Goal: Task Accomplishment & Management: Use online tool/utility

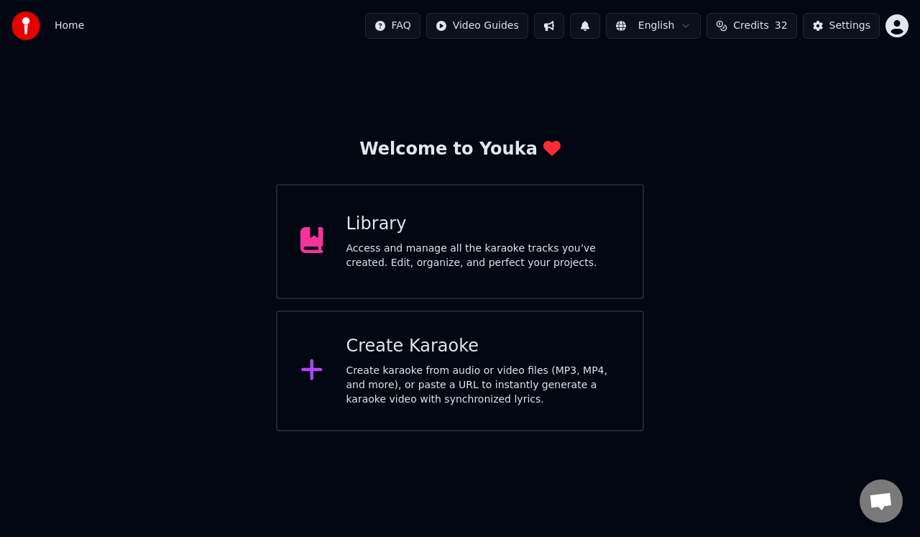
click at [513, 239] on div "Library Access and manage all the karaoke tracks you’ve created. Edit, organize…" at bounding box center [483, 242] width 274 height 58
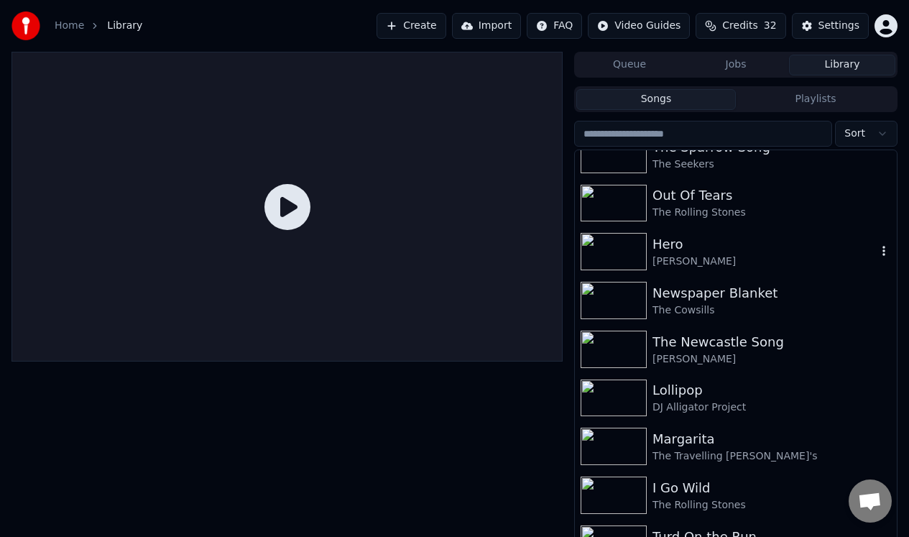
scroll to position [515, 0]
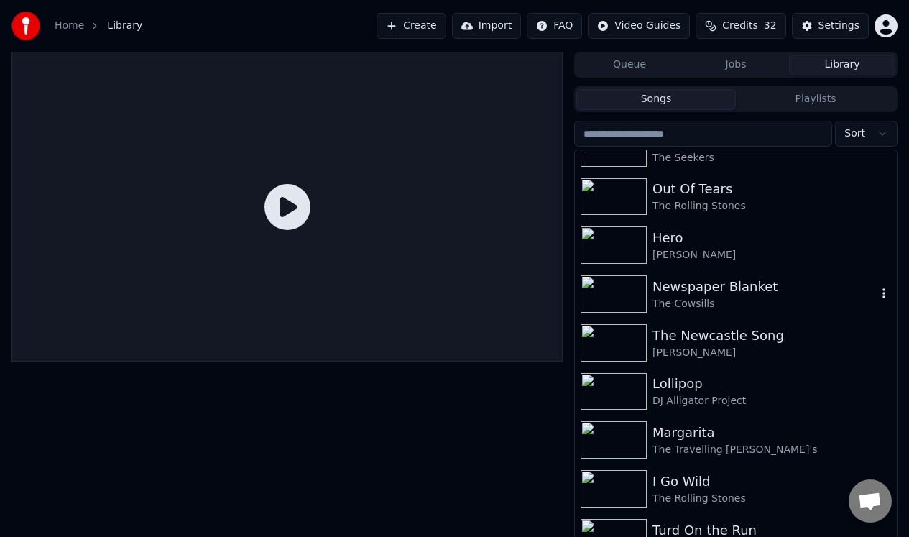
click at [717, 285] on div "Newspaper Blanket" at bounding box center [765, 287] width 224 height 20
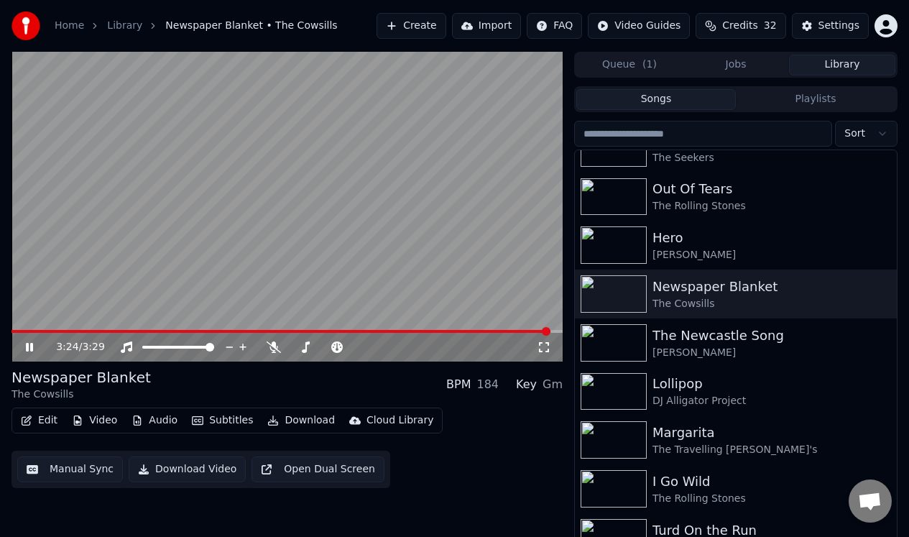
click at [27, 346] on icon at bounding box center [29, 347] width 7 height 9
click at [75, 472] on button "Manual Sync" at bounding box center [70, 469] width 106 height 26
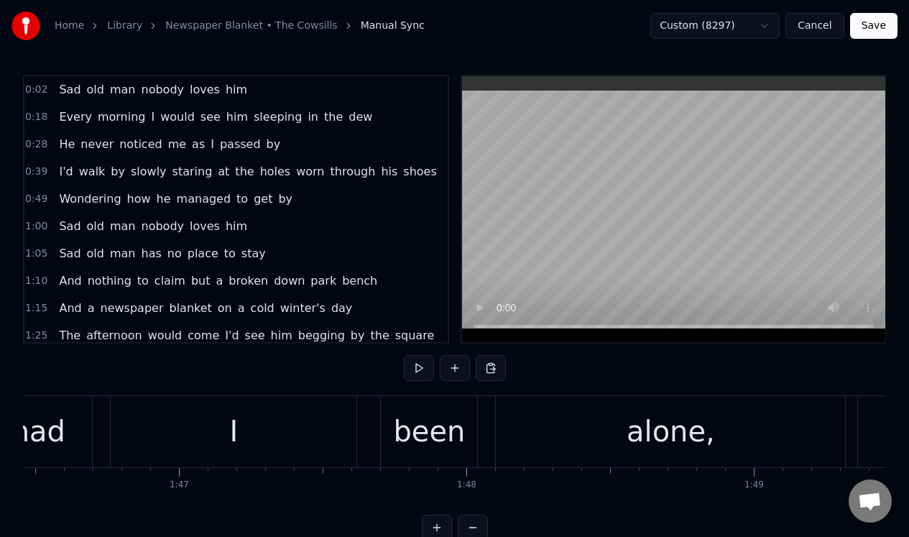
scroll to position [0, 30584]
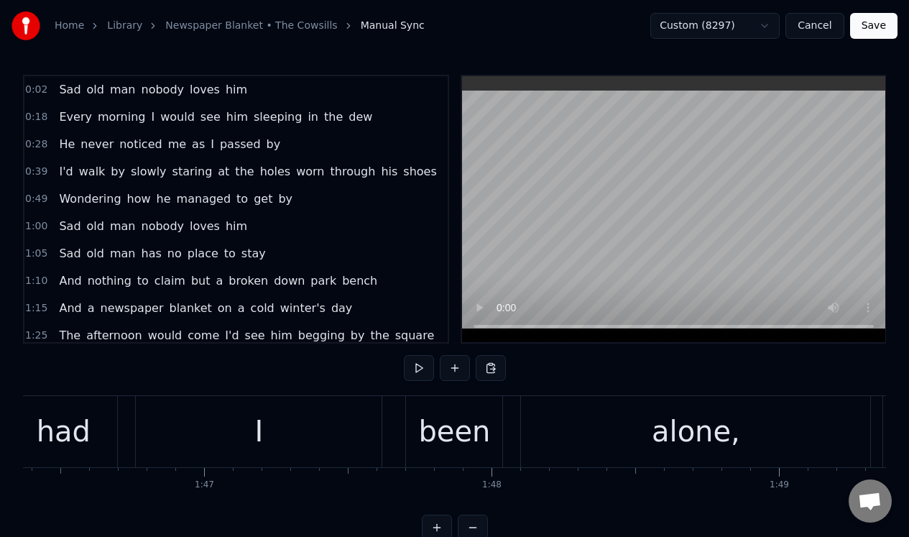
click at [532, 417] on div "alone," at bounding box center [695, 431] width 349 height 71
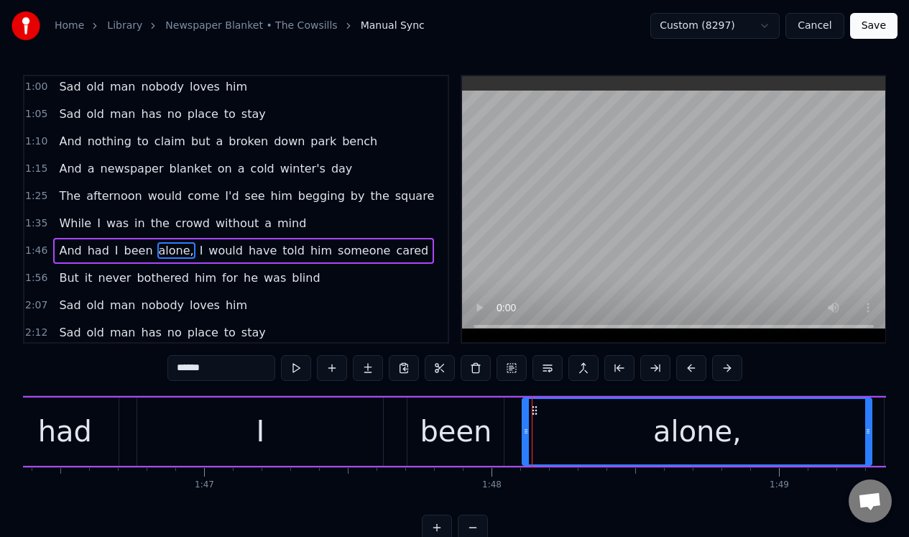
scroll to position [181, 0]
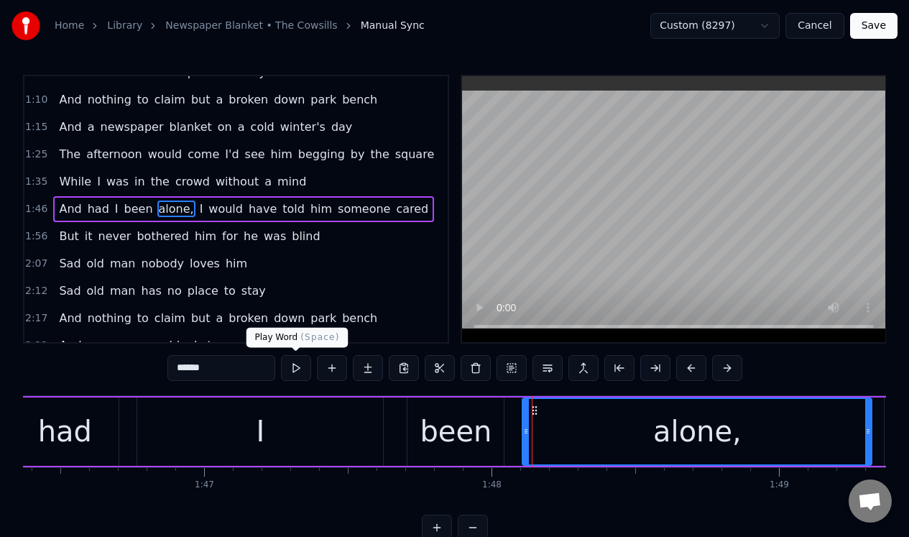
click at [295, 366] on button at bounding box center [296, 368] width 30 height 26
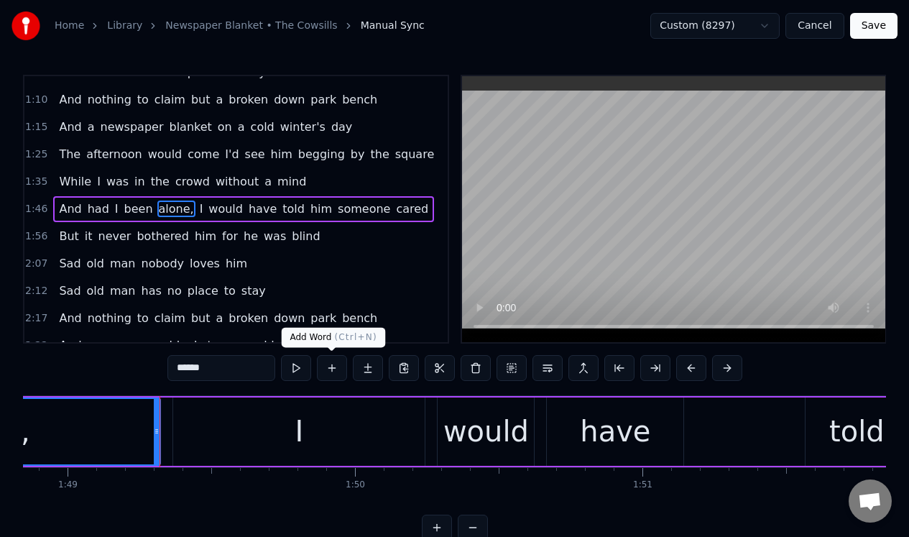
scroll to position [0, 31360]
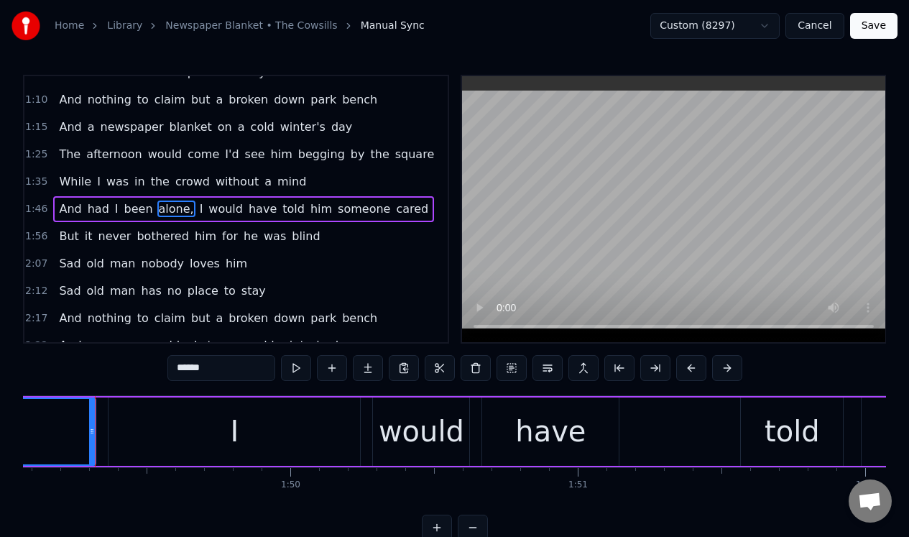
click at [147, 411] on div "I" at bounding box center [235, 431] width 252 height 68
type input "*"
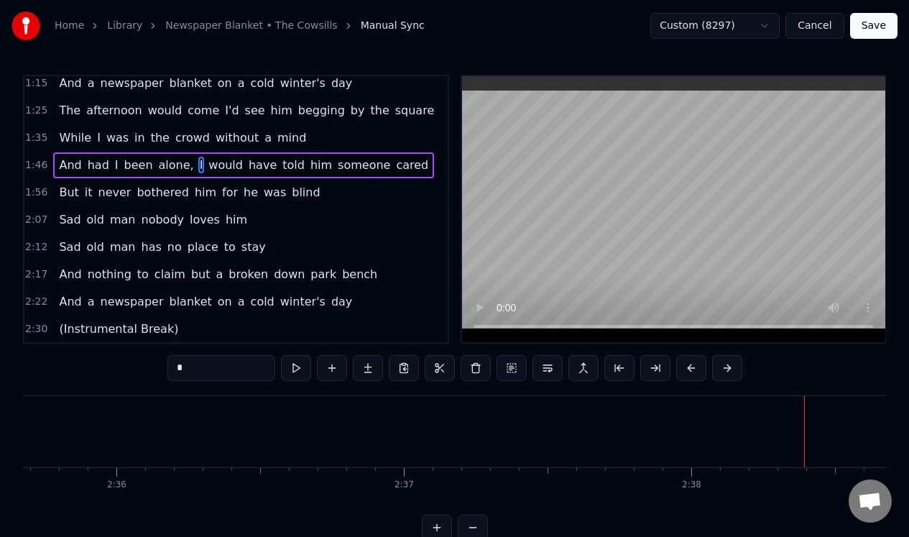
scroll to position [196, 0]
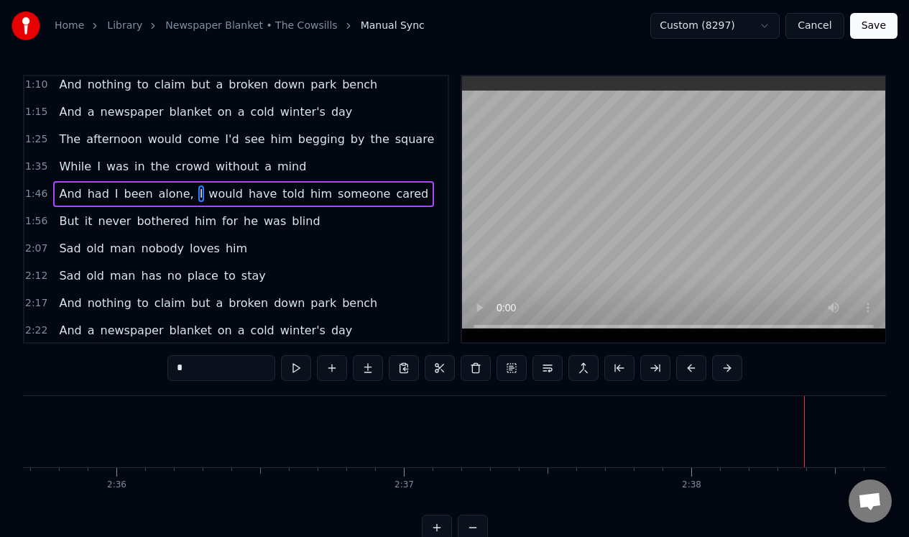
click at [809, 27] on button "Cancel" at bounding box center [815, 26] width 58 height 26
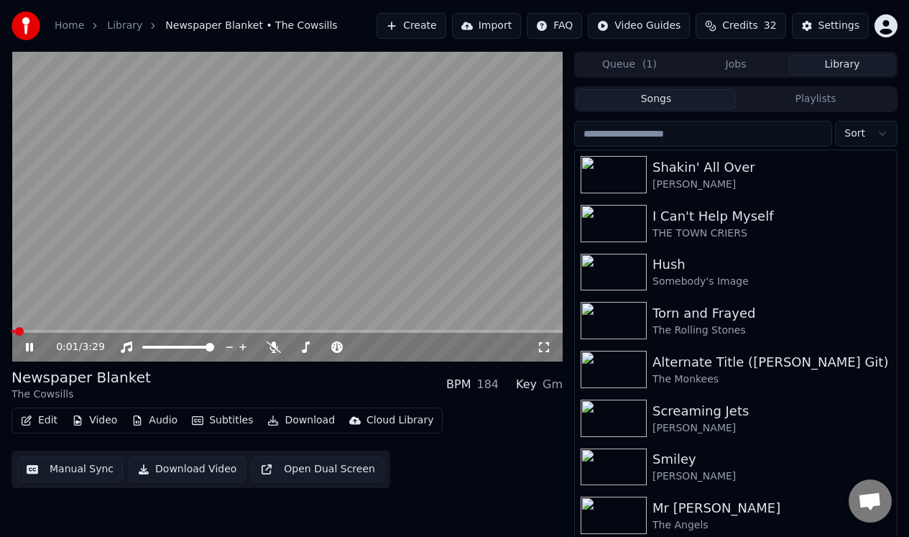
click at [28, 346] on icon at bounding box center [29, 347] width 7 height 9
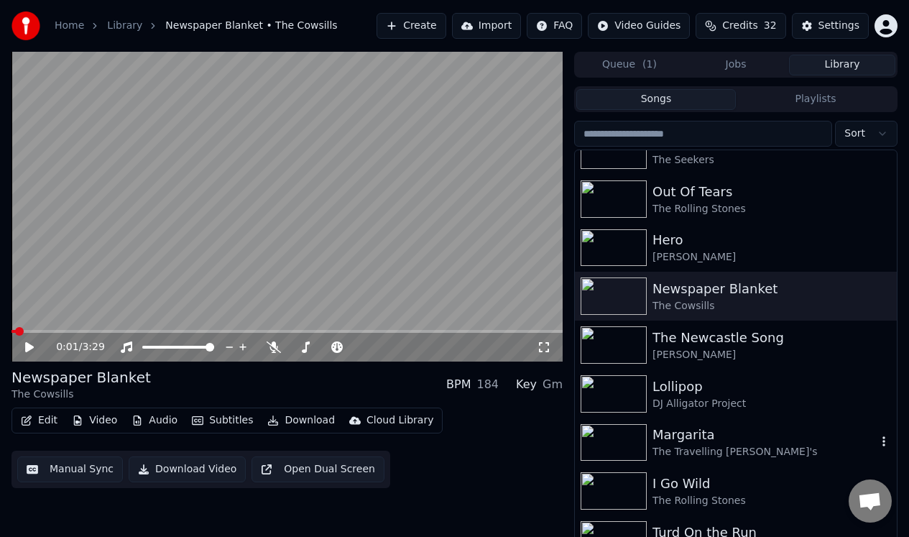
scroll to position [514, 0]
click at [691, 436] on div "Margarita" at bounding box center [765, 433] width 224 height 20
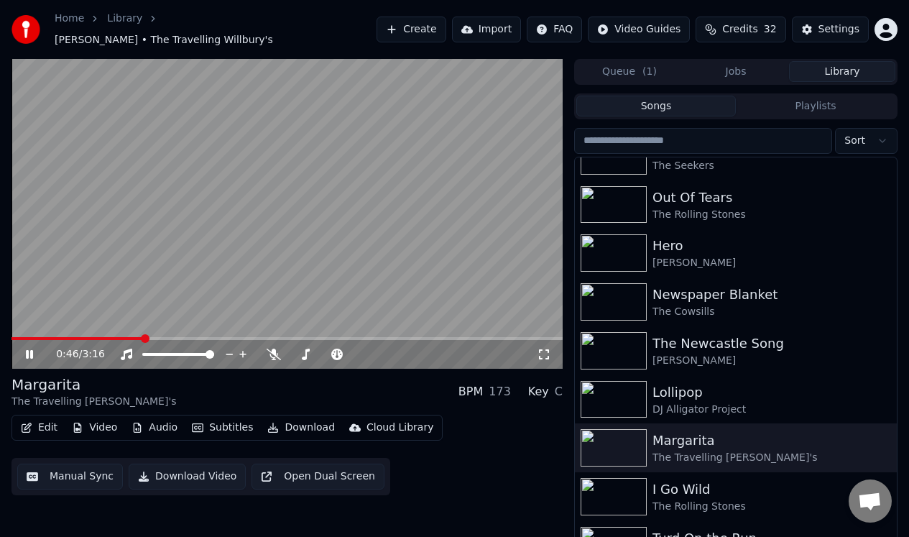
click at [28, 350] on icon at bounding box center [29, 354] width 7 height 9
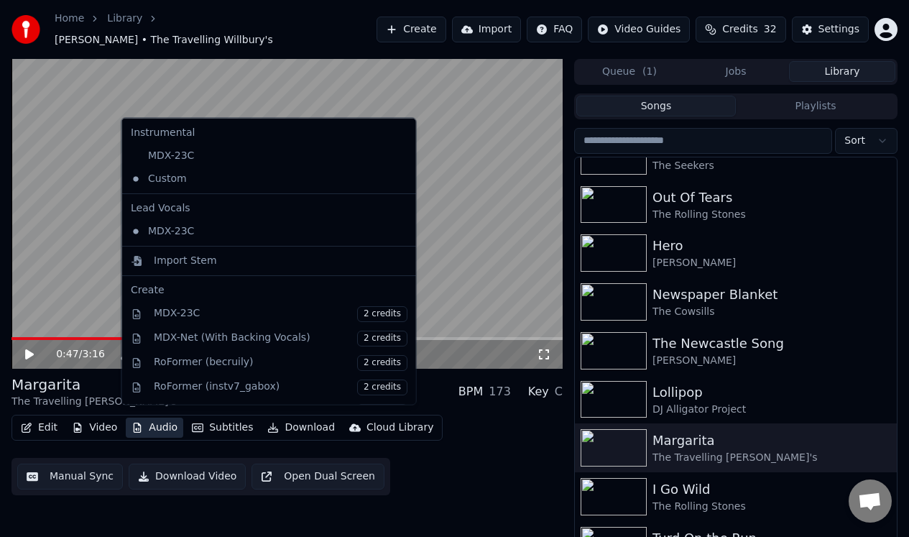
click at [148, 420] on button "Audio" at bounding box center [155, 428] width 58 height 20
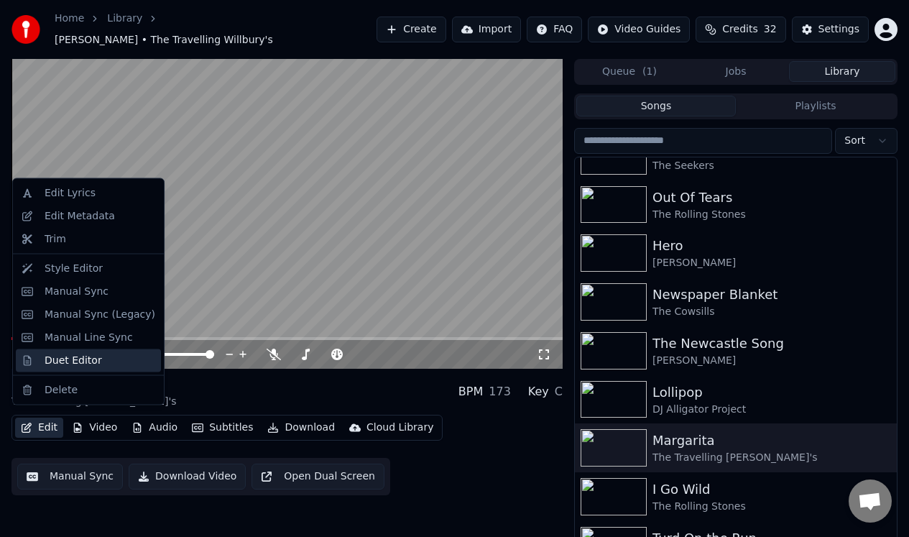
click at [52, 362] on div "Duet Editor" at bounding box center [74, 360] width 58 height 14
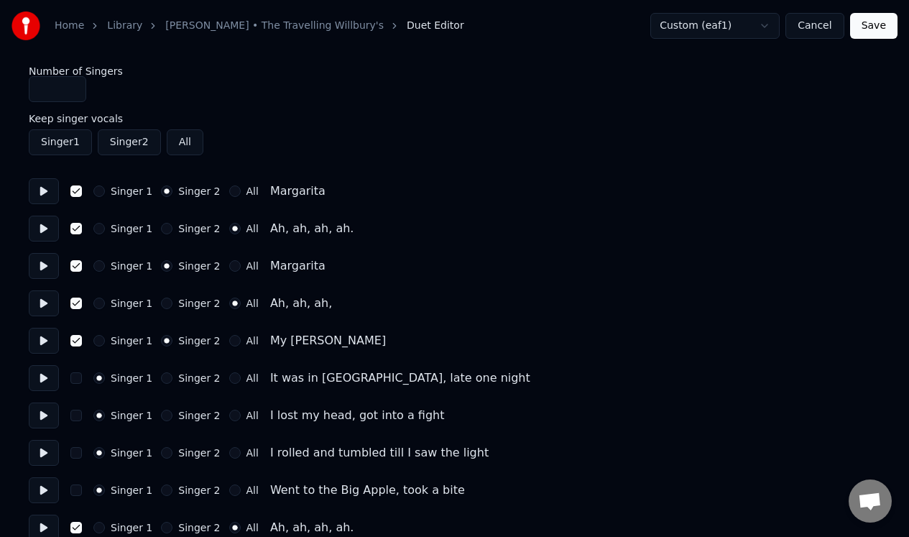
click at [78, 190] on button "button" at bounding box center [76, 191] width 12 height 12
click at [74, 226] on button "button" at bounding box center [76, 229] width 12 height 12
click at [75, 262] on button "button" at bounding box center [76, 266] width 12 height 12
click at [76, 305] on button "button" at bounding box center [76, 304] width 12 height 12
click at [76, 333] on div "Singer 1 Singer 2 All My [PERSON_NAME]" at bounding box center [455, 341] width 852 height 26
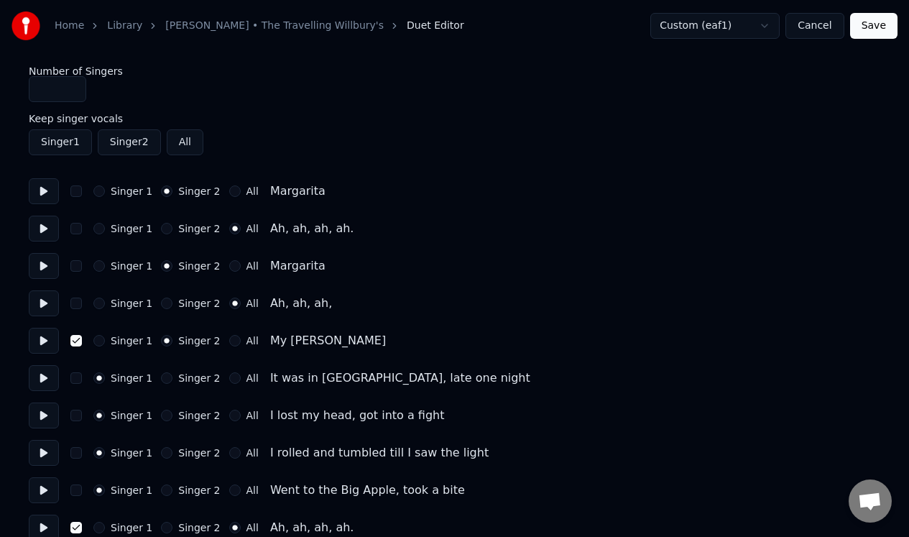
click at [77, 339] on button "button" at bounding box center [76, 341] width 12 height 12
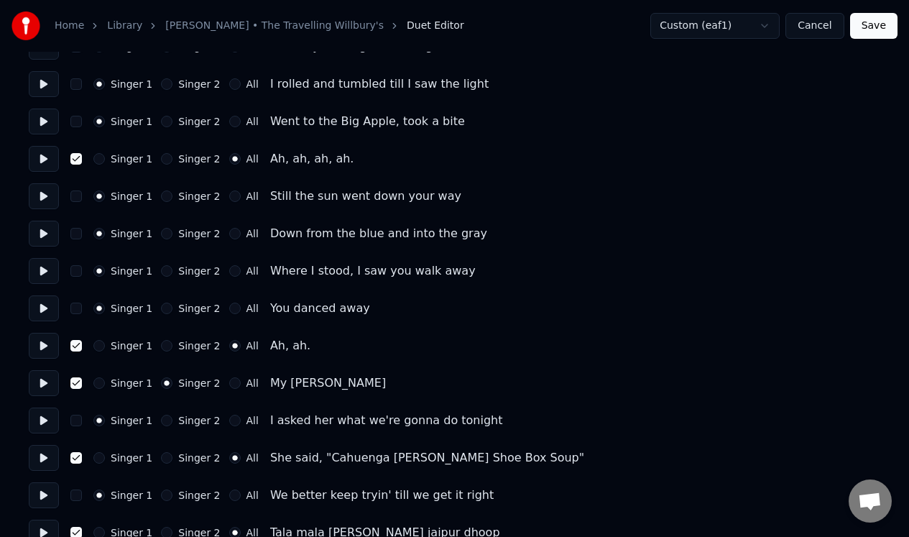
scroll to position [387, 0]
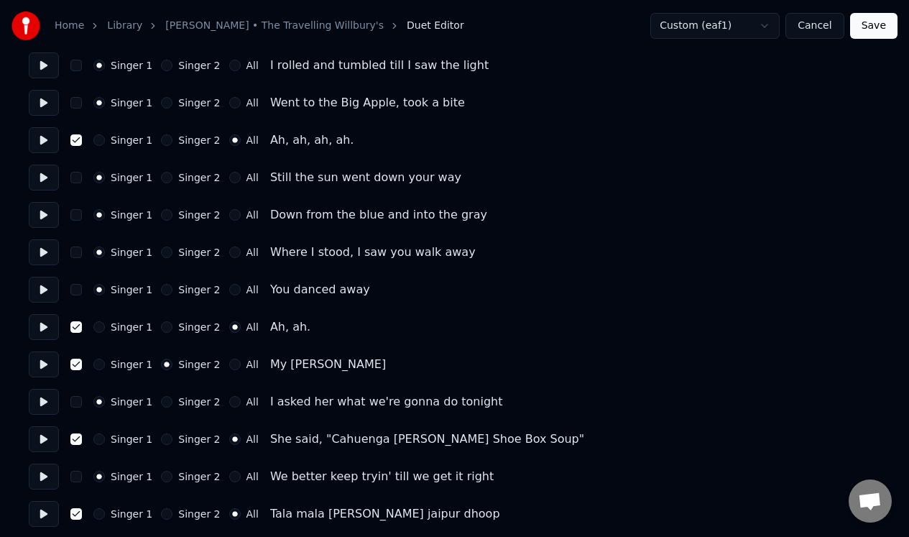
click at [77, 135] on button "button" at bounding box center [76, 140] width 12 height 12
click at [75, 321] on button "button" at bounding box center [76, 327] width 12 height 12
click at [75, 359] on button "button" at bounding box center [76, 365] width 12 height 12
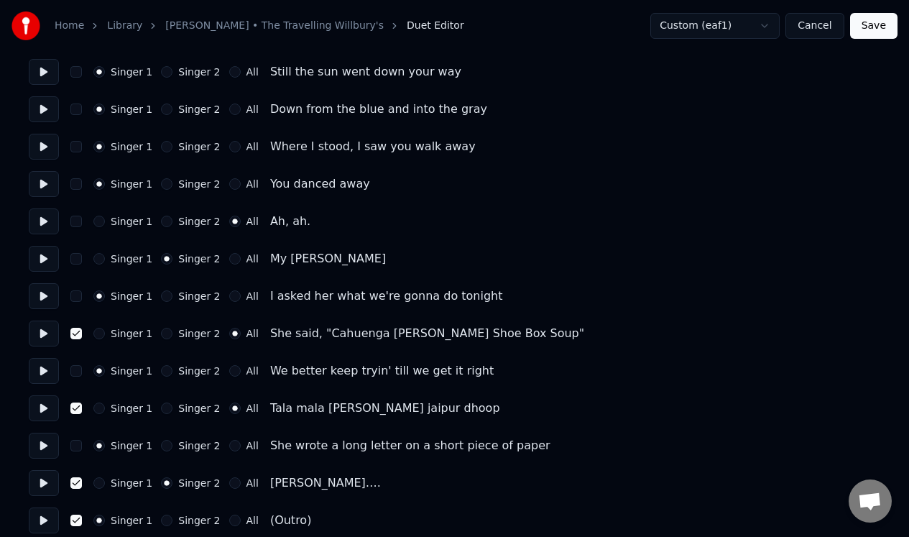
scroll to position [504, 0]
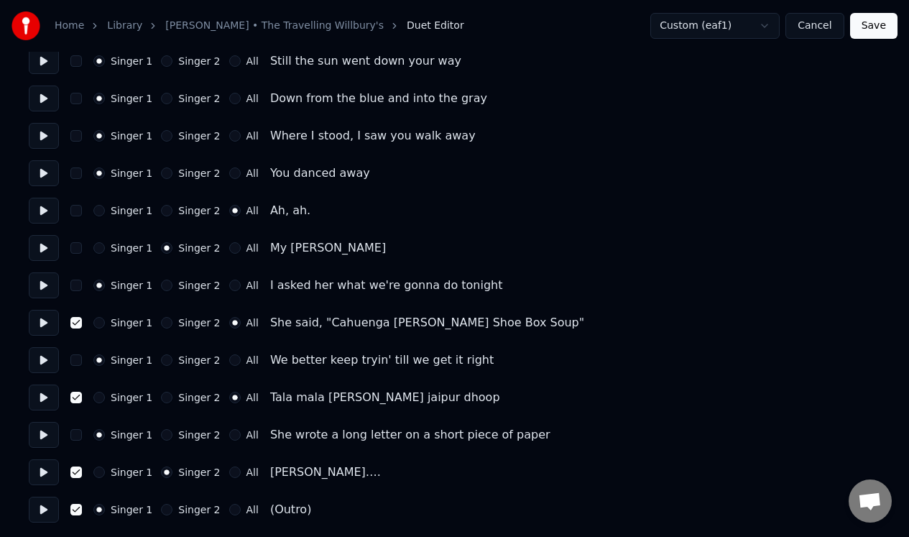
click at [74, 322] on button "button" at bounding box center [76, 323] width 12 height 12
click at [76, 397] on button "button" at bounding box center [76, 398] width 12 height 12
click at [77, 469] on button "button" at bounding box center [76, 473] width 12 height 12
click at [73, 510] on button "button" at bounding box center [76, 510] width 12 height 12
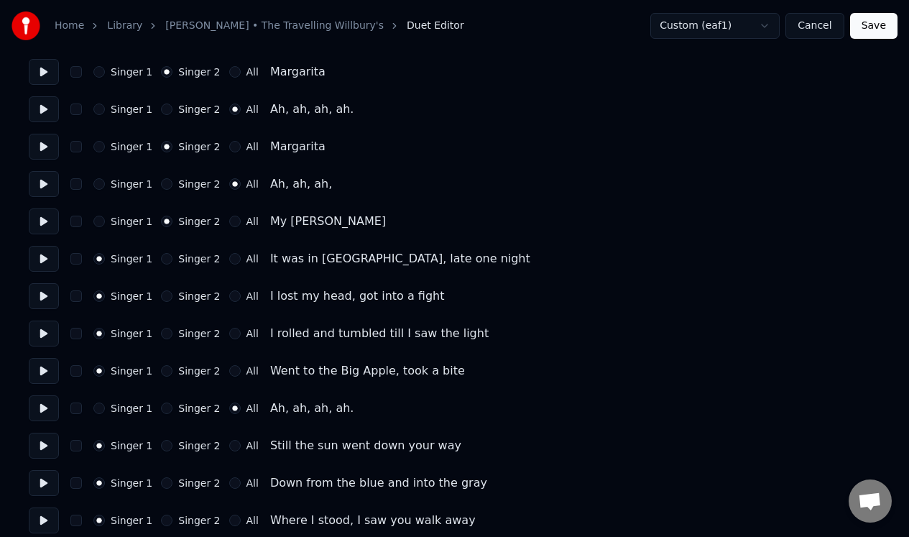
scroll to position [0, 0]
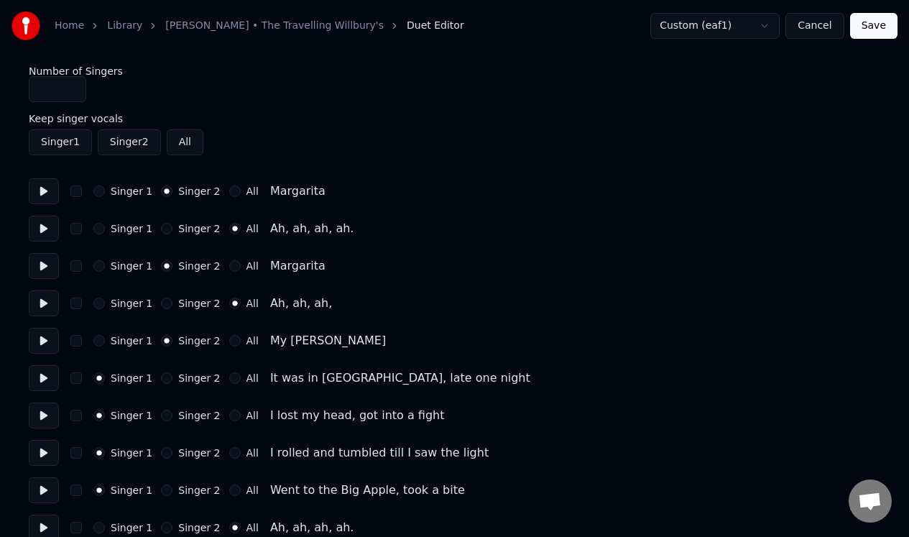
click at [876, 25] on button "Save" at bounding box center [873, 26] width 47 height 26
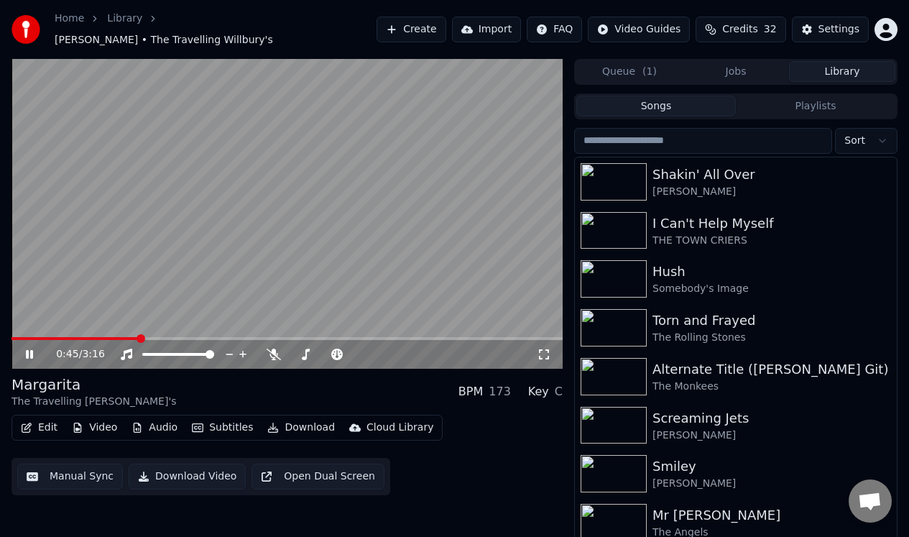
click at [28, 350] on icon at bounding box center [29, 354] width 7 height 9
click at [37, 418] on button "Edit" at bounding box center [39, 428] width 48 height 20
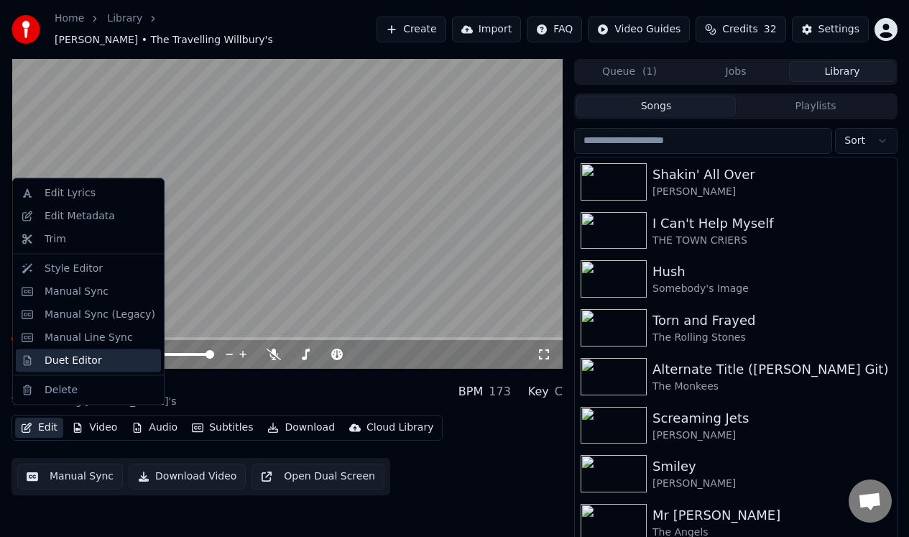
click at [91, 359] on div "Duet Editor" at bounding box center [74, 360] width 58 height 14
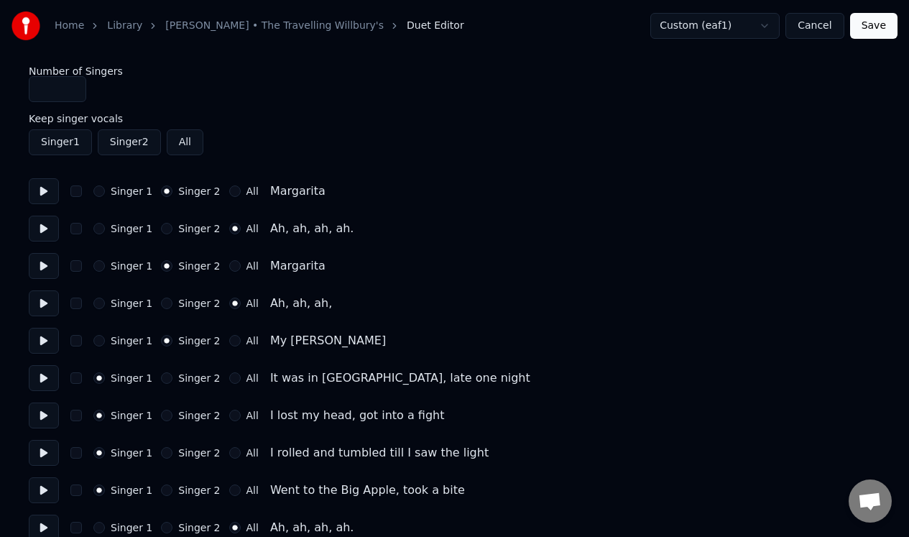
click at [68, 140] on button "Singer 1" at bounding box center [60, 142] width 63 height 26
click at [103, 192] on button "Singer 1" at bounding box center [99, 191] width 12 height 12
click at [101, 267] on button "Singer 1" at bounding box center [99, 266] width 12 height 12
click at [101, 335] on button "Singer 1" at bounding box center [99, 341] width 12 height 12
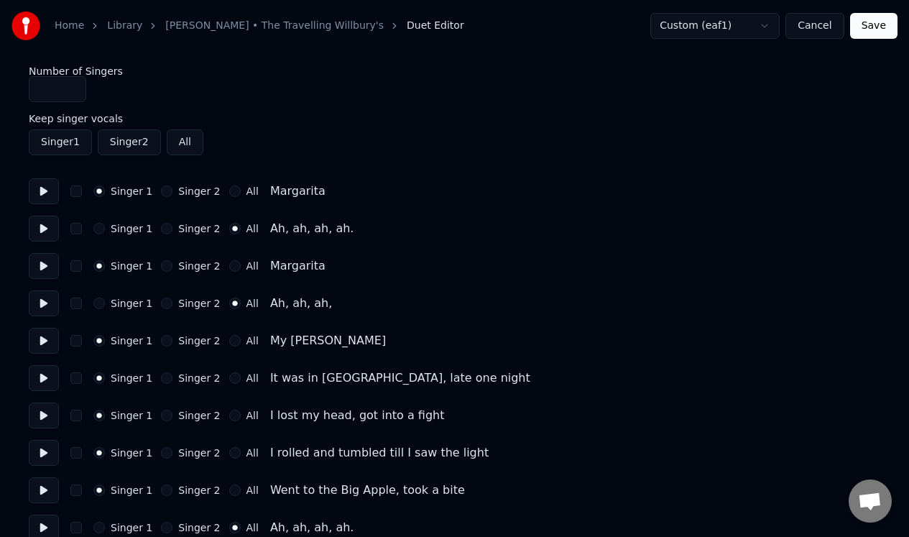
click at [99, 306] on button "Singer 1" at bounding box center [99, 304] width 12 height 12
click at [99, 230] on button "Singer 1" at bounding box center [99, 229] width 12 height 12
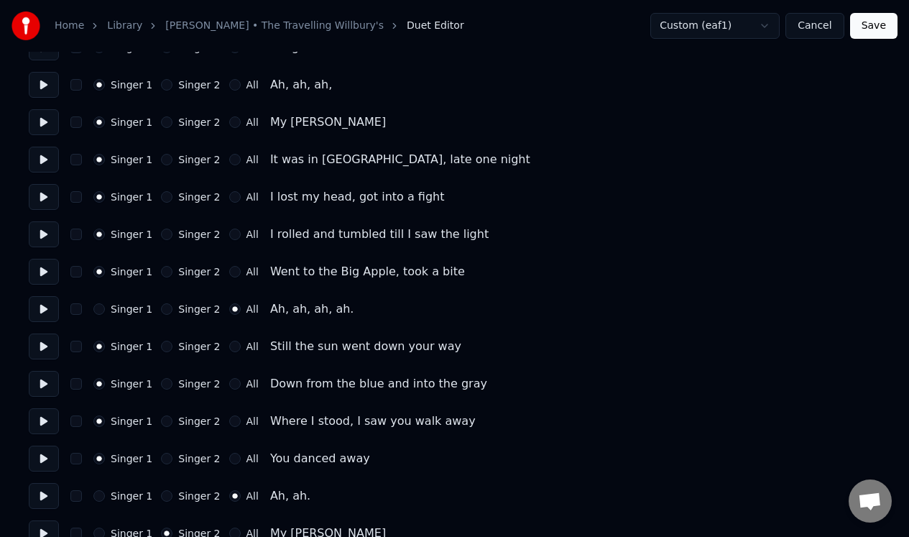
scroll to position [223, 0]
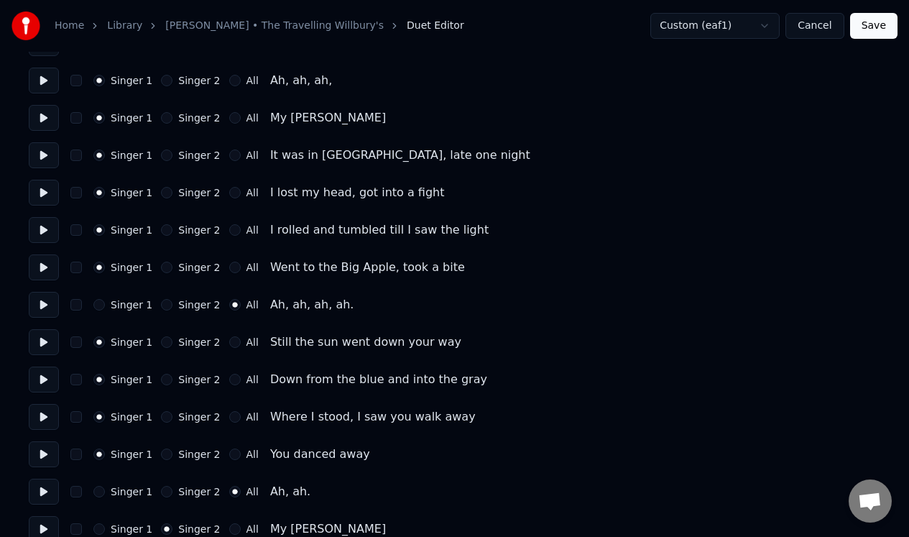
click at [101, 311] on div "Singer 1 Singer 2 All Ah, ah, ah, ah." at bounding box center [455, 305] width 852 height 26
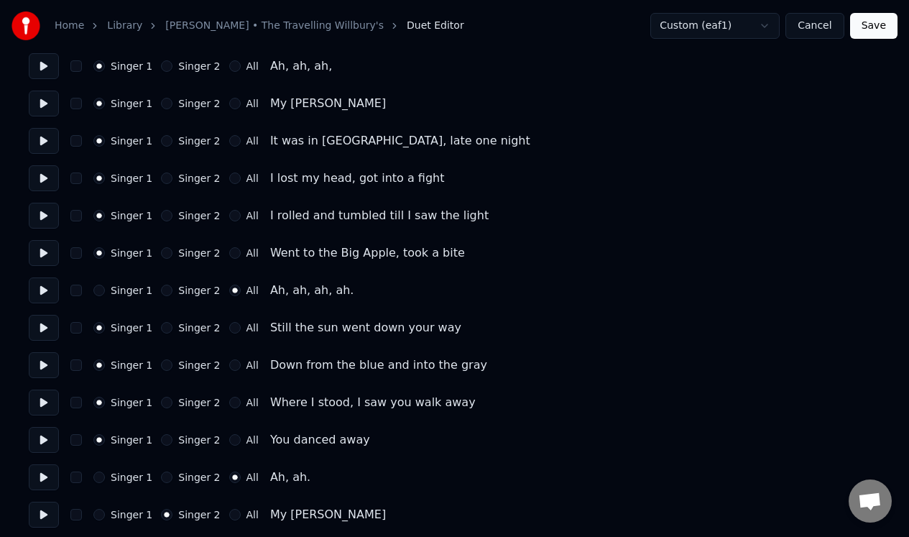
click at [98, 283] on div "Singer 1 Singer 2 All Ah, ah, ah, ah." at bounding box center [455, 290] width 852 height 26
click at [101, 290] on button "Singer 1" at bounding box center [99, 291] width 12 height 12
click at [99, 477] on button "Singer 1" at bounding box center [99, 478] width 12 height 12
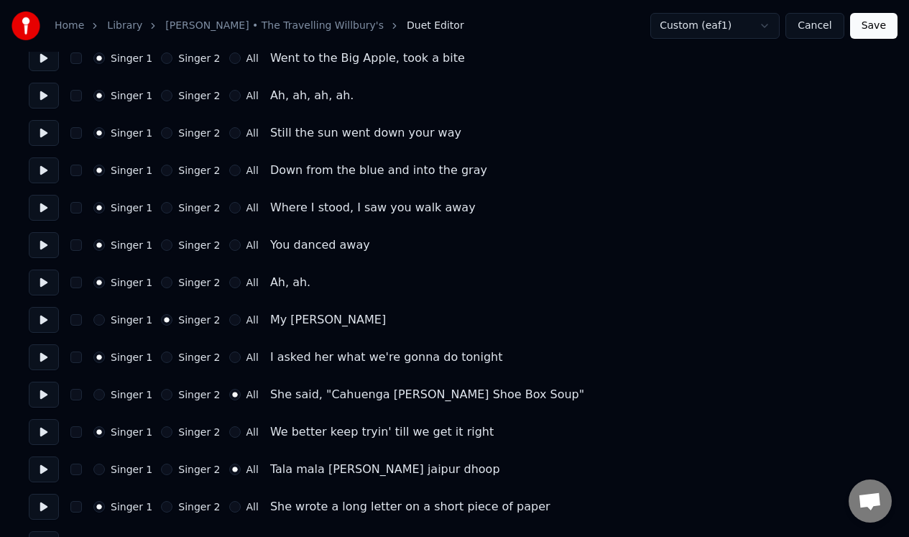
scroll to position [454, 0]
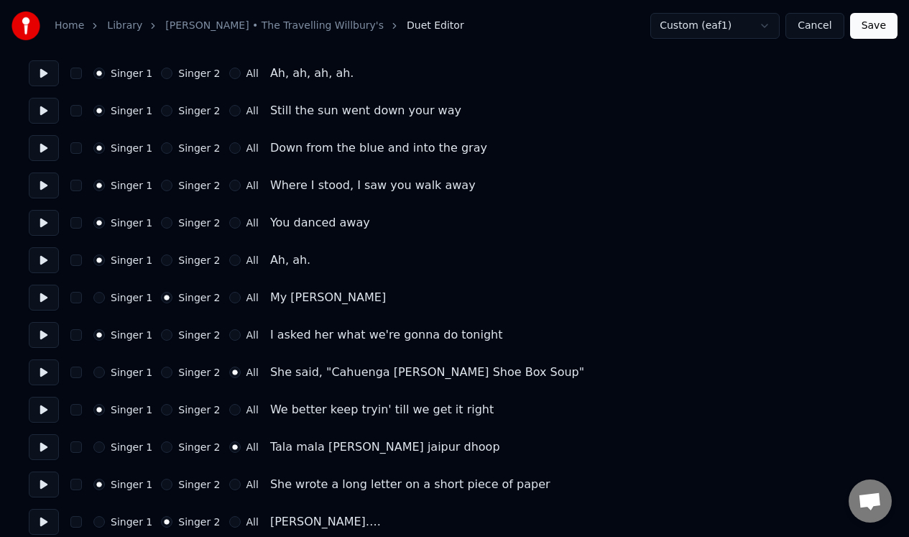
click at [101, 299] on button "Singer 1" at bounding box center [99, 298] width 12 height 12
click at [98, 373] on button "Singer 1" at bounding box center [99, 373] width 12 height 12
click at [98, 444] on button "Singer 1" at bounding box center [99, 447] width 12 height 12
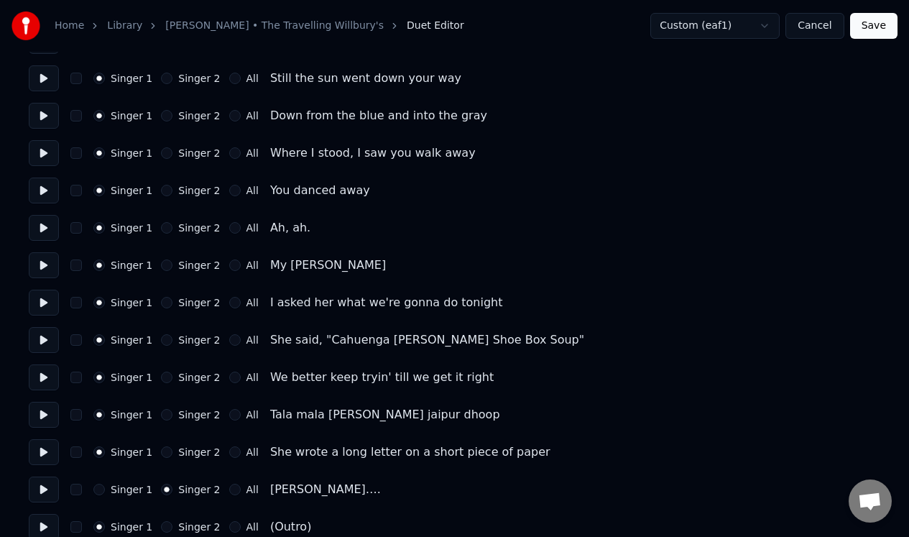
scroll to position [504, 0]
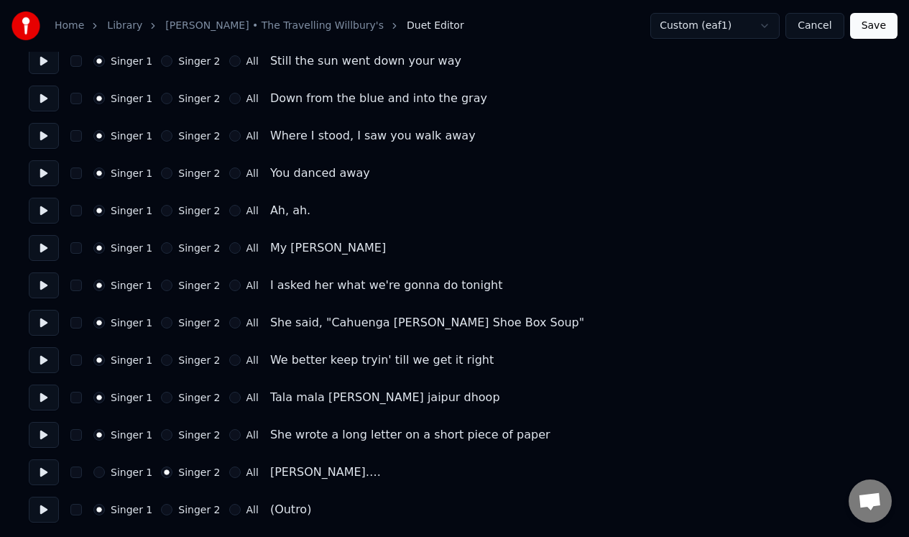
click at [97, 474] on button "Singer 1" at bounding box center [99, 473] width 12 height 12
click at [877, 27] on button "Save" at bounding box center [873, 26] width 47 height 26
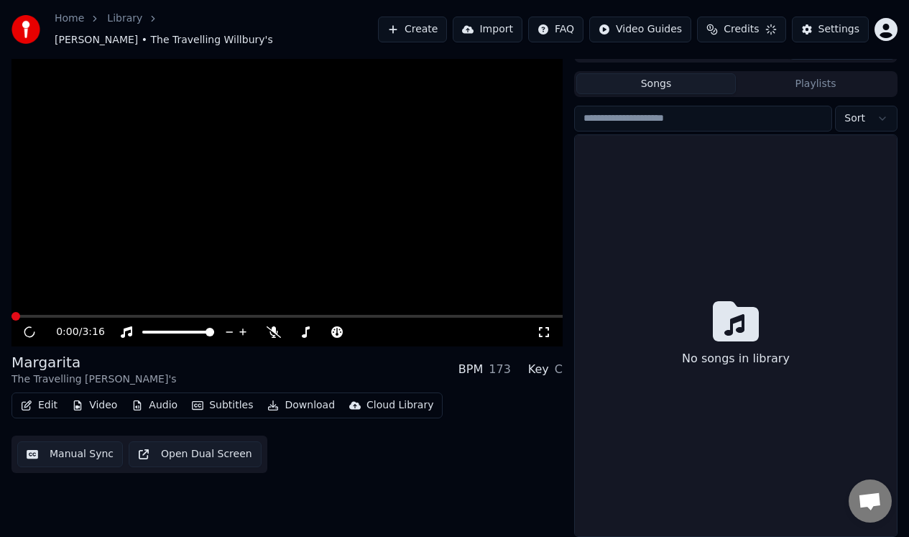
scroll to position [15, 0]
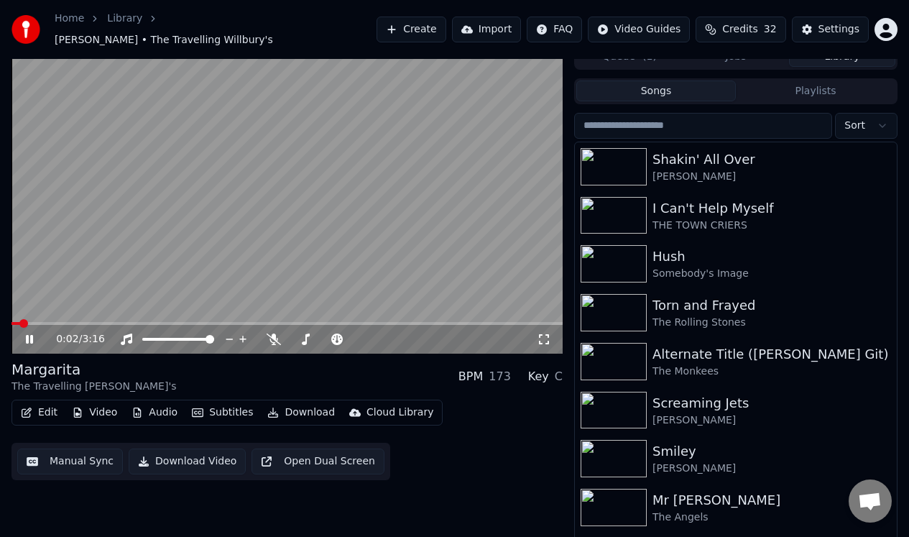
click at [70, 322] on span at bounding box center [287, 323] width 551 height 3
click at [92, 325] on div "0:22 / 3:16" at bounding box center [287, 339] width 551 height 29
click at [109, 322] on span at bounding box center [287, 323] width 551 height 3
click at [28, 335] on icon at bounding box center [29, 339] width 7 height 9
click at [156, 408] on button "Audio" at bounding box center [155, 413] width 58 height 20
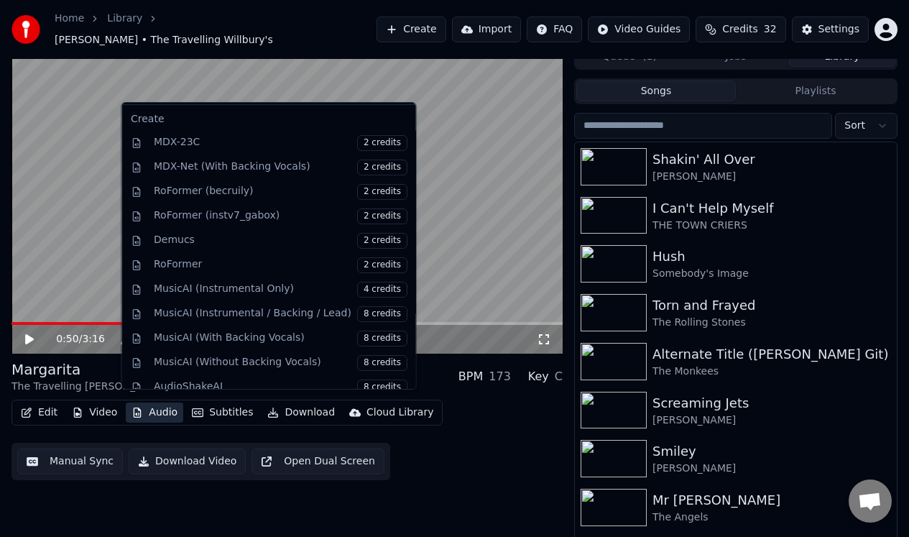
scroll to position [169, 0]
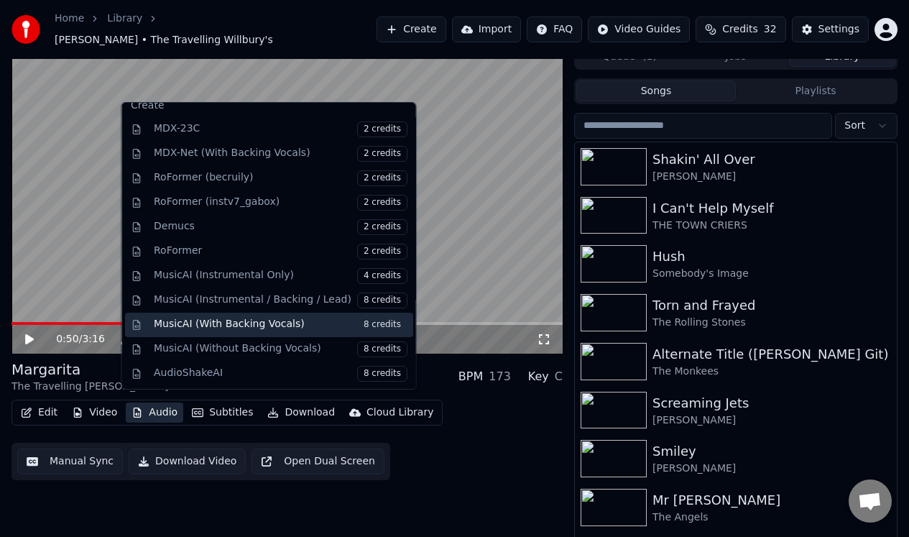
click at [362, 324] on span "8 credits" at bounding box center [382, 325] width 50 height 16
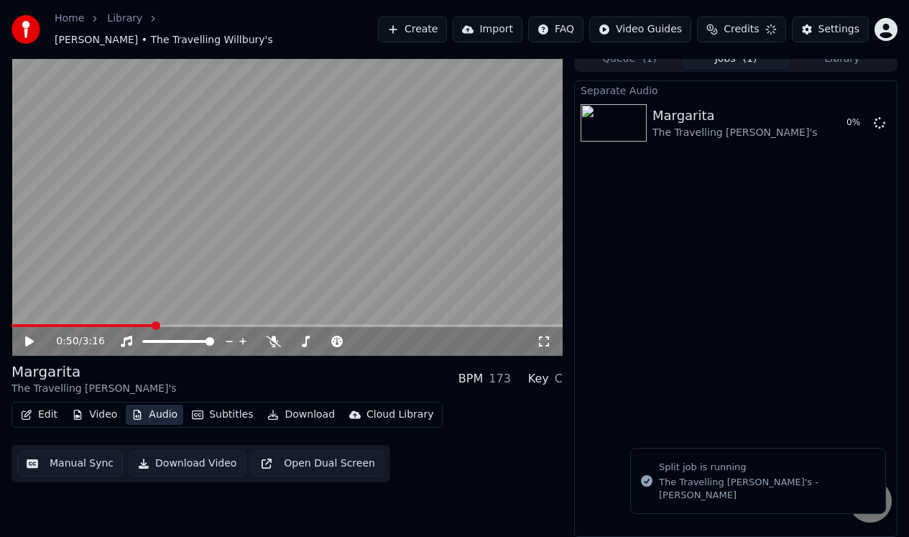
scroll to position [6, 0]
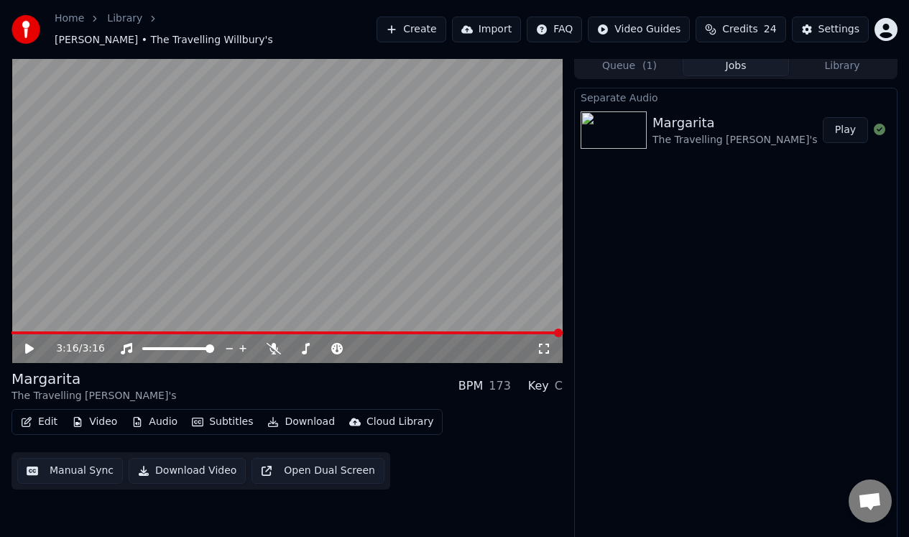
click at [14, 331] on span at bounding box center [287, 332] width 551 height 3
click at [27, 344] on icon at bounding box center [29, 349] width 9 height 10
click at [29, 343] on icon at bounding box center [39, 349] width 33 height 12
click at [58, 462] on button "Manual Sync" at bounding box center [70, 471] width 106 height 26
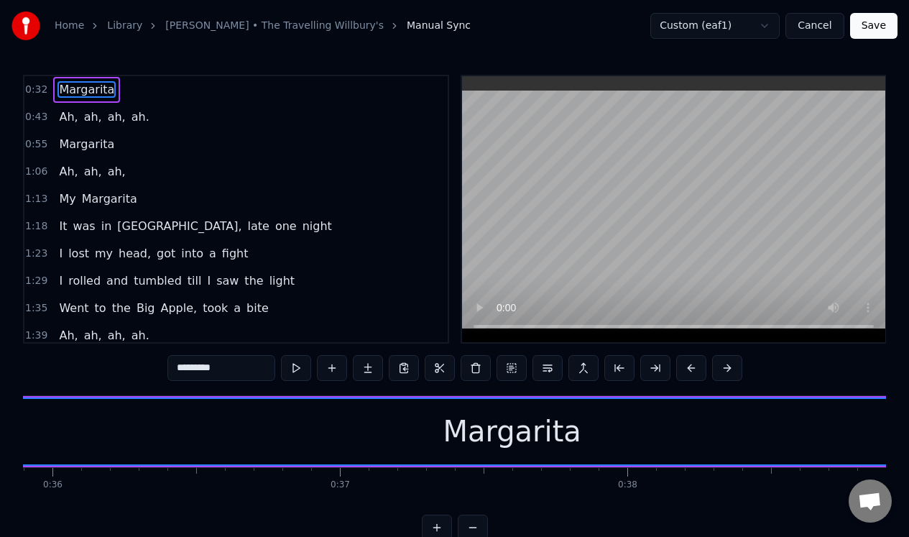
scroll to position [0, 10344]
click at [246, 437] on div "Margarita" at bounding box center [489, 431] width 2759 height 65
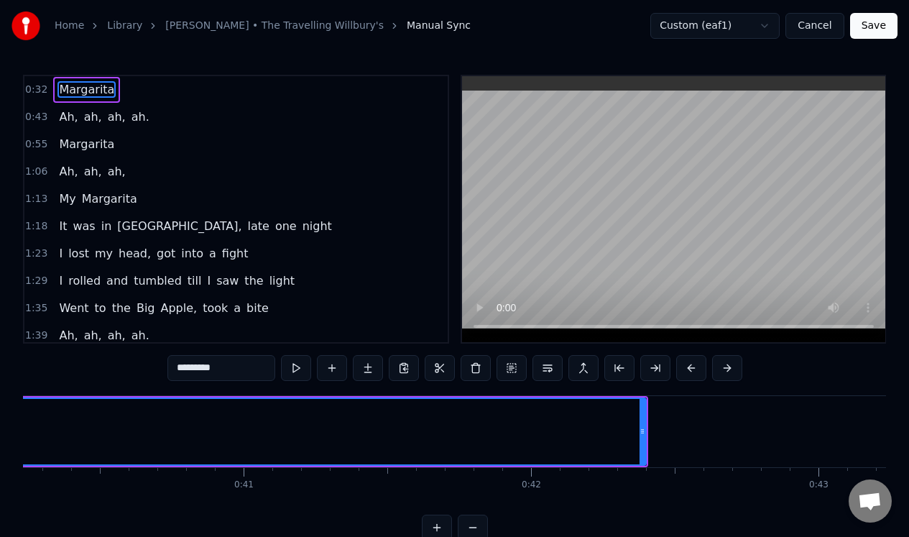
scroll to position [0, 11686]
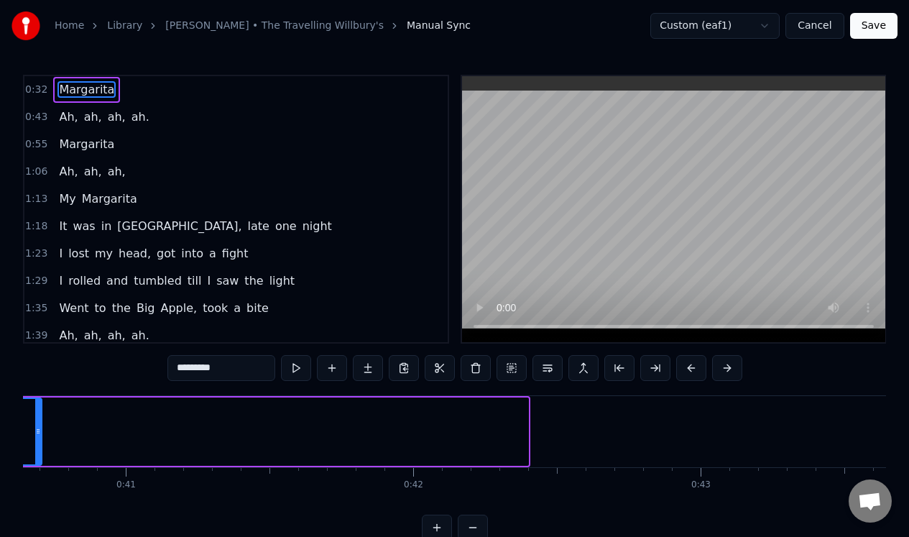
drag, startPoint x: 526, startPoint y: 442, endPoint x: 40, endPoint y: 464, distance: 487.1
click at [40, 464] on div at bounding box center [38, 431] width 6 height 65
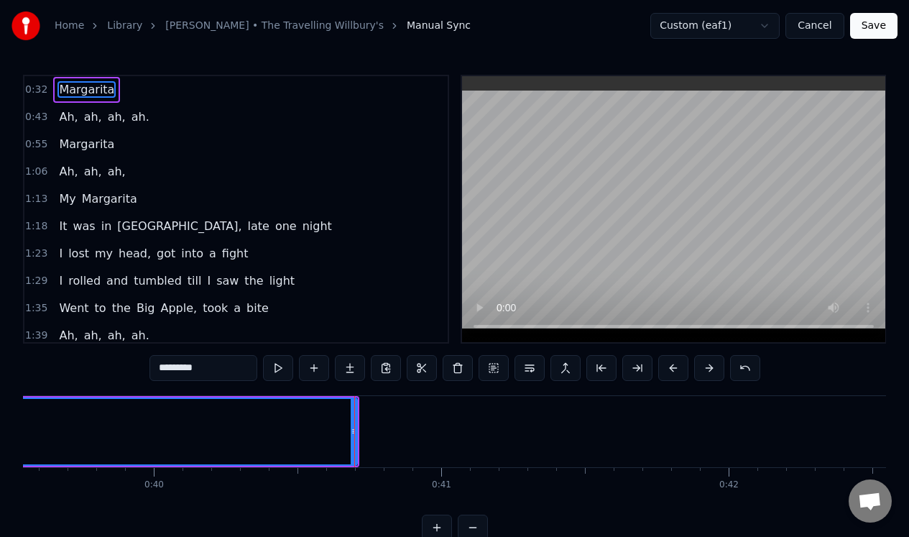
scroll to position [0, 11017]
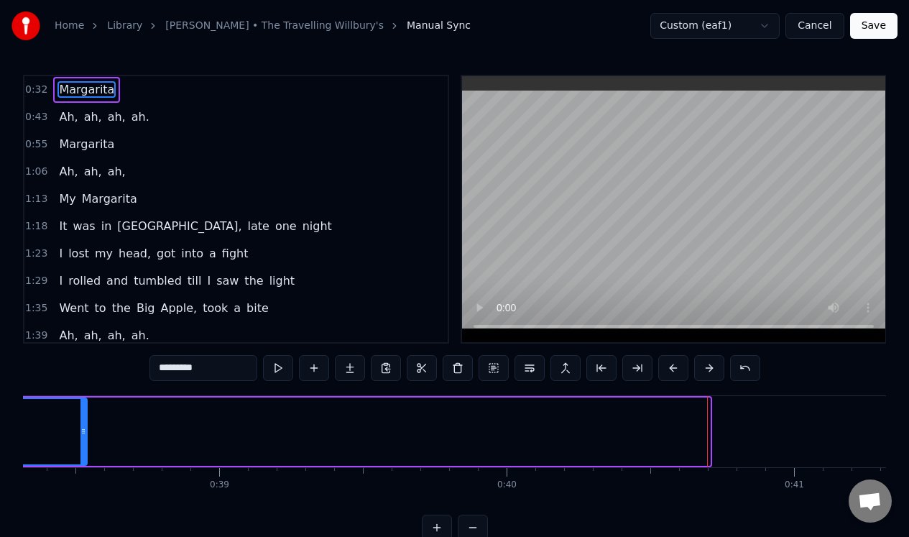
drag, startPoint x: 704, startPoint y: 444, endPoint x: 81, endPoint y: 474, distance: 623.9
click at [81, 474] on div "[PERSON_NAME], ah, ah, ah. [PERSON_NAME], ah, ah, My [PERSON_NAME] It was in [G…" at bounding box center [454, 449] width 863 height 108
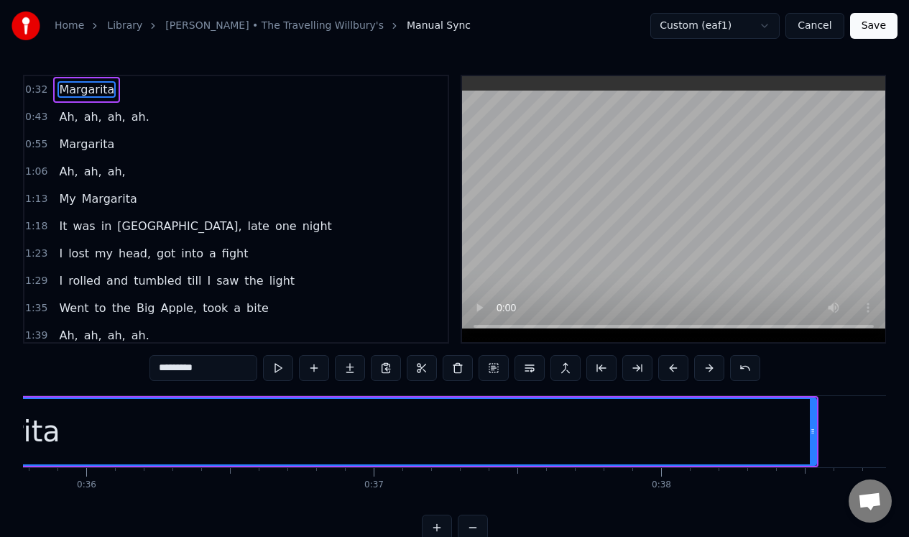
scroll to position [0, 10476]
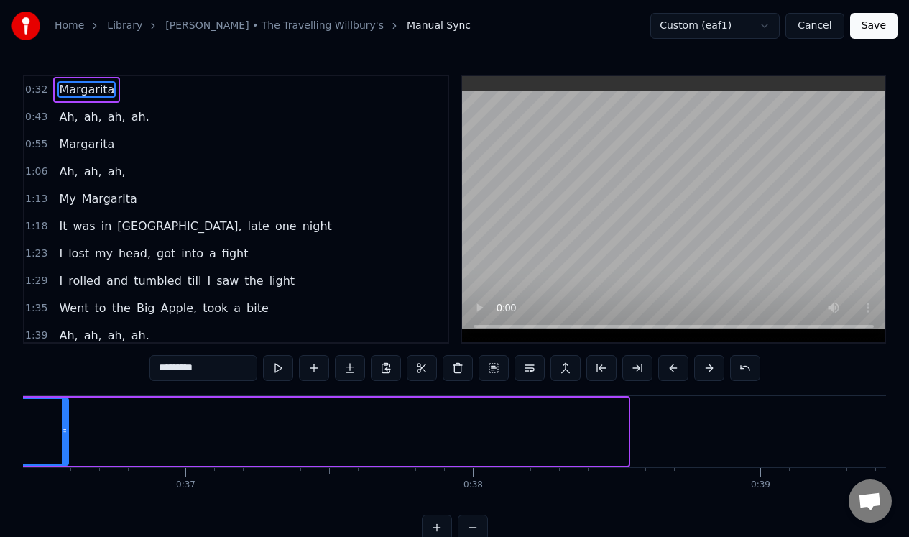
drag, startPoint x: 626, startPoint y: 440, endPoint x: 66, endPoint y: 429, distance: 560.1
click at [66, 430] on div at bounding box center [65, 431] width 6 height 65
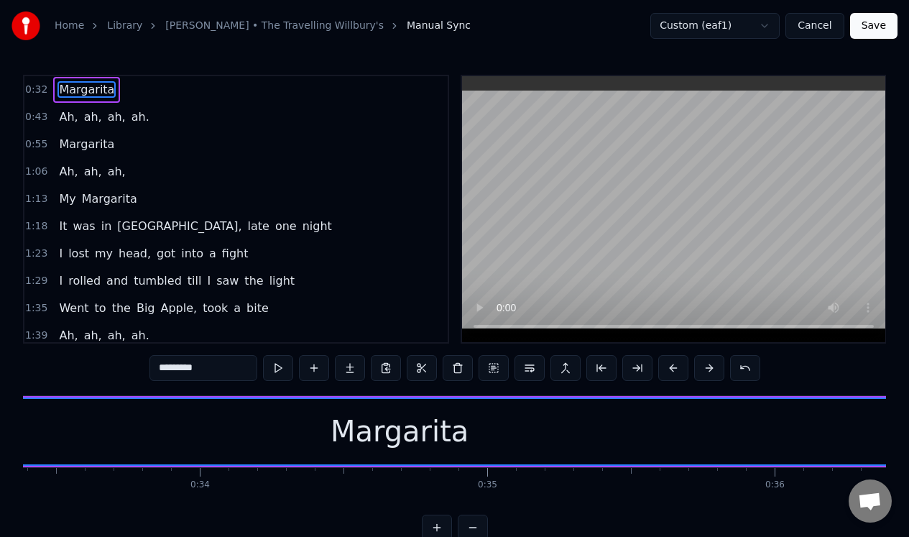
scroll to position [0, 9740]
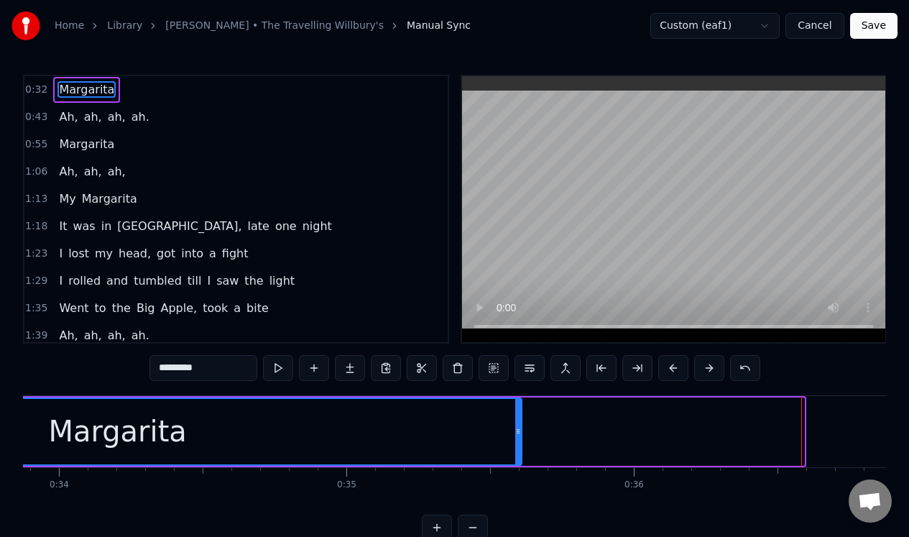
drag, startPoint x: 800, startPoint y: 441, endPoint x: 518, endPoint y: 464, distance: 282.8
click at [517, 464] on div "Margarita" at bounding box center [117, 431] width 809 height 68
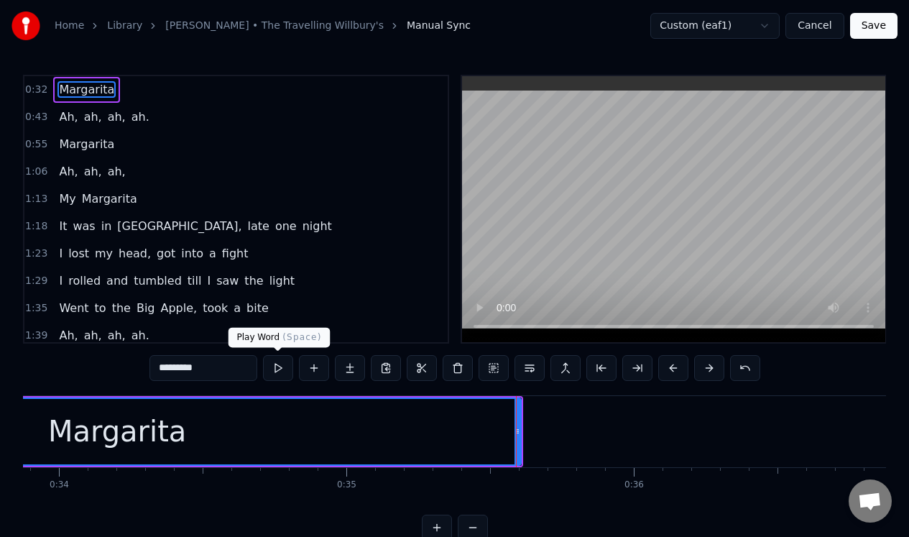
click at [272, 370] on button at bounding box center [278, 368] width 30 height 26
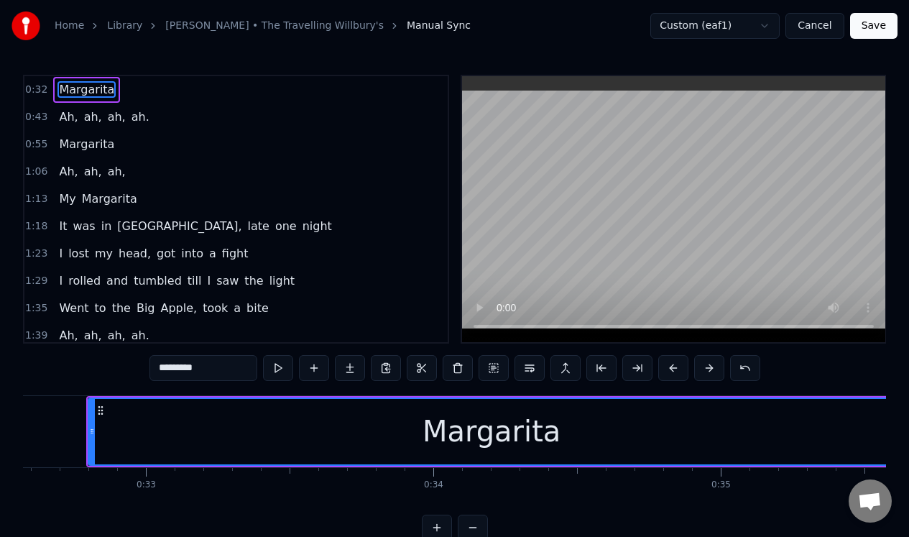
scroll to position [0, 9412]
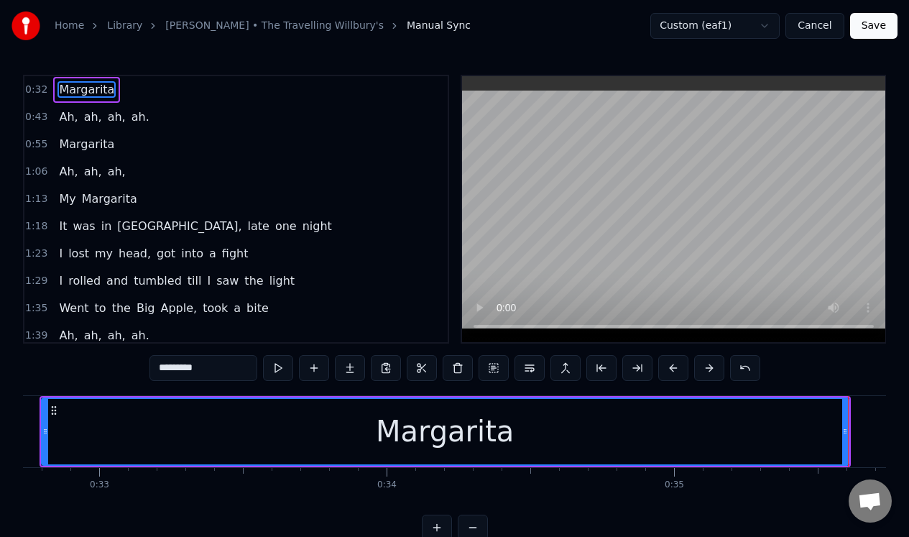
click at [430, 438] on div "Margarita" at bounding box center [445, 431] width 138 height 43
drag, startPoint x: 208, startPoint y: 370, endPoint x: 178, endPoint y: 370, distance: 30.2
click at [178, 370] on input "*********" at bounding box center [204, 368] width 108 height 26
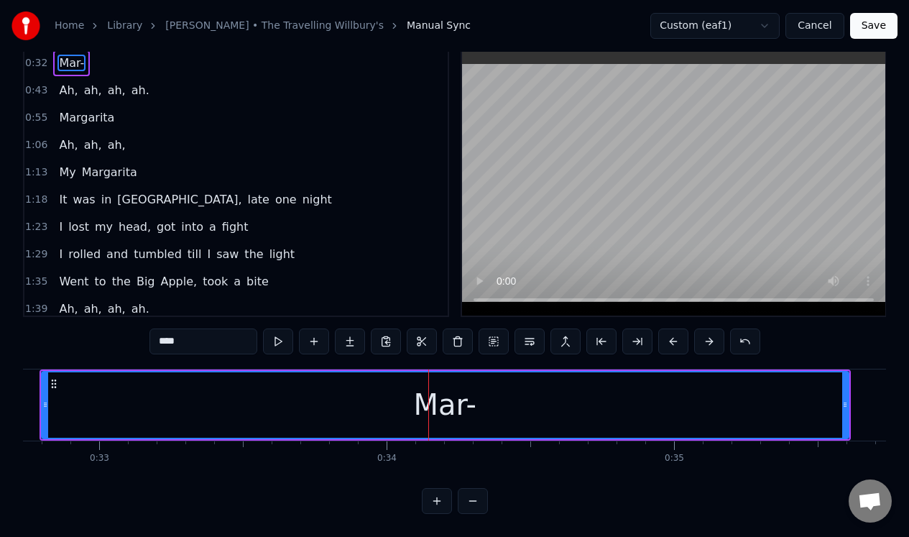
scroll to position [33, 0]
type input "****"
click at [316, 336] on button at bounding box center [314, 341] width 30 height 26
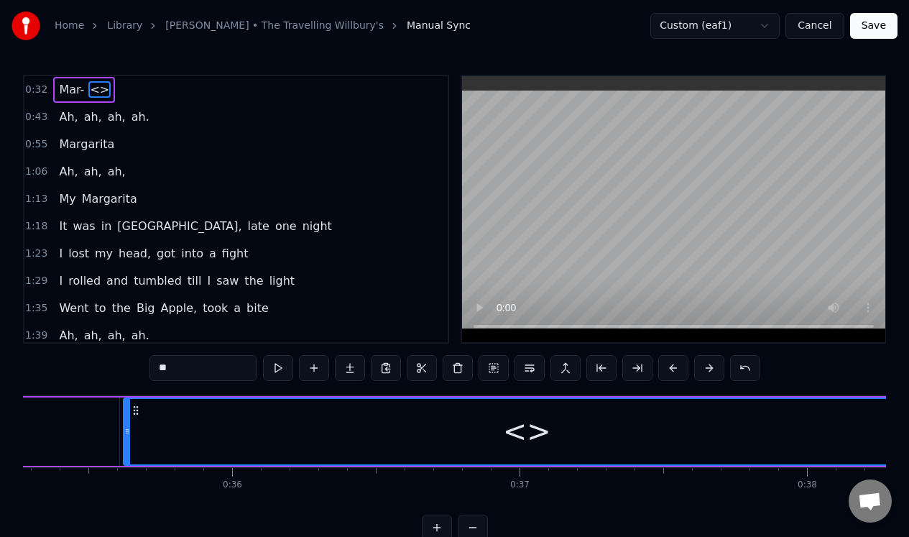
scroll to position [0, 10306]
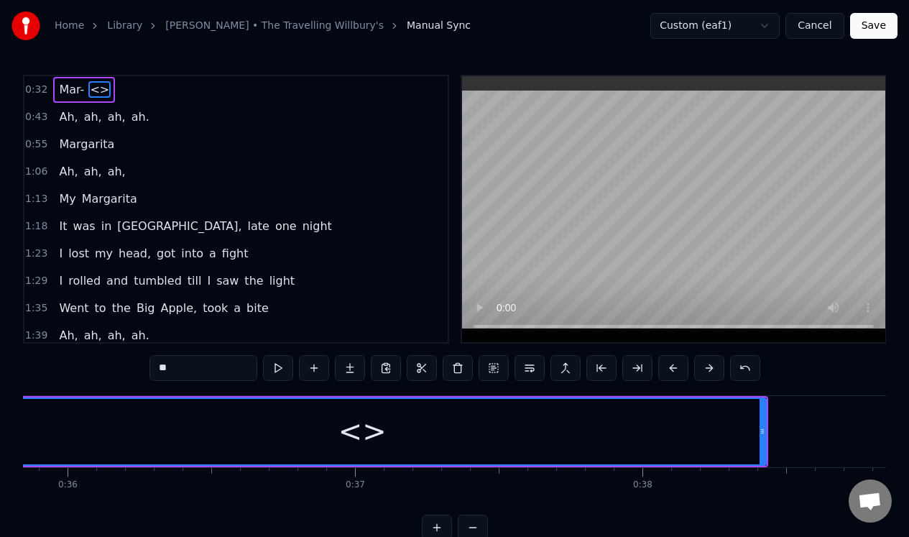
drag, startPoint x: 182, startPoint y: 372, endPoint x: 161, endPoint y: 371, distance: 20.9
click at [161, 370] on input "**" at bounding box center [204, 368] width 108 height 26
type input "****"
click at [279, 369] on button at bounding box center [278, 368] width 30 height 26
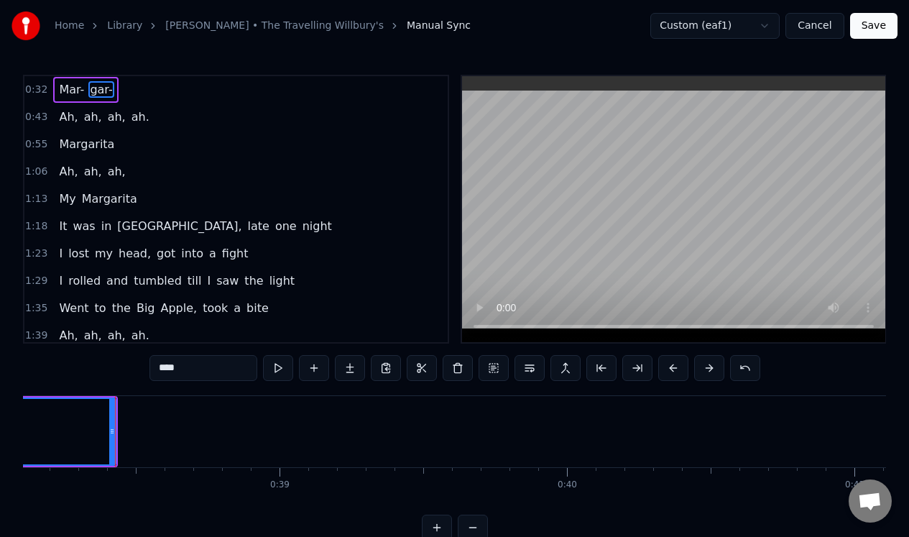
scroll to position [0, 10977]
drag, startPoint x: 93, startPoint y: 446, endPoint x: 63, endPoint y: 439, distance: 30.9
click at [63, 440] on div at bounding box center [63, 431] width 6 height 65
drag, startPoint x: 96, startPoint y: 438, endPoint x: 54, endPoint y: 438, distance: 41.7
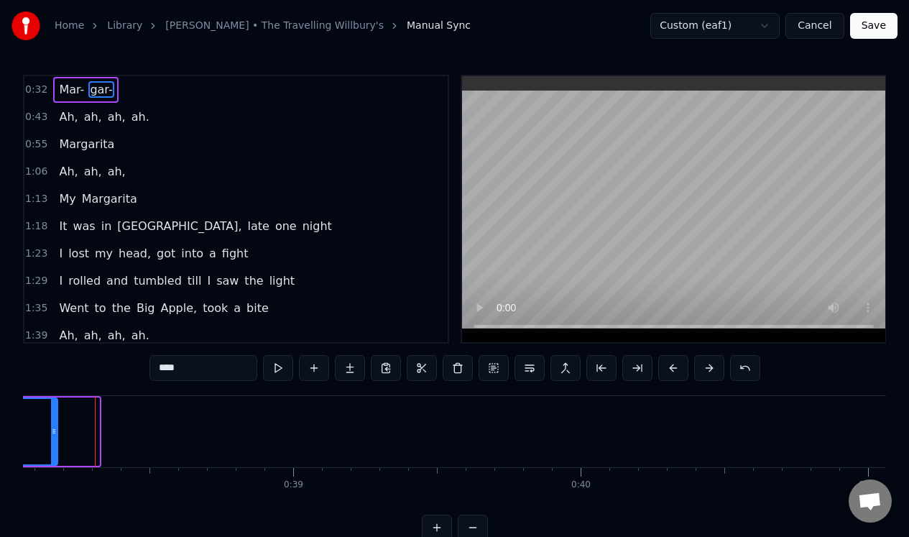
click at [54, 438] on div at bounding box center [54, 431] width 6 height 65
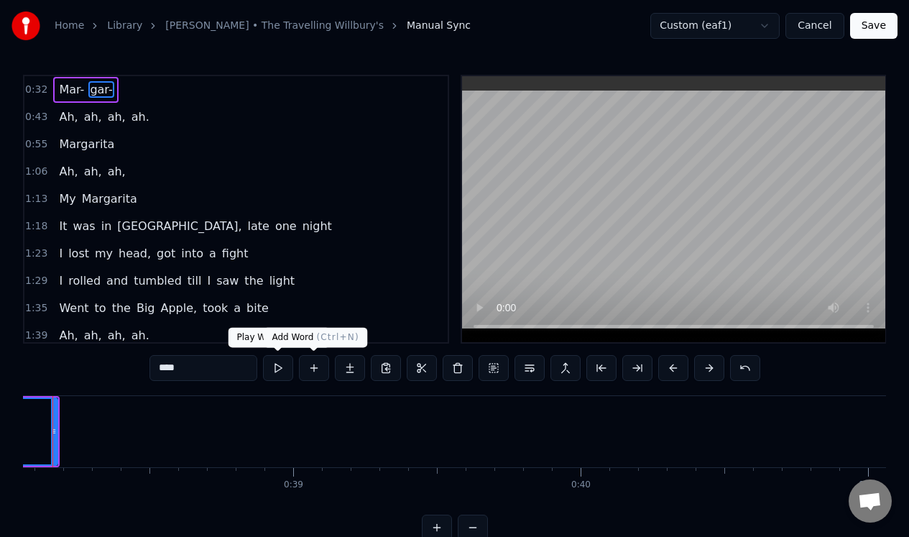
scroll to position [0, 10901]
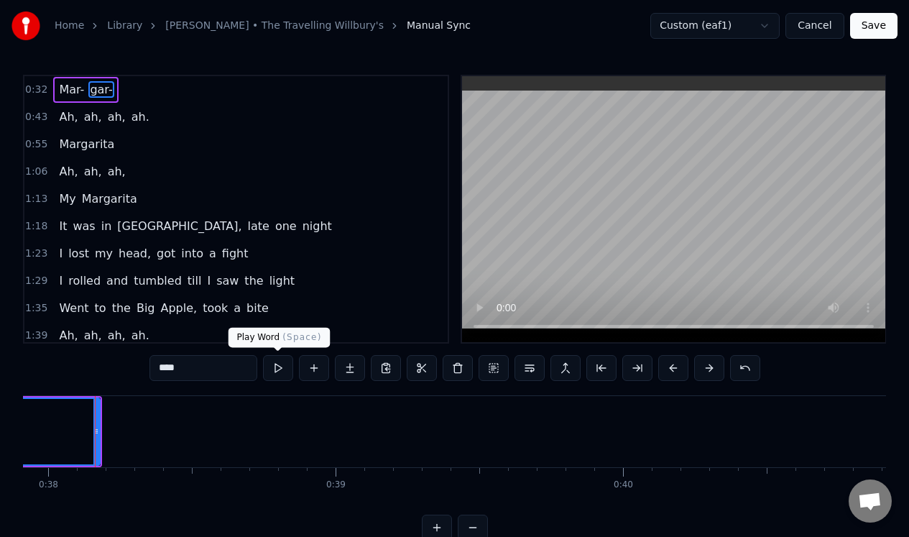
click at [279, 364] on button at bounding box center [278, 368] width 30 height 26
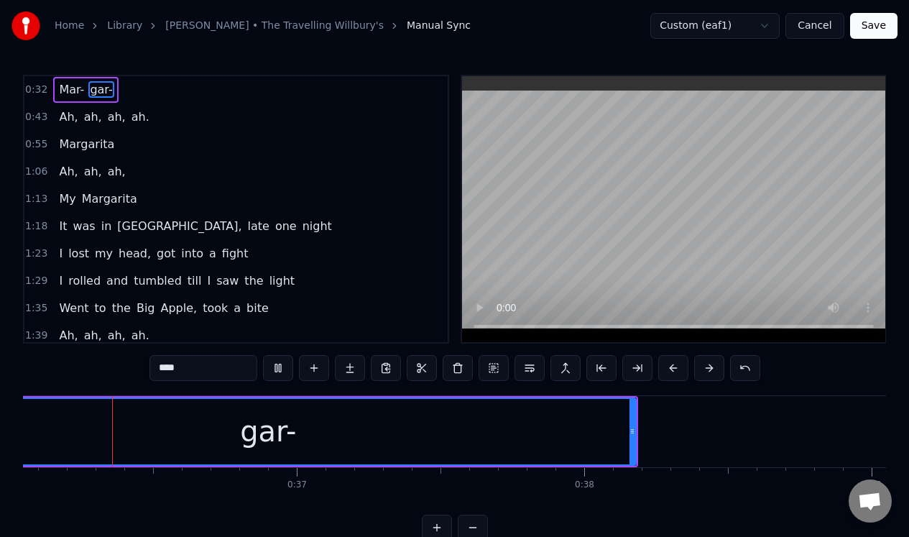
scroll to position [0, 10378]
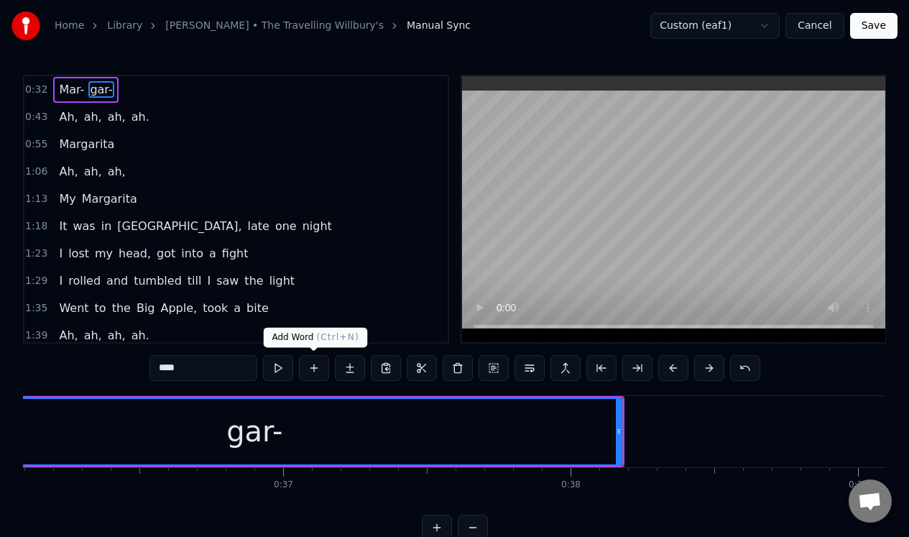
click at [310, 367] on button at bounding box center [314, 368] width 30 height 26
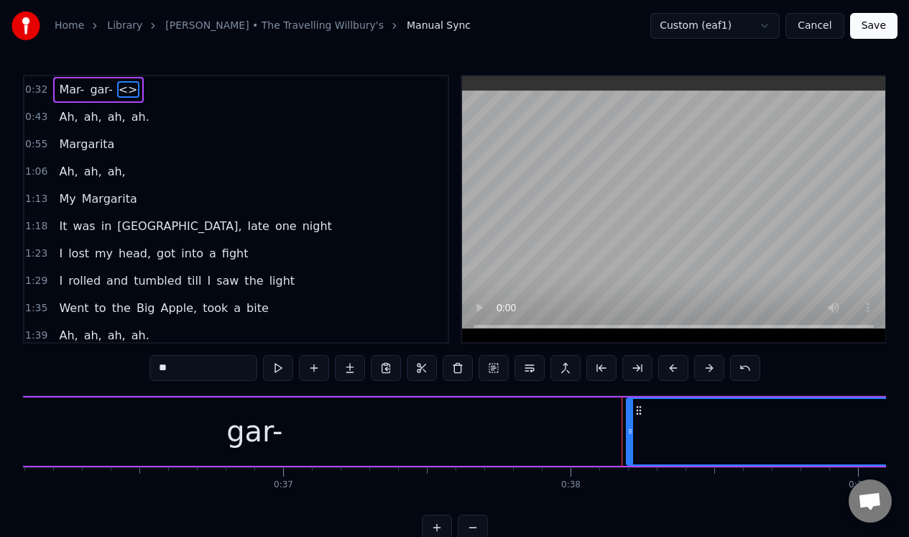
drag, startPoint x: 177, startPoint y: 369, endPoint x: 150, endPoint y: 369, distance: 26.6
click at [150, 369] on input "**" at bounding box center [204, 368] width 108 height 26
type input "***"
click at [279, 372] on button at bounding box center [278, 368] width 30 height 26
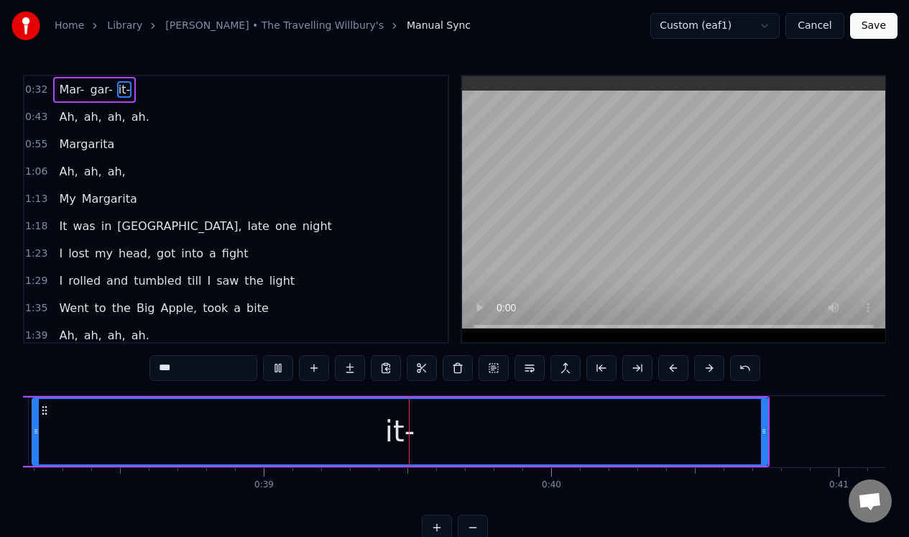
scroll to position [0, 11120]
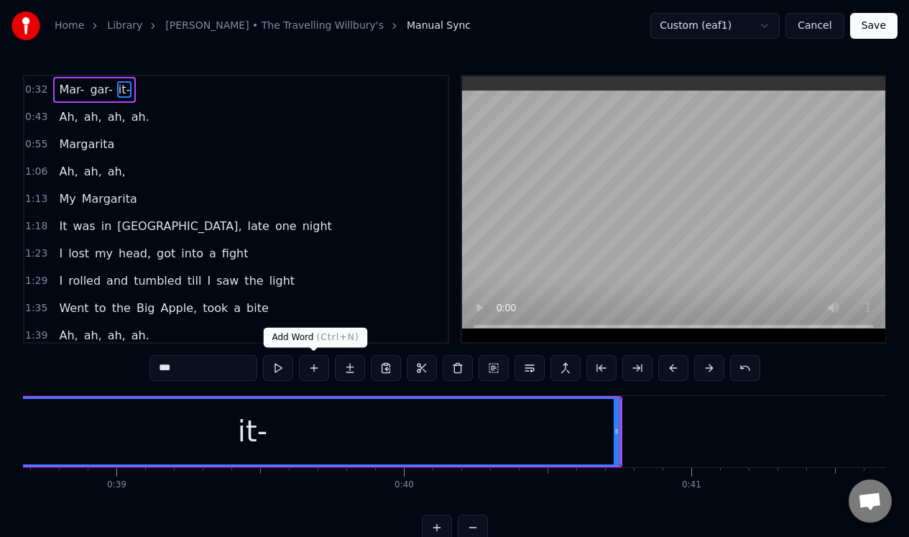
click at [321, 362] on button at bounding box center [314, 368] width 30 height 26
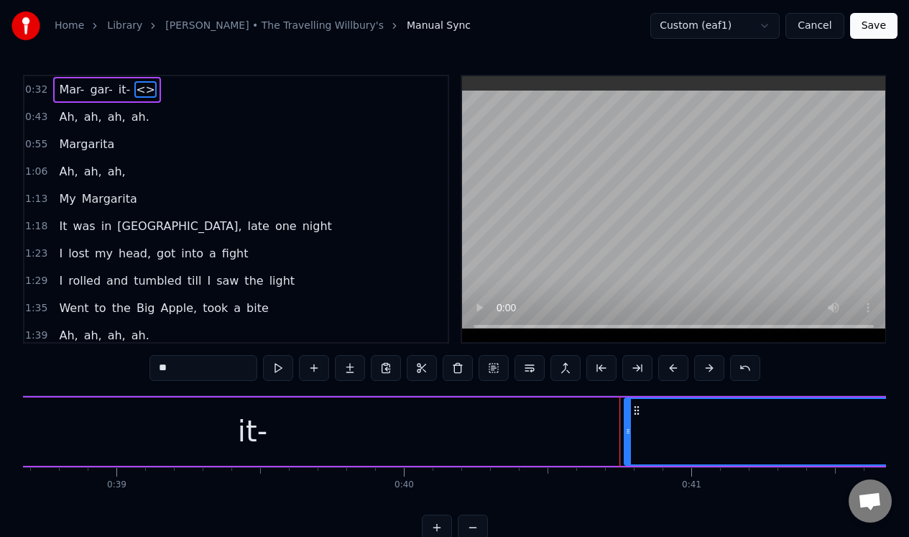
drag, startPoint x: 199, startPoint y: 370, endPoint x: 123, endPoint y: 369, distance: 76.2
click at [121, 371] on div "0:32 Mar- gar- it- <> 0:43 Ah, ah, ah, ah. 0:55 [PERSON_NAME] 1:06 Ah, ah, ah, …" at bounding box center [454, 308] width 863 height 466
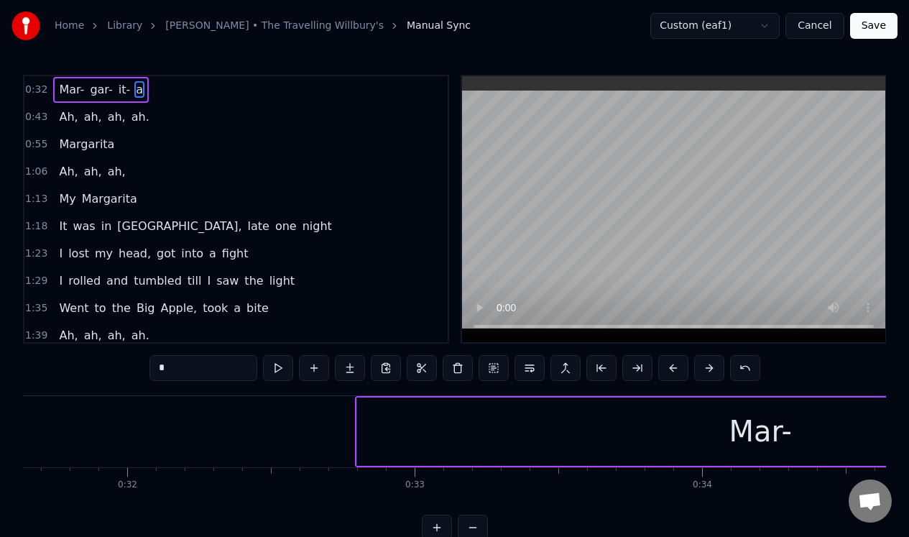
scroll to position [0, 9073]
type input "*"
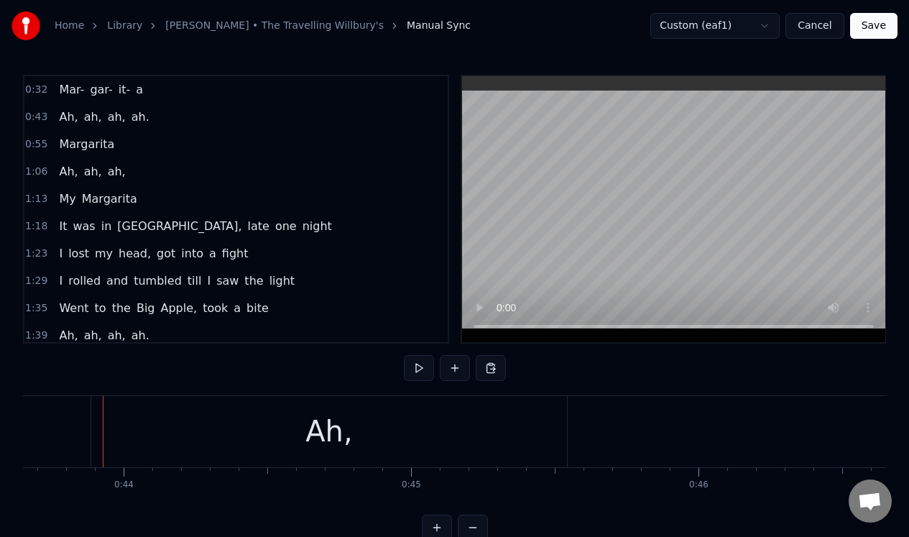
scroll to position [0, 12432]
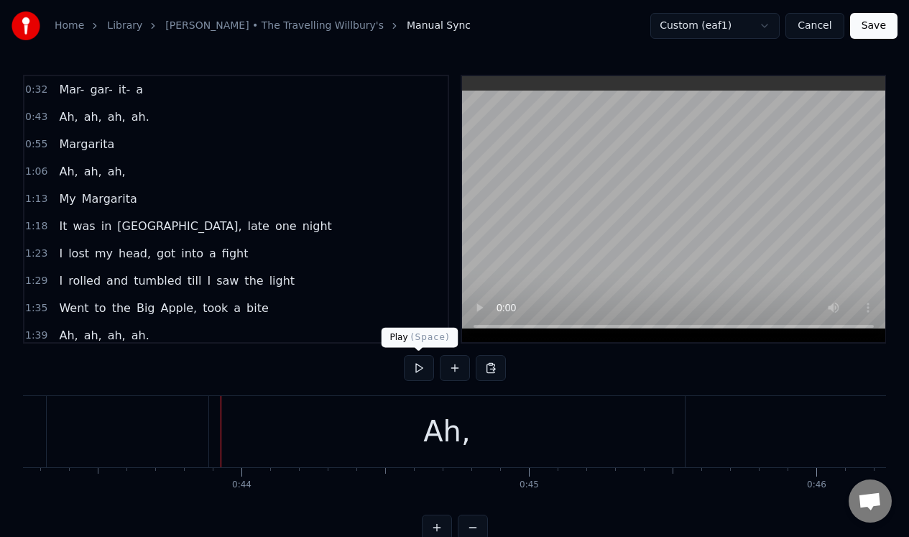
click at [414, 369] on button at bounding box center [419, 368] width 30 height 26
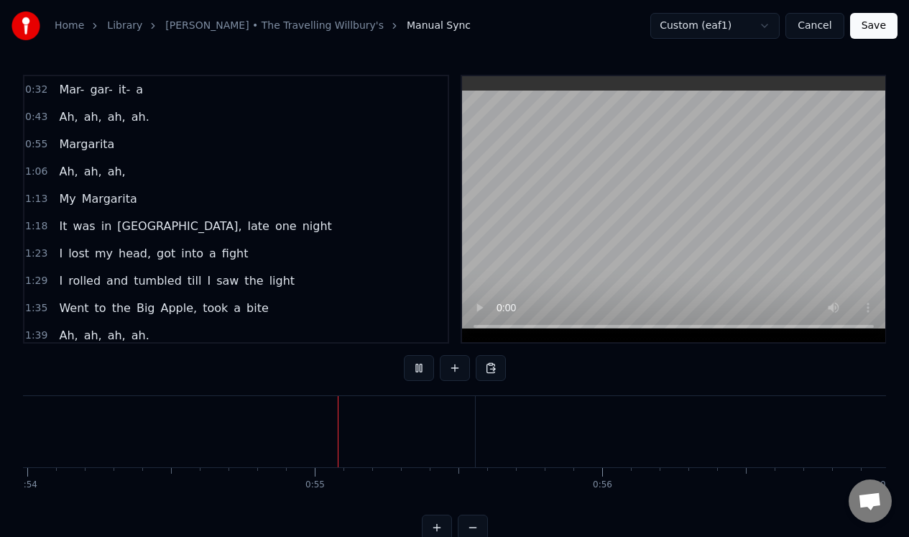
scroll to position [0, 15534]
click at [414, 369] on button at bounding box center [419, 368] width 30 height 26
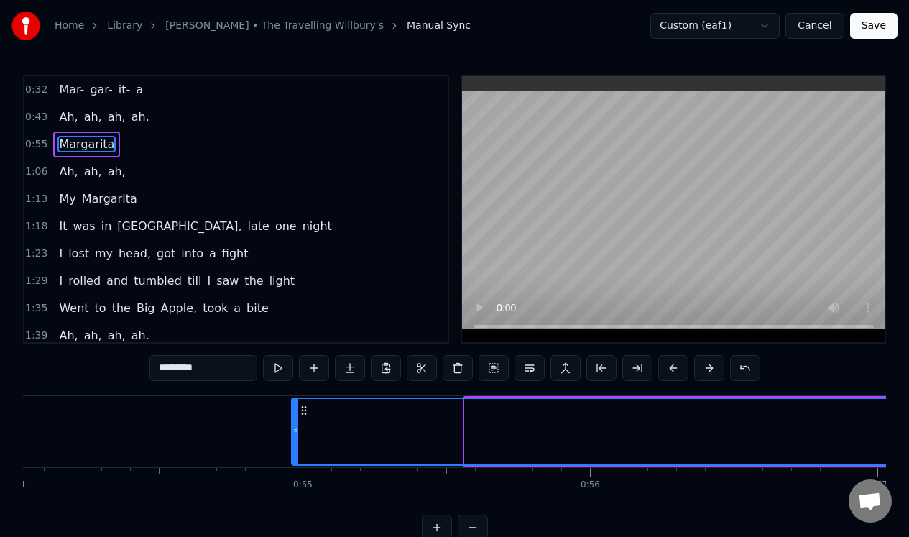
drag, startPoint x: 469, startPoint y: 441, endPoint x: 296, endPoint y: 451, distance: 173.5
click at [296, 451] on div at bounding box center [296, 431] width 6 height 65
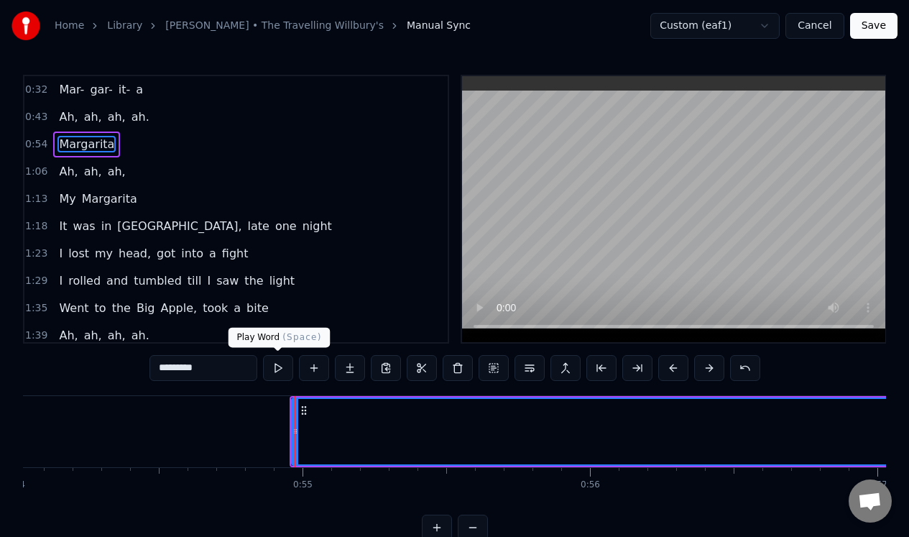
click at [278, 369] on button at bounding box center [278, 368] width 30 height 26
click at [278, 366] on button at bounding box center [278, 368] width 30 height 26
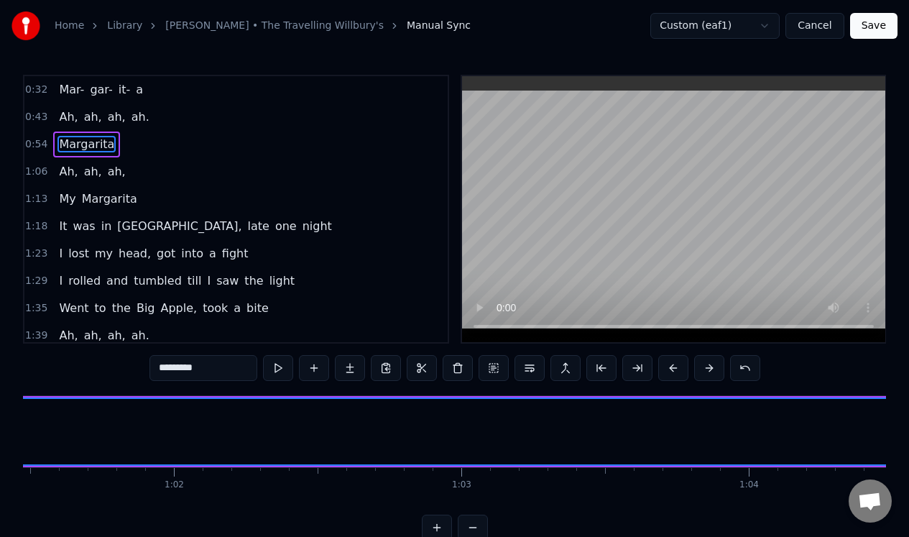
scroll to position [0, 17793]
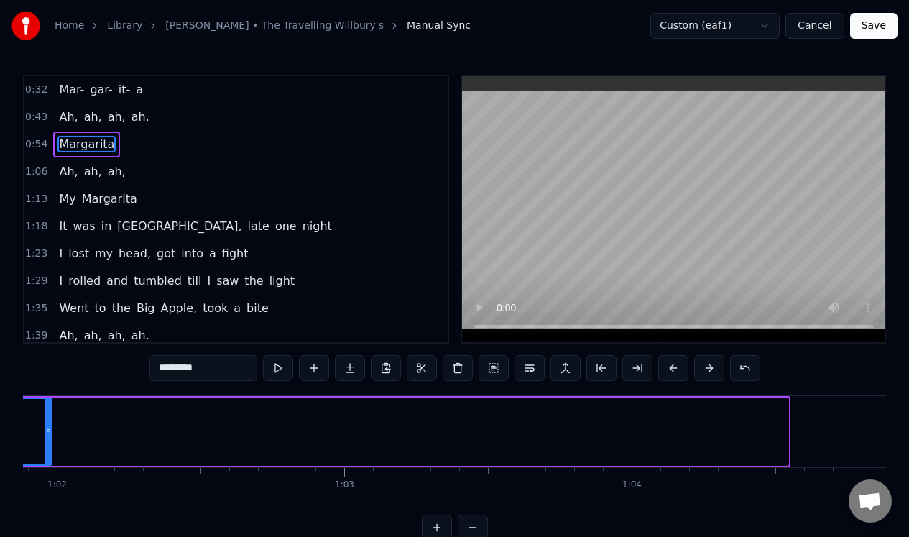
drag, startPoint x: 783, startPoint y: 453, endPoint x: 46, endPoint y: 481, distance: 737.3
click at [46, 481] on div "Mar- gar- it- a Ah, ah, ah, ah. [PERSON_NAME], ah, ah, My [PERSON_NAME] It was …" at bounding box center [454, 449] width 863 height 108
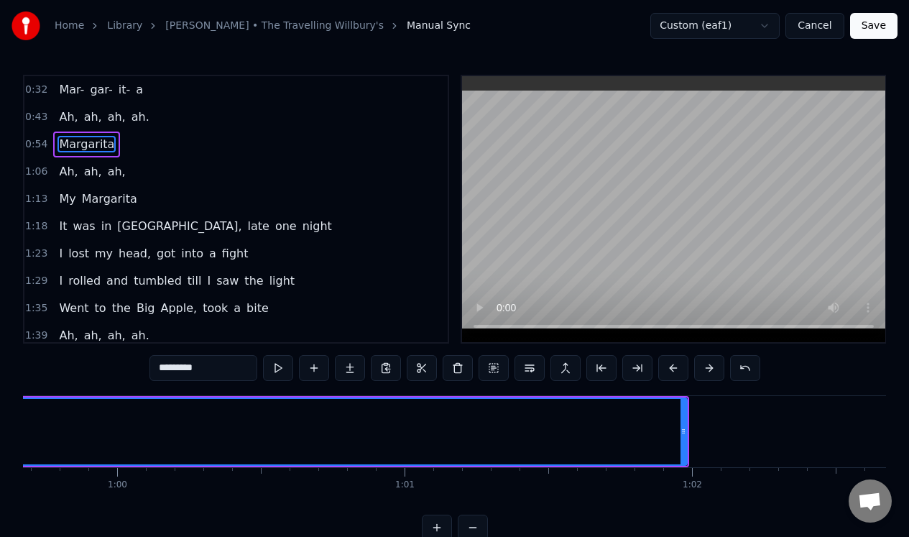
scroll to position [0, 17157]
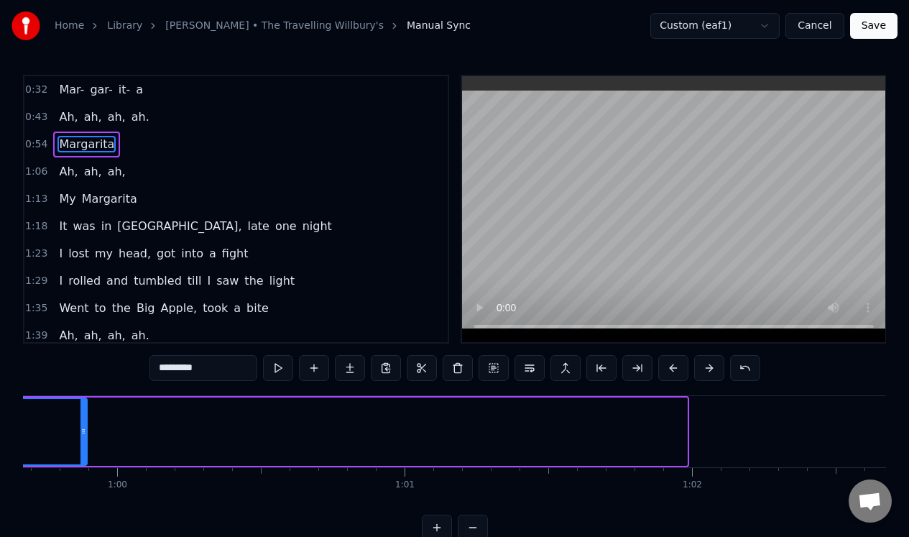
drag, startPoint x: 682, startPoint y: 448, endPoint x: 82, endPoint y: 434, distance: 600.4
click at [82, 434] on div at bounding box center [84, 431] width 6 height 65
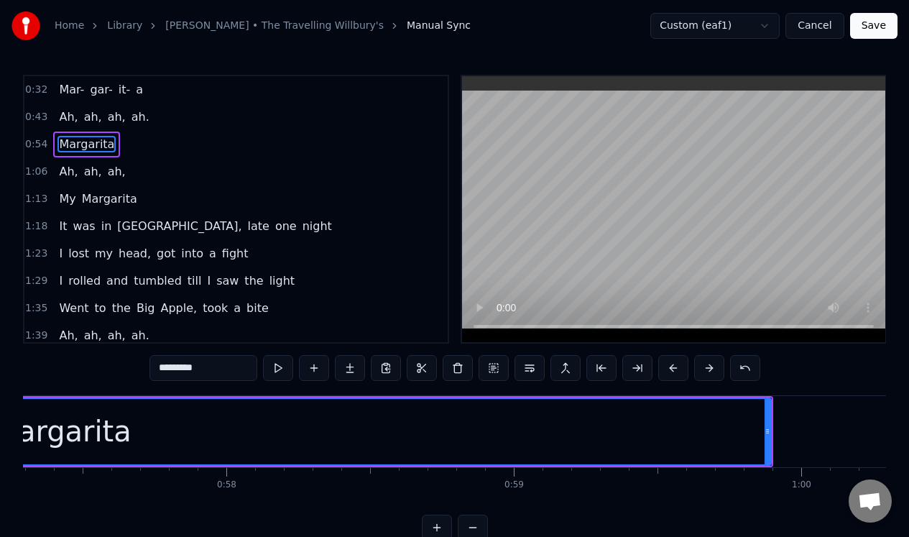
scroll to position [0, 16450]
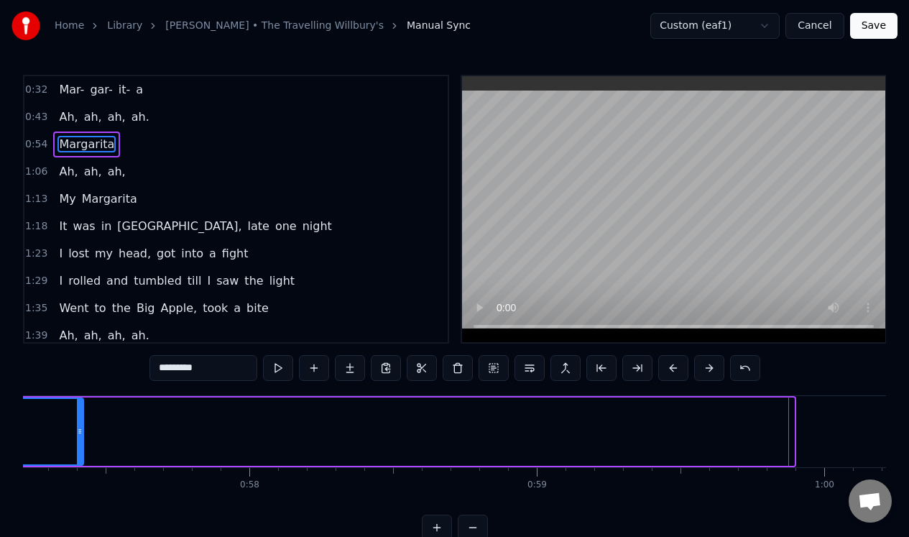
drag, startPoint x: 793, startPoint y: 448, endPoint x: 81, endPoint y: 430, distance: 711.8
click at [82, 429] on div at bounding box center [80, 431] width 6 height 65
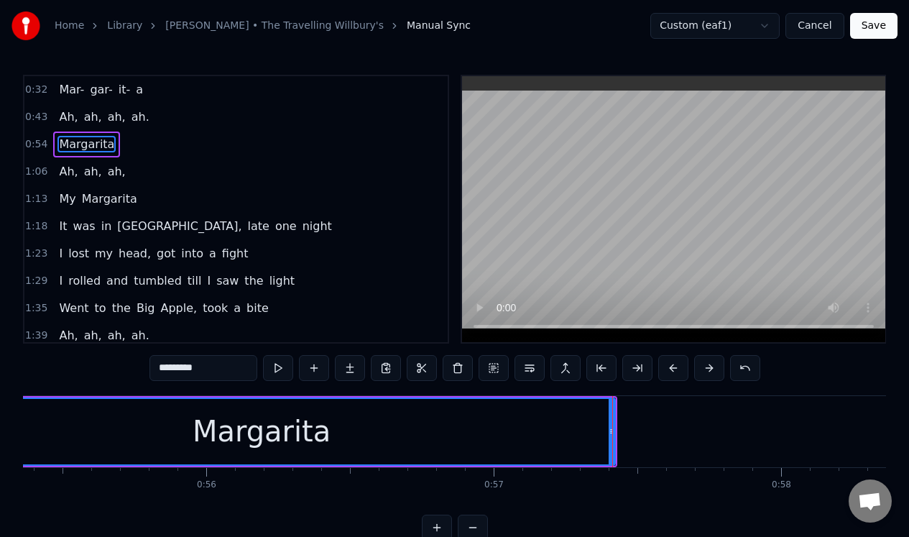
scroll to position [0, 15776]
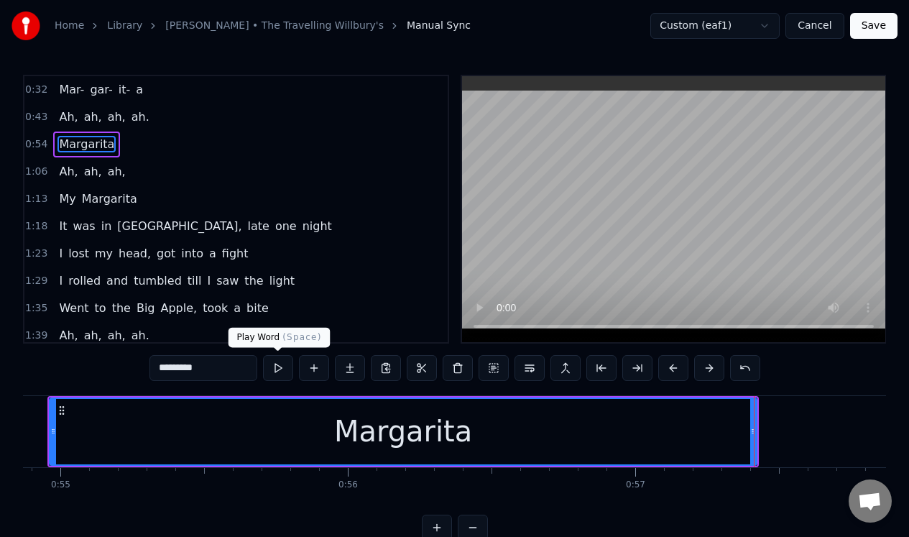
click at [282, 367] on button at bounding box center [278, 368] width 30 height 26
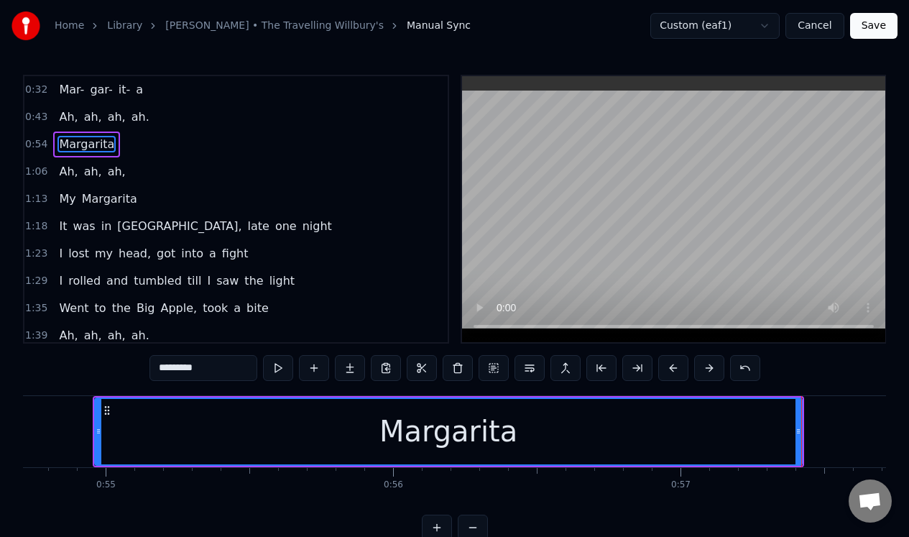
click at [226, 369] on input "*********" at bounding box center [204, 368] width 108 height 26
drag, startPoint x: 226, startPoint y: 369, endPoint x: 209, endPoint y: 370, distance: 16.5
click at [209, 369] on input "*********" at bounding box center [204, 368] width 108 height 26
click at [211, 370] on input "*********" at bounding box center [204, 368] width 108 height 26
click at [209, 364] on input "*********" at bounding box center [204, 368] width 108 height 26
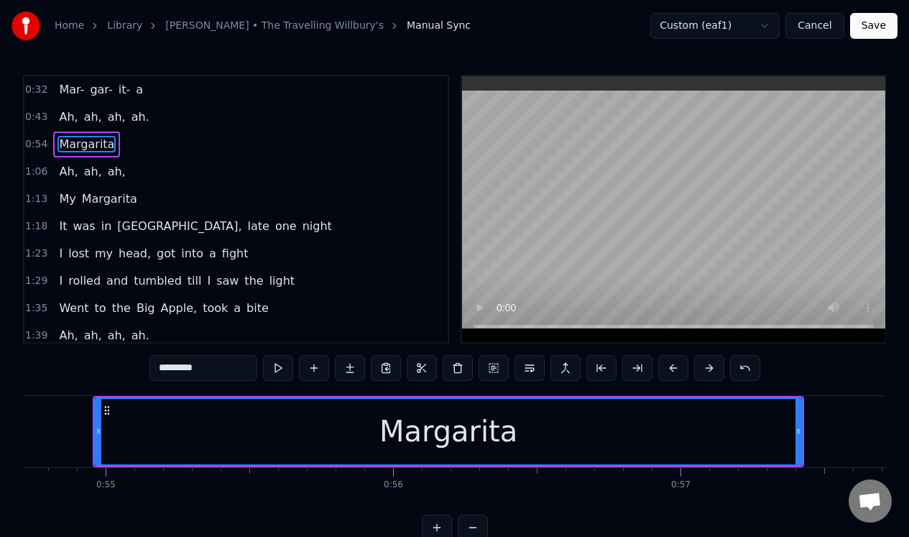
click at [208, 368] on input "*********" at bounding box center [204, 368] width 108 height 26
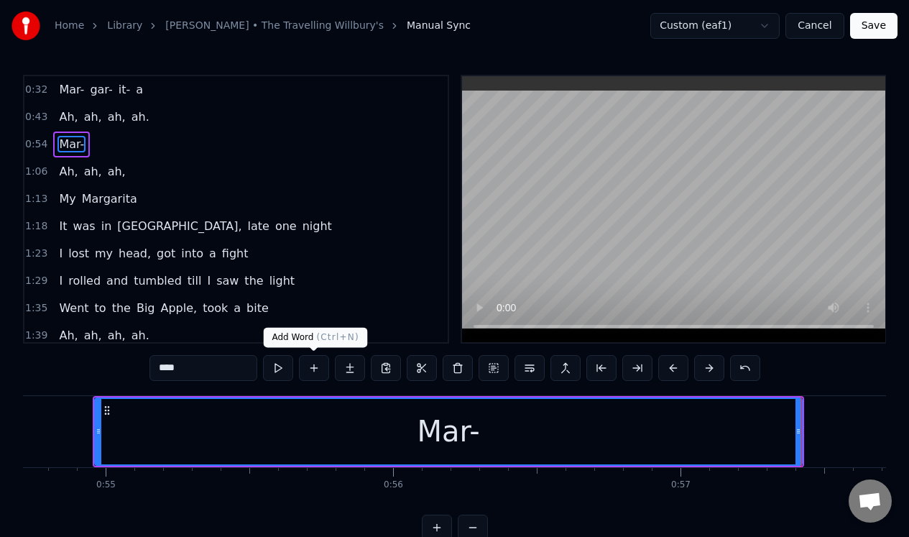
type input "****"
click at [318, 368] on button at bounding box center [314, 368] width 30 height 26
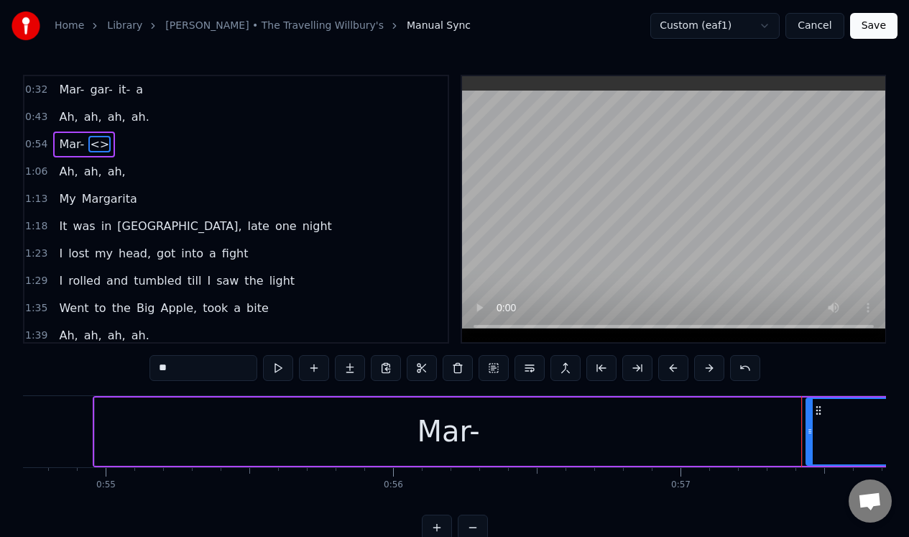
drag, startPoint x: 173, startPoint y: 370, endPoint x: 160, endPoint y: 370, distance: 12.2
click at [160, 370] on input "**" at bounding box center [204, 368] width 108 height 26
type input "****"
click at [313, 372] on button at bounding box center [314, 368] width 30 height 26
drag, startPoint x: 196, startPoint y: 372, endPoint x: 153, endPoint y: 367, distance: 42.6
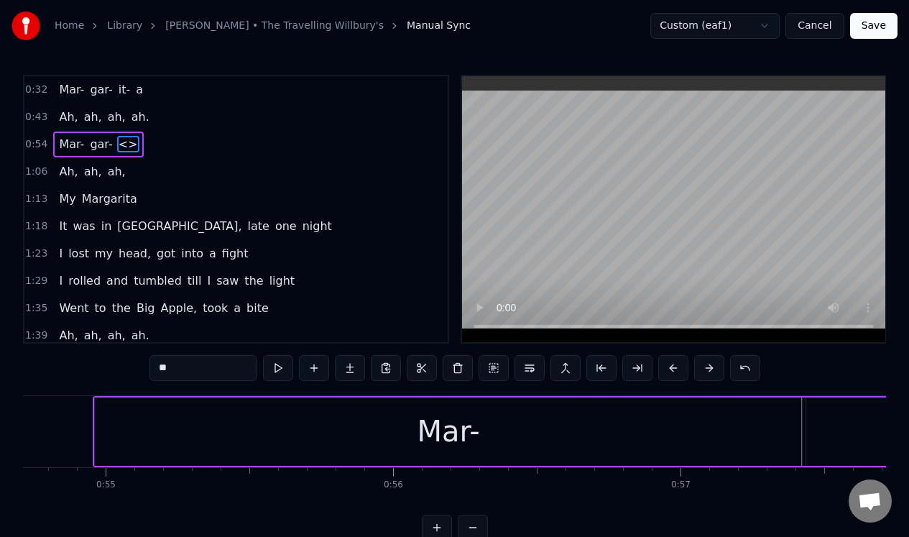
click at [153, 367] on input "**" at bounding box center [204, 368] width 108 height 26
type input "***"
click at [315, 369] on button at bounding box center [314, 368] width 30 height 26
drag, startPoint x: 185, startPoint y: 369, endPoint x: 153, endPoint y: 367, distance: 31.7
click at [155, 367] on input "**" at bounding box center [204, 368] width 108 height 26
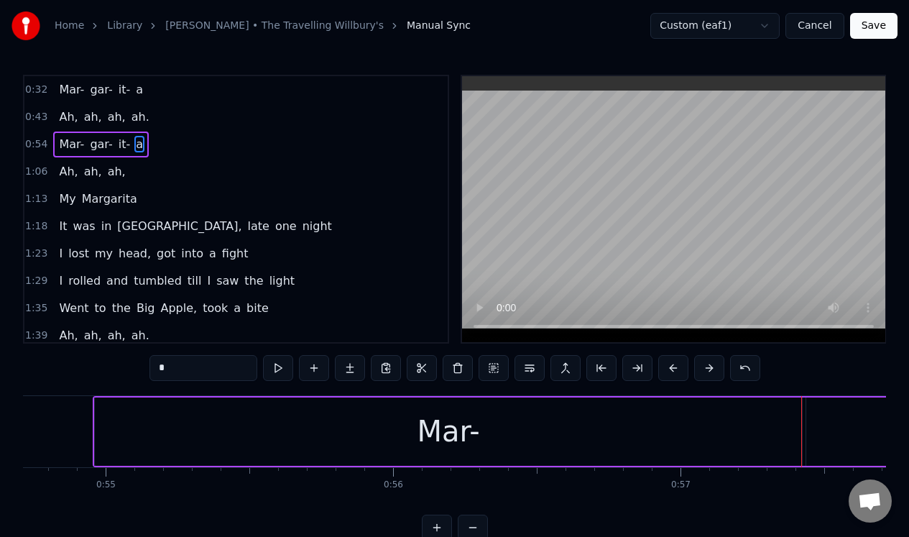
click at [111, 412] on div "Mar-" at bounding box center [448, 431] width 707 height 68
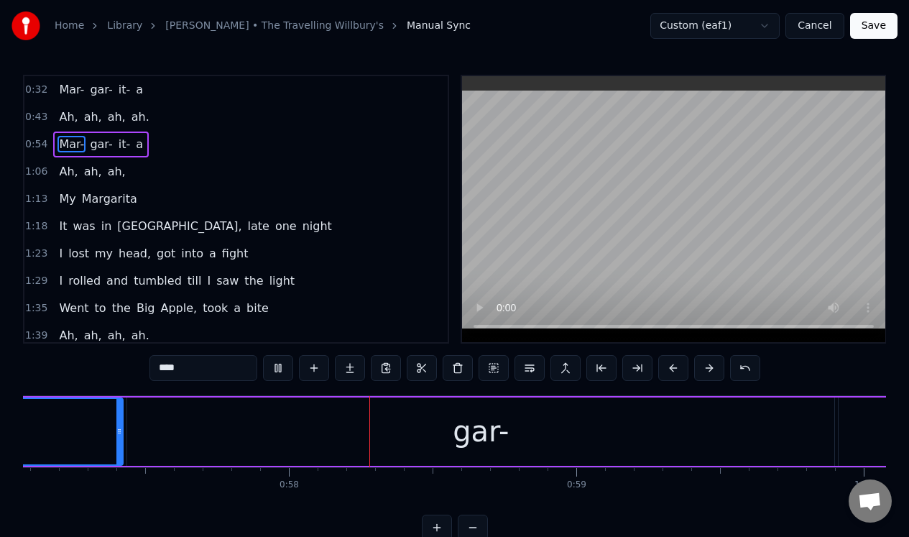
scroll to position [0, 16500]
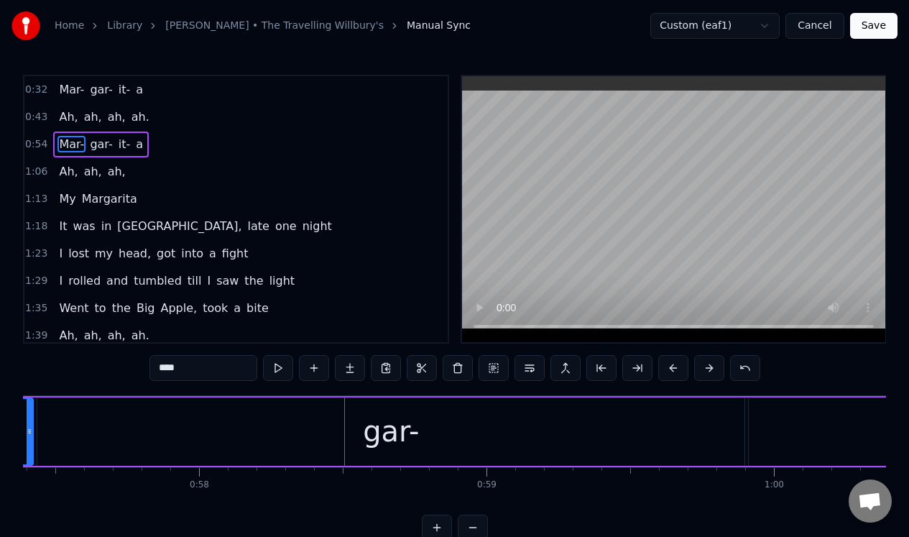
click at [53, 445] on div "gar-" at bounding box center [390, 431] width 707 height 68
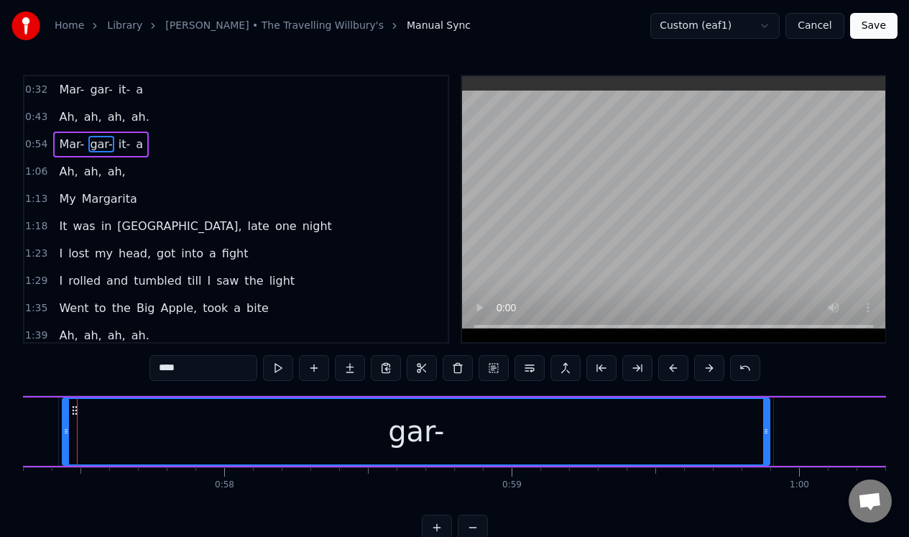
scroll to position [0, 16457]
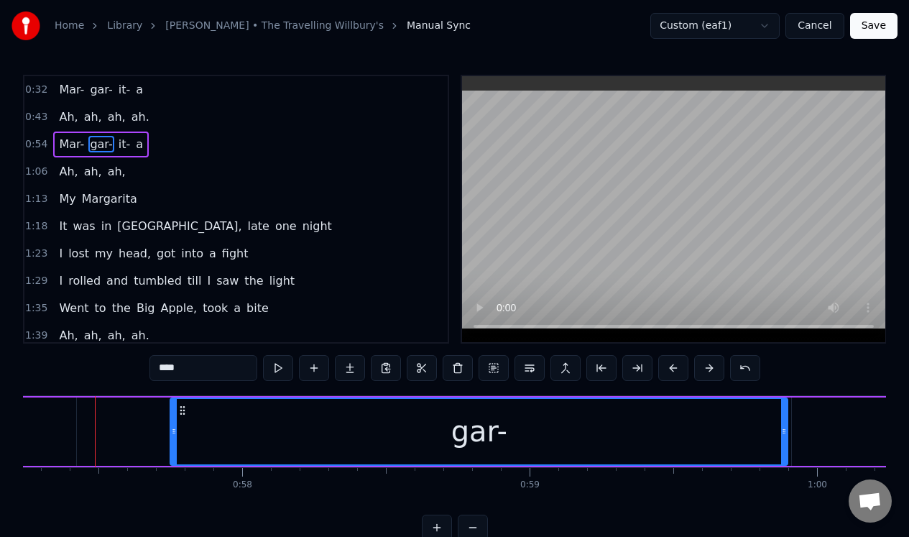
drag, startPoint x: 81, startPoint y: 450, endPoint x: 167, endPoint y: 454, distance: 85.6
click at [171, 454] on div at bounding box center [174, 431] width 6 height 65
click at [279, 367] on button at bounding box center [278, 368] width 30 height 26
click at [279, 368] on button at bounding box center [278, 368] width 30 height 26
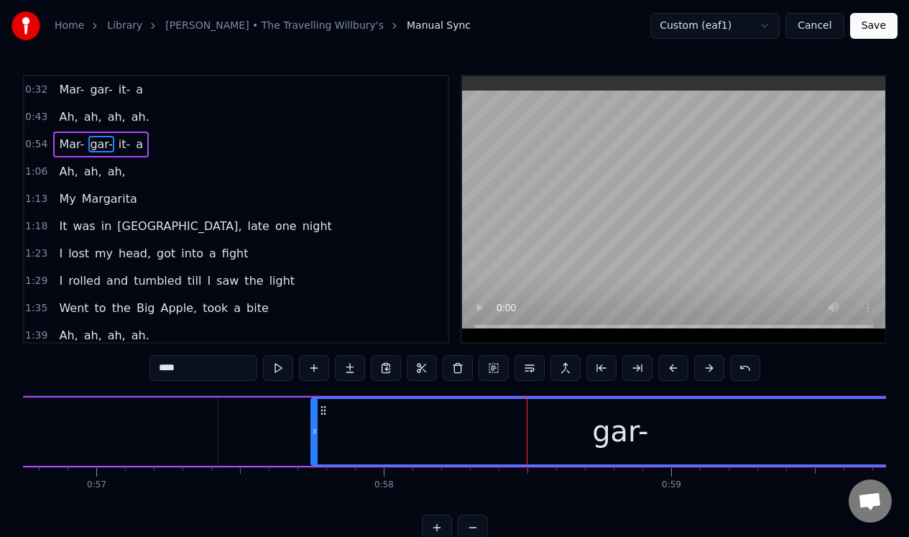
scroll to position [0, 16245]
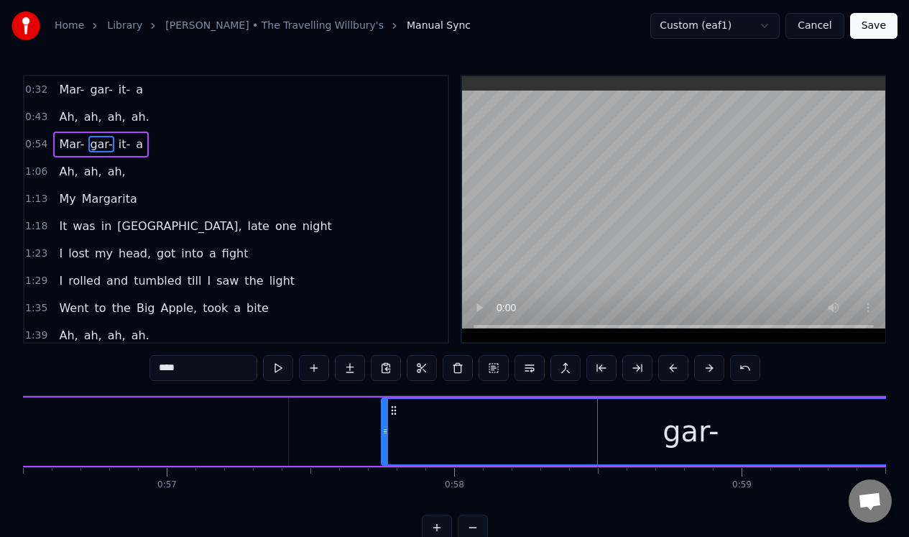
type input "****"
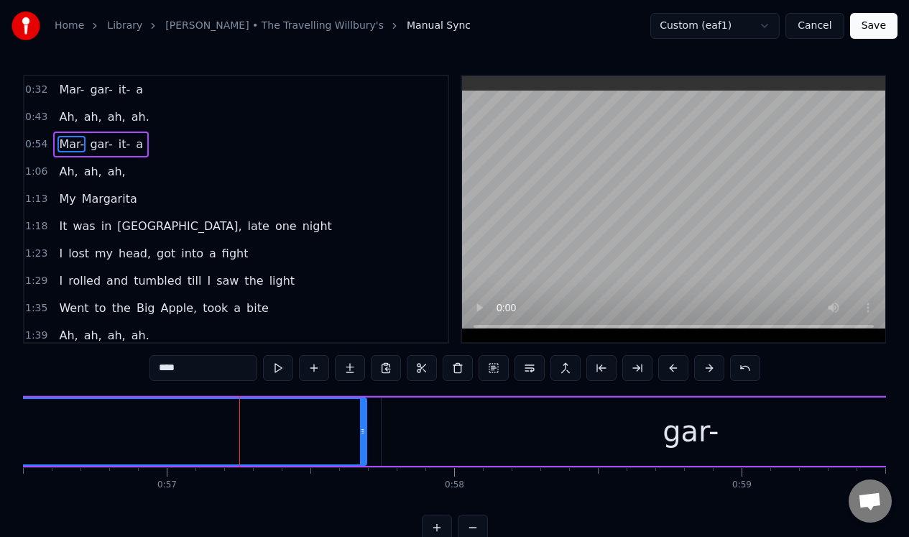
drag, startPoint x: 285, startPoint y: 431, endPoint x: 363, endPoint y: 438, distance: 78.7
click at [363, 438] on div at bounding box center [363, 431] width 6 height 65
click at [277, 365] on button at bounding box center [278, 368] width 30 height 26
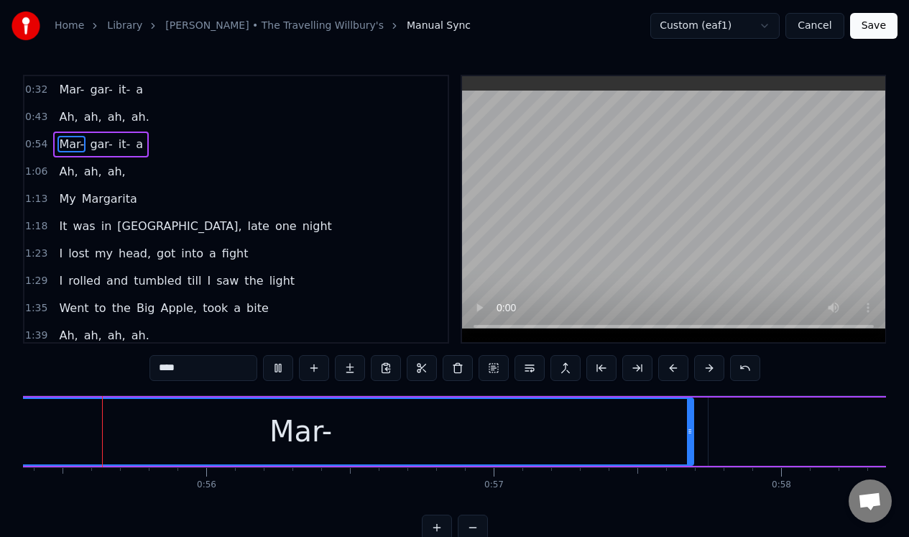
scroll to position [0, 15860]
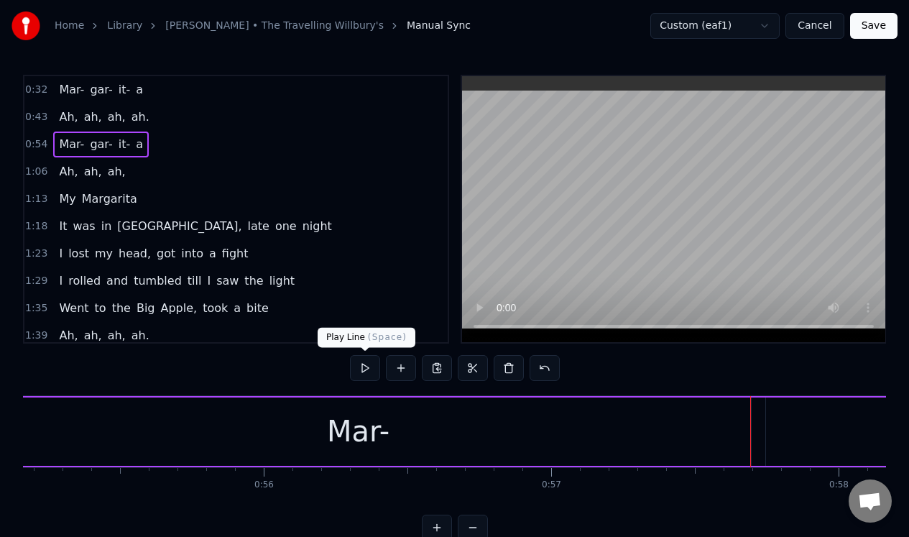
click at [365, 365] on button at bounding box center [365, 368] width 30 height 26
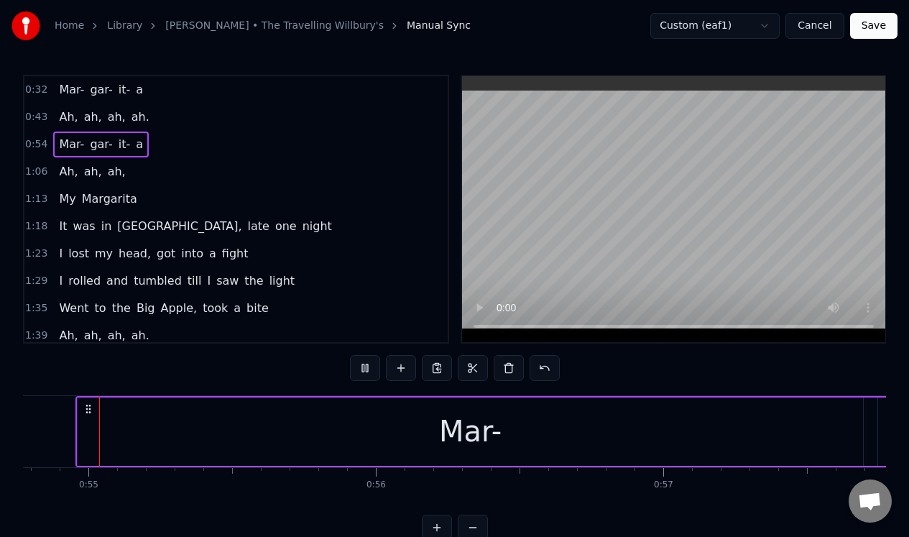
scroll to position [0, 15729]
click at [365, 365] on button at bounding box center [365, 368] width 30 height 26
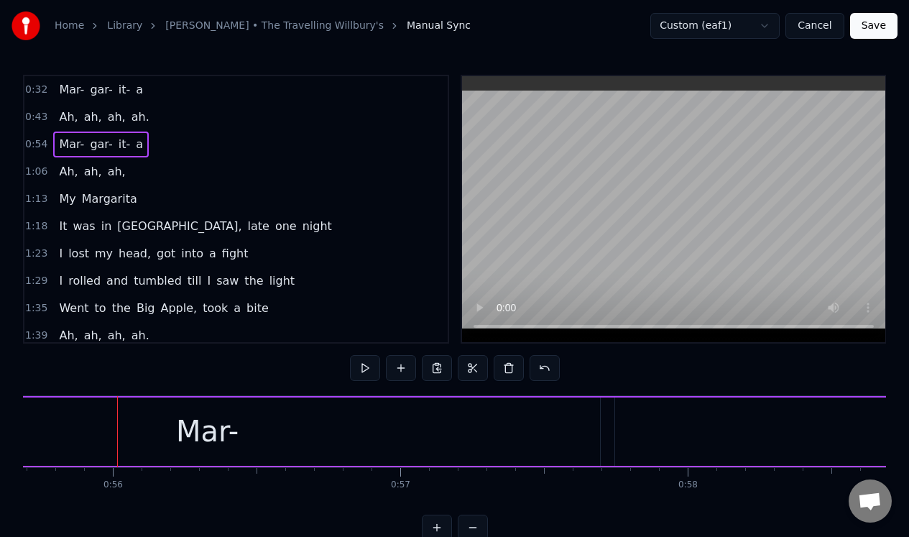
scroll to position [0, 16317]
click at [352, 417] on div "gar-" at bounding box center [619, 431] width 618 height 68
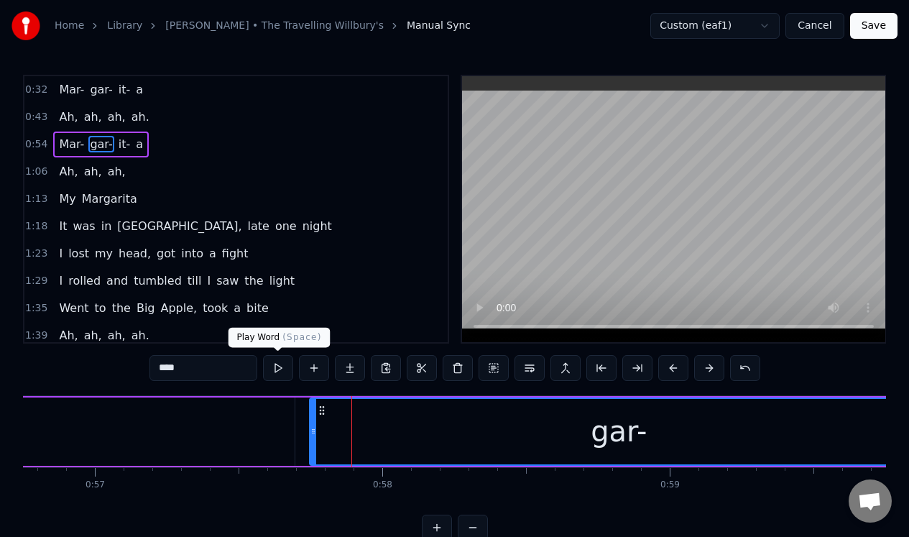
click at [282, 362] on button at bounding box center [278, 368] width 30 height 26
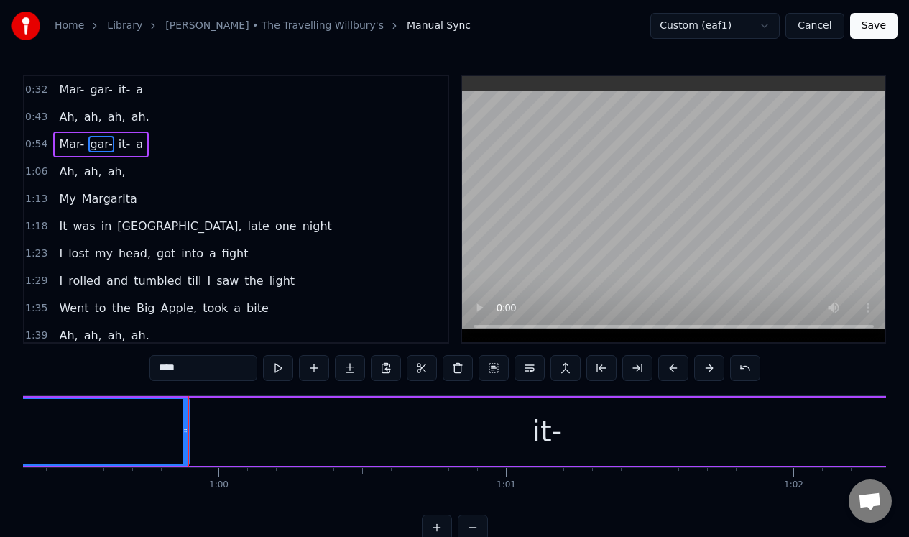
scroll to position [0, 17059]
click at [247, 425] on div "it-" at bounding box center [543, 431] width 707 height 68
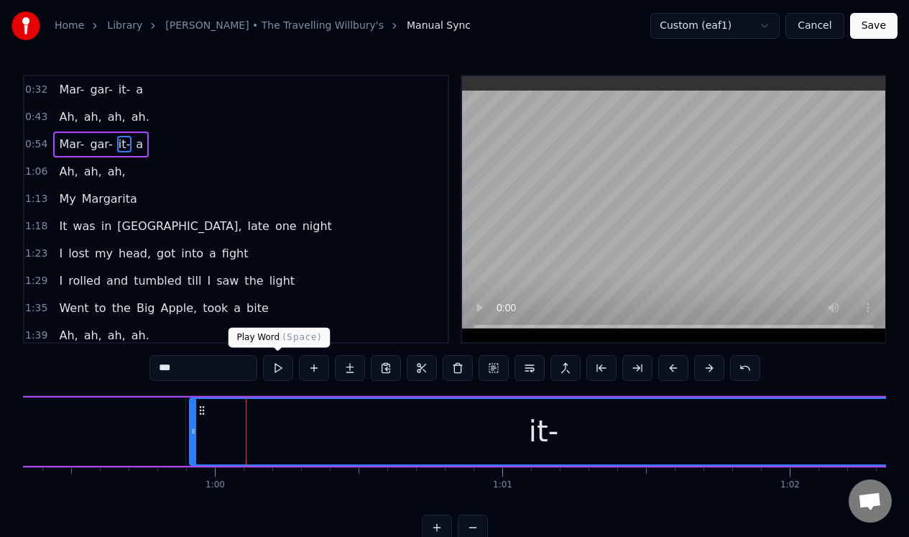
click at [278, 371] on button at bounding box center [278, 368] width 30 height 26
click at [237, 430] on div "it-" at bounding box center [543, 431] width 706 height 65
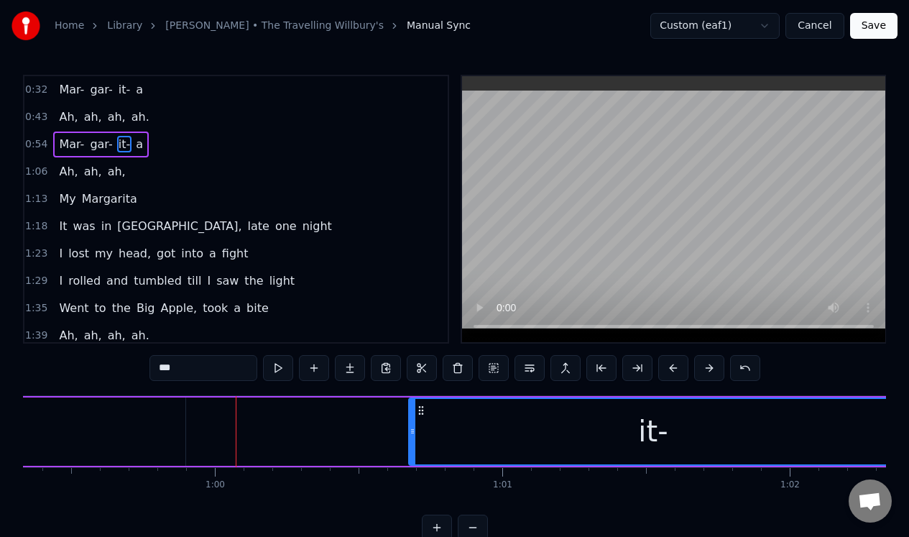
drag, startPoint x: 194, startPoint y: 444, endPoint x: 413, endPoint y: 444, distance: 219.2
click at [413, 444] on div at bounding box center [413, 431] width 6 height 65
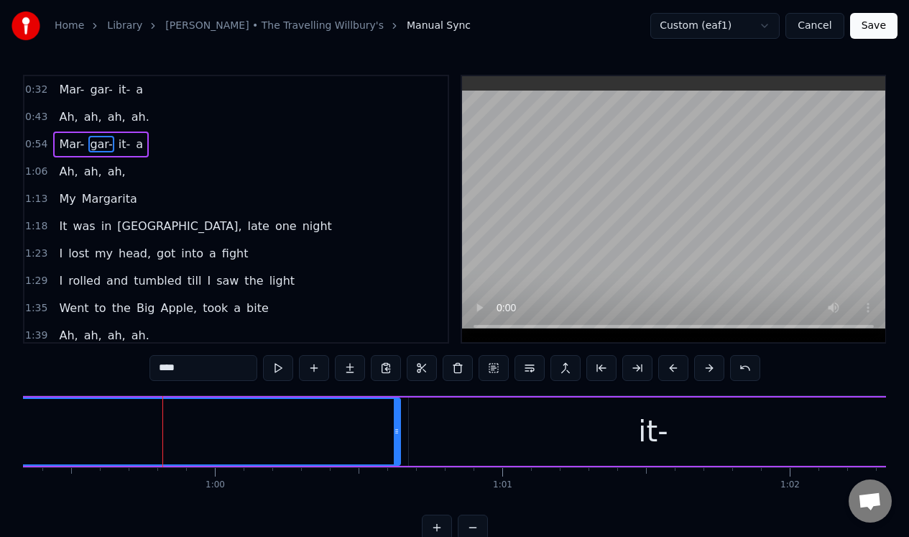
drag, startPoint x: 183, startPoint y: 433, endPoint x: 397, endPoint y: 435, distance: 214.9
click at [397, 435] on icon at bounding box center [397, 432] width 6 height 12
click at [420, 410] on div "it-" at bounding box center [653, 431] width 488 height 68
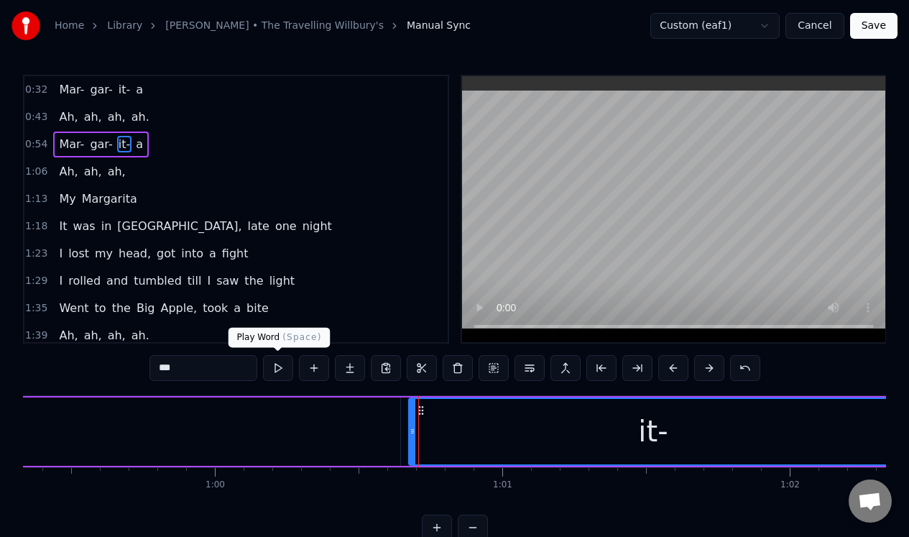
click at [280, 368] on button at bounding box center [278, 368] width 30 height 26
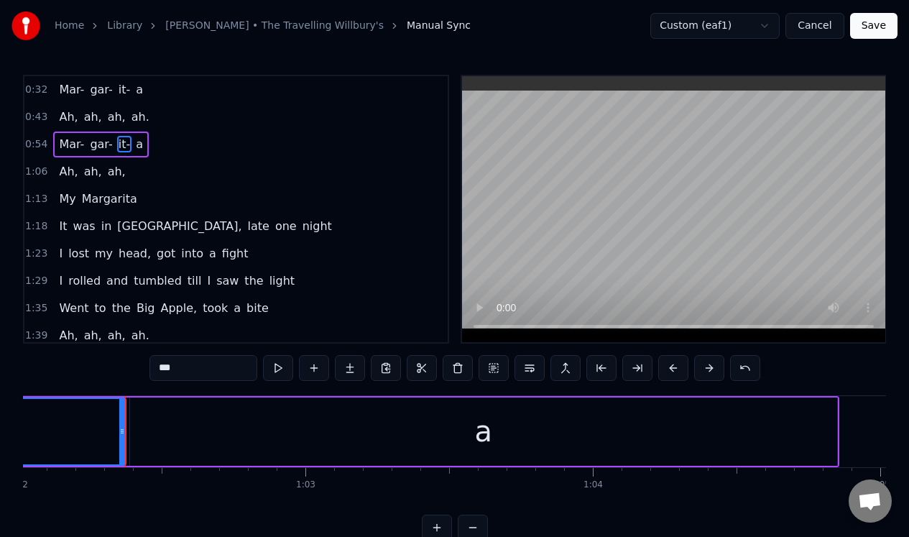
scroll to position [0, 17861]
click at [186, 425] on div "a" at bounding box center [454, 431] width 707 height 68
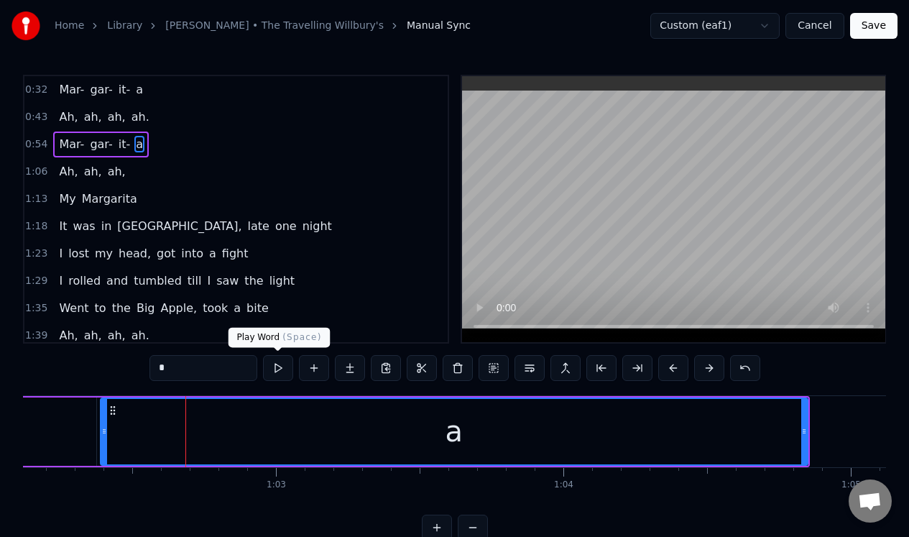
click at [279, 372] on button at bounding box center [278, 368] width 30 height 26
click at [147, 428] on div "a" at bounding box center [454, 431] width 706 height 65
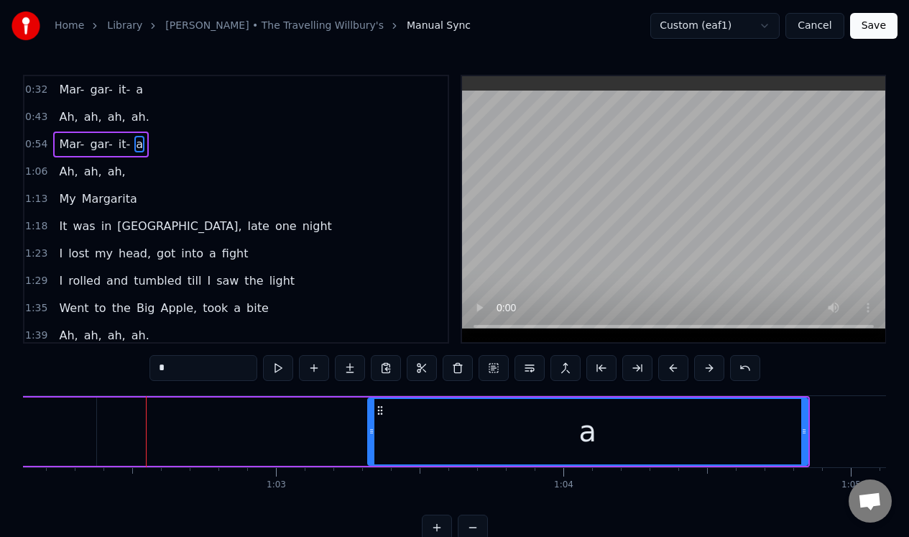
drag, startPoint x: 104, startPoint y: 441, endPoint x: 372, endPoint y: 442, distance: 267.4
click at [372, 442] on div at bounding box center [372, 431] width 6 height 65
type input "***"
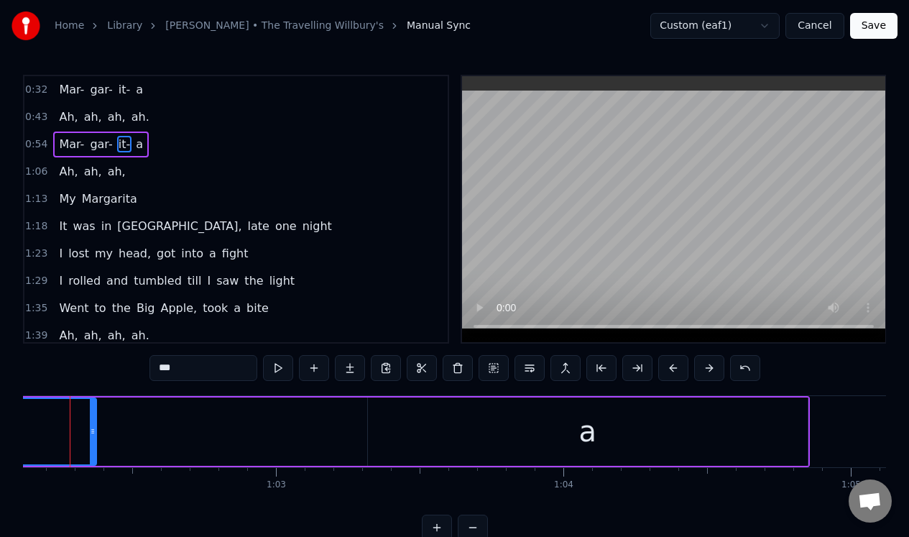
scroll to position [0, 17835]
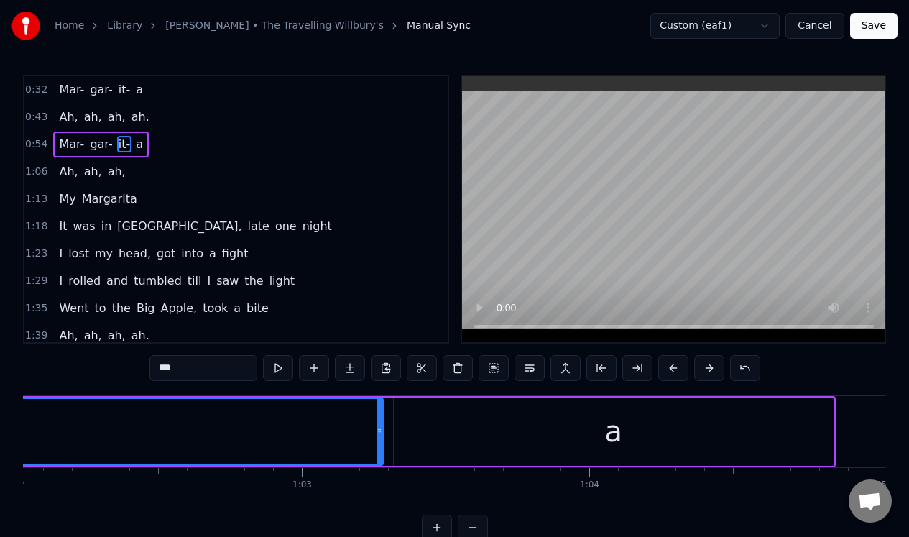
drag, startPoint x: 119, startPoint y: 436, endPoint x: 379, endPoint y: 446, distance: 259.7
click at [380, 446] on div at bounding box center [380, 431] width 6 height 65
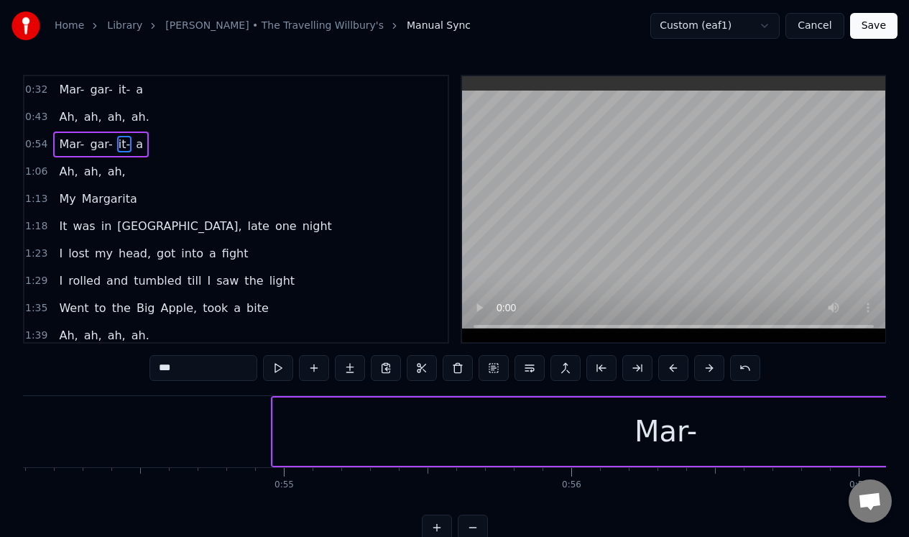
scroll to position [0, 15577]
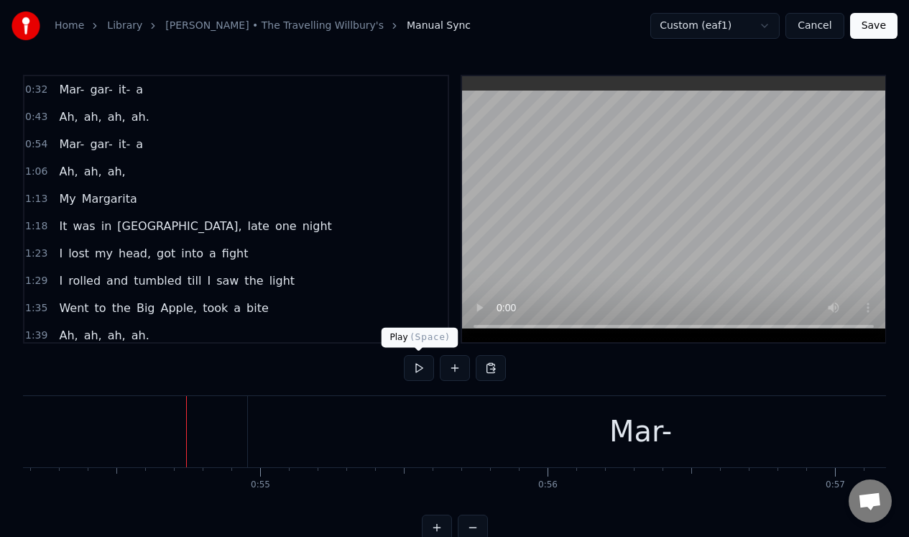
click at [422, 369] on button at bounding box center [419, 368] width 30 height 26
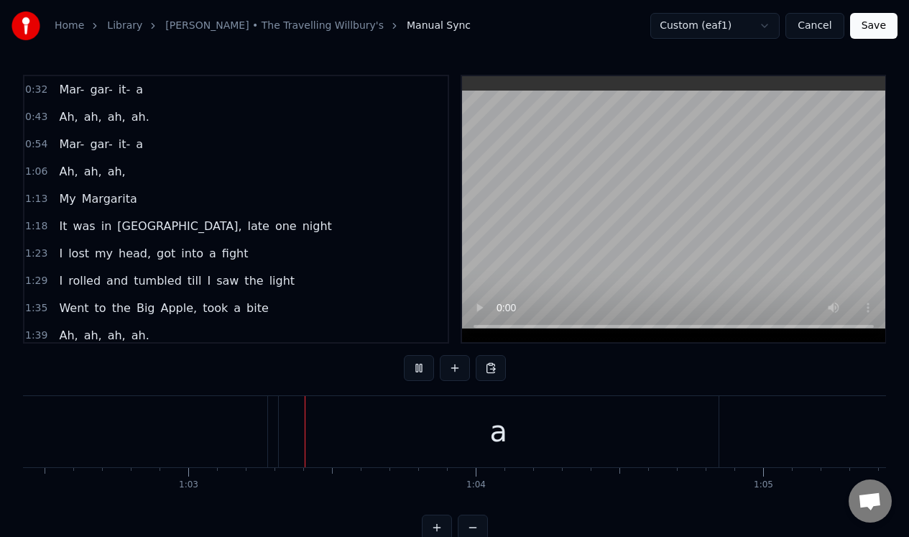
scroll to position [0, 17969]
click at [422, 369] on button at bounding box center [419, 368] width 30 height 26
click at [273, 418] on div "a" at bounding box center [479, 431] width 440 height 71
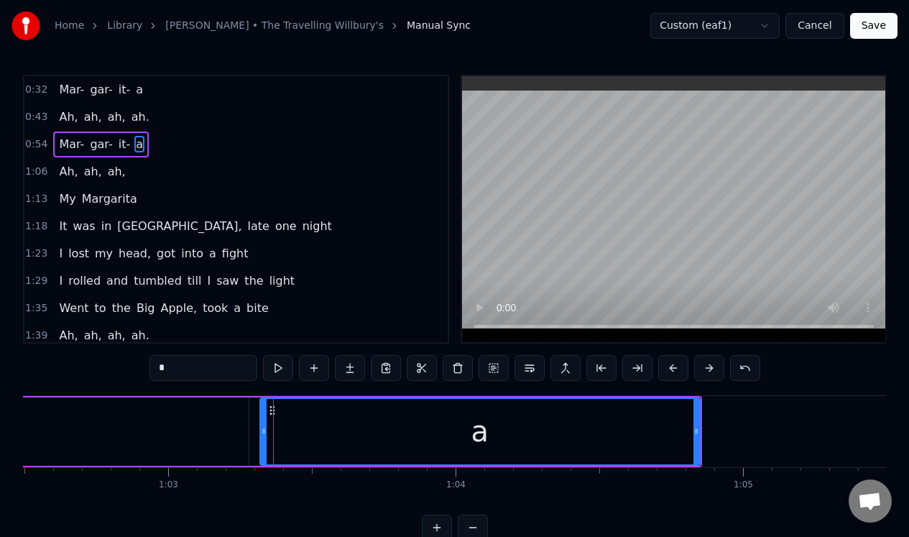
click at [275, 367] on button at bounding box center [278, 368] width 30 height 26
type input "***"
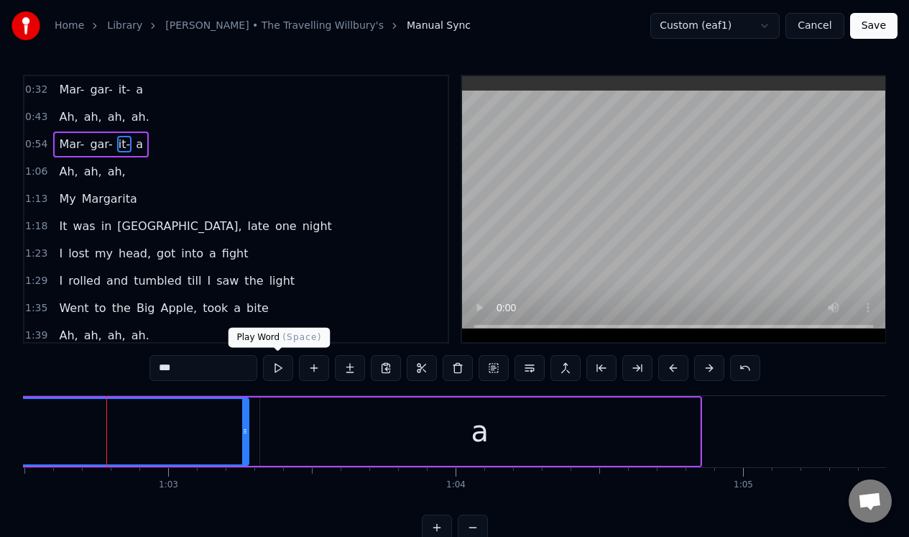
click at [279, 367] on button at bounding box center [278, 368] width 30 height 26
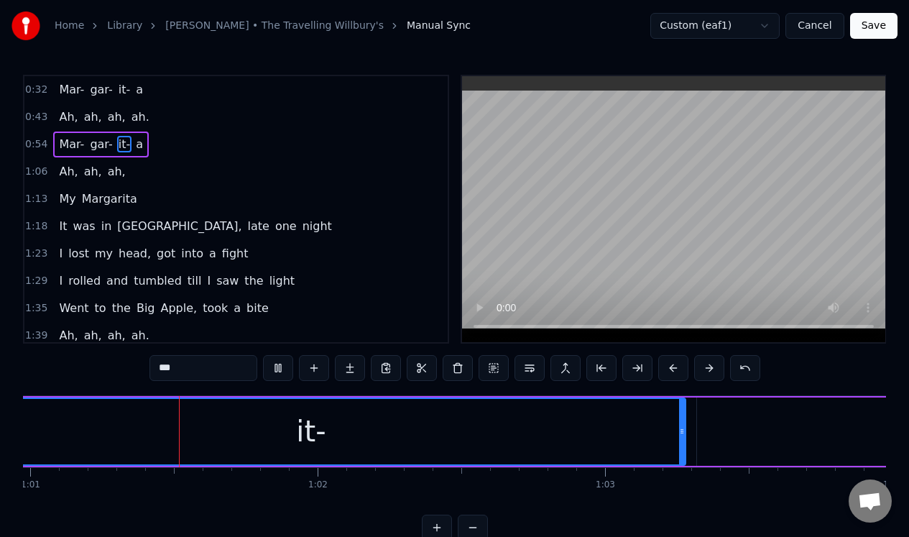
scroll to position [0, 17523]
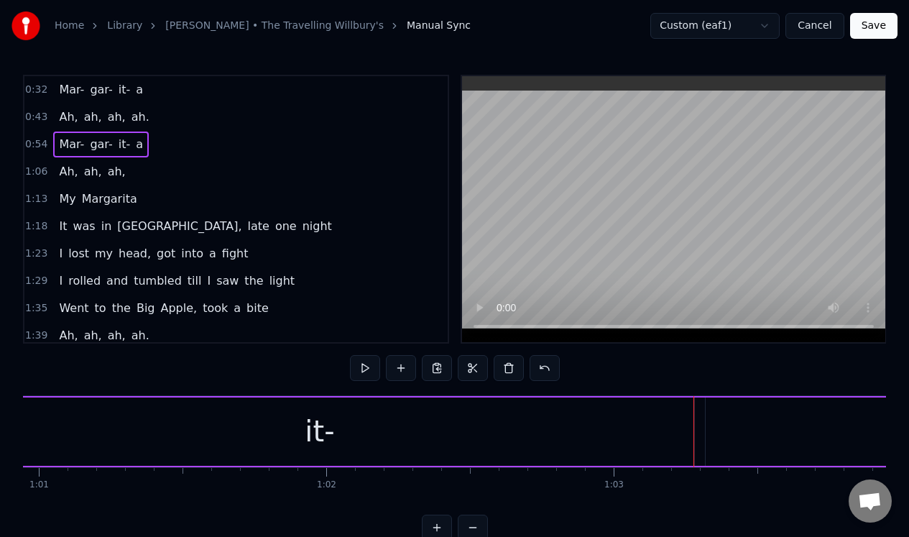
click at [714, 409] on div "a" at bounding box center [926, 431] width 440 height 68
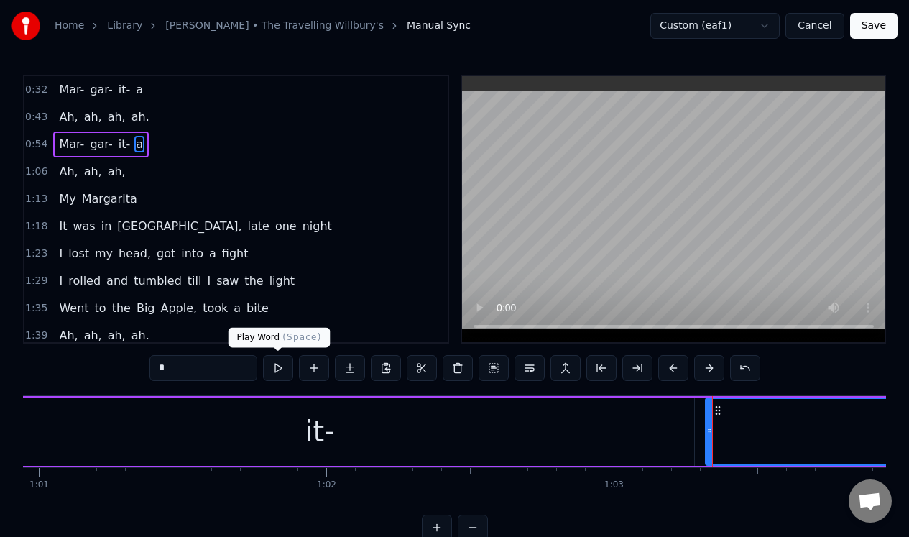
click at [275, 367] on button at bounding box center [278, 368] width 30 height 26
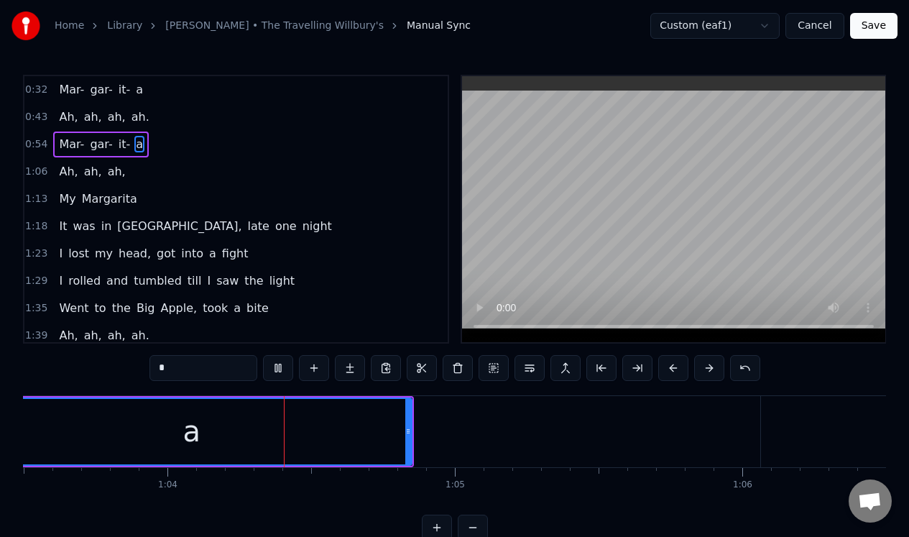
scroll to position [0, 18271]
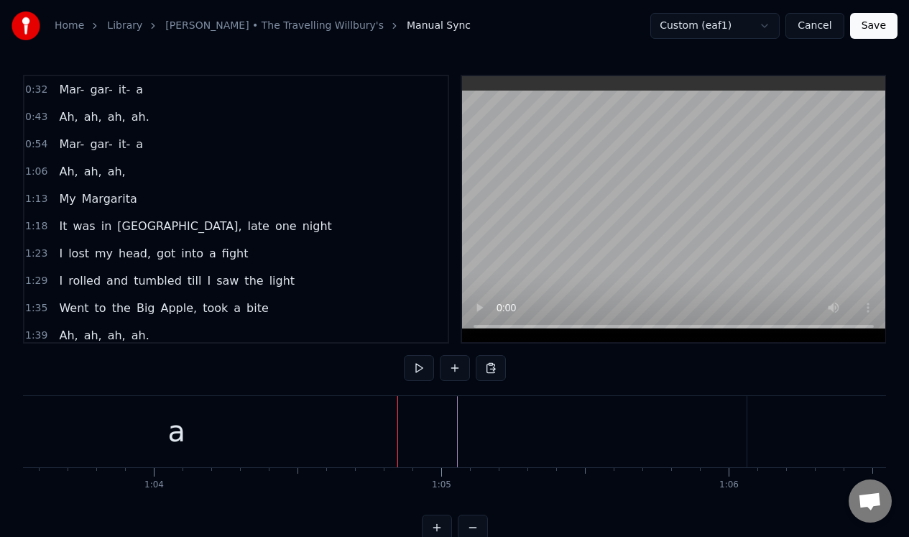
click at [359, 417] on div "a" at bounding box center [177, 431] width 440 height 71
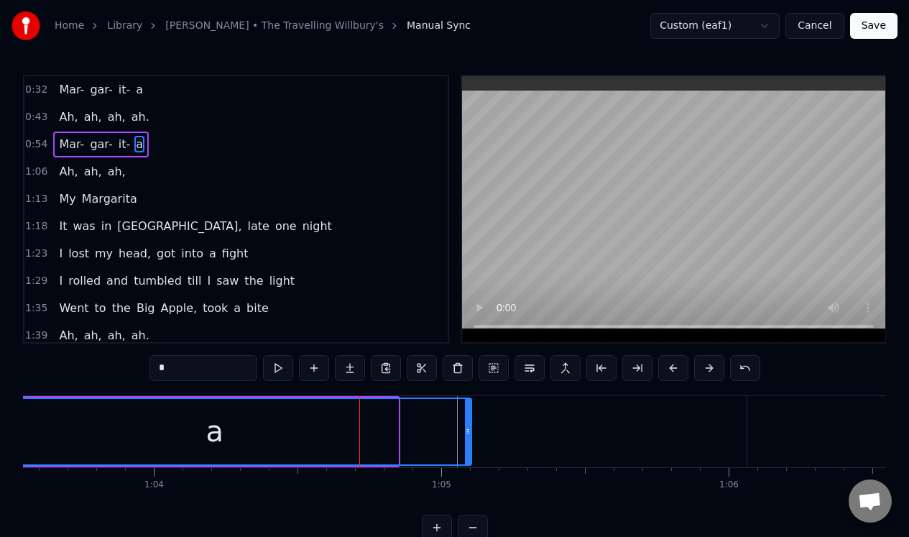
drag, startPoint x: 392, startPoint y: 430, endPoint x: 465, endPoint y: 435, distance: 73.5
click at [465, 435] on icon at bounding box center [468, 432] width 6 height 12
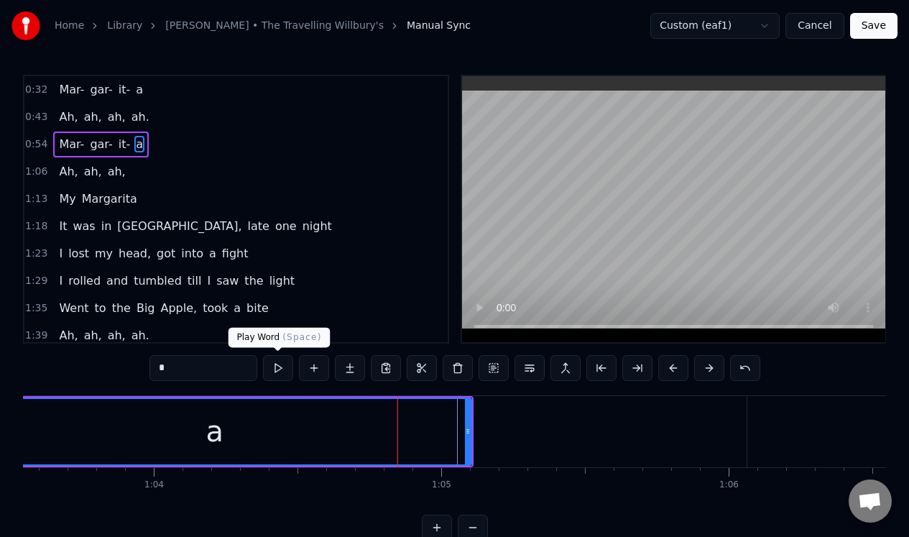
click at [277, 367] on button at bounding box center [278, 368] width 30 height 26
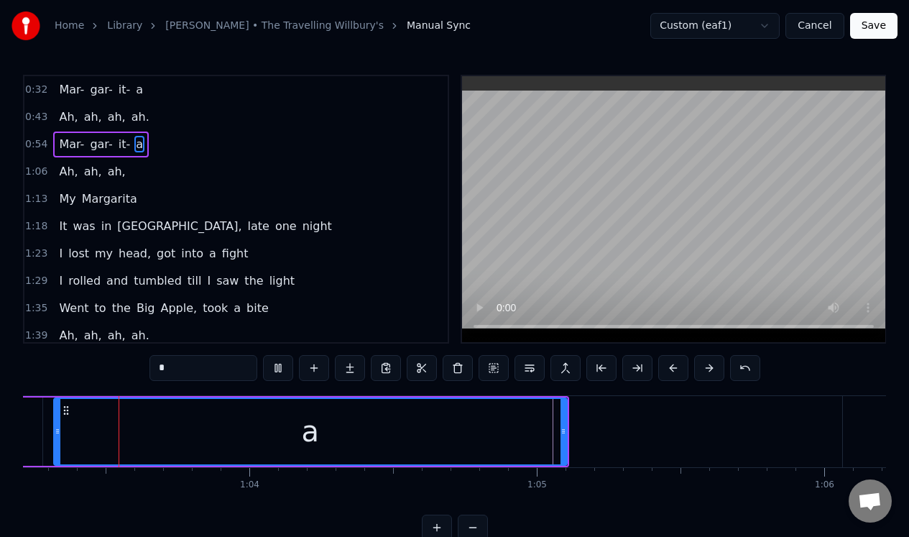
scroll to position [0, 18131]
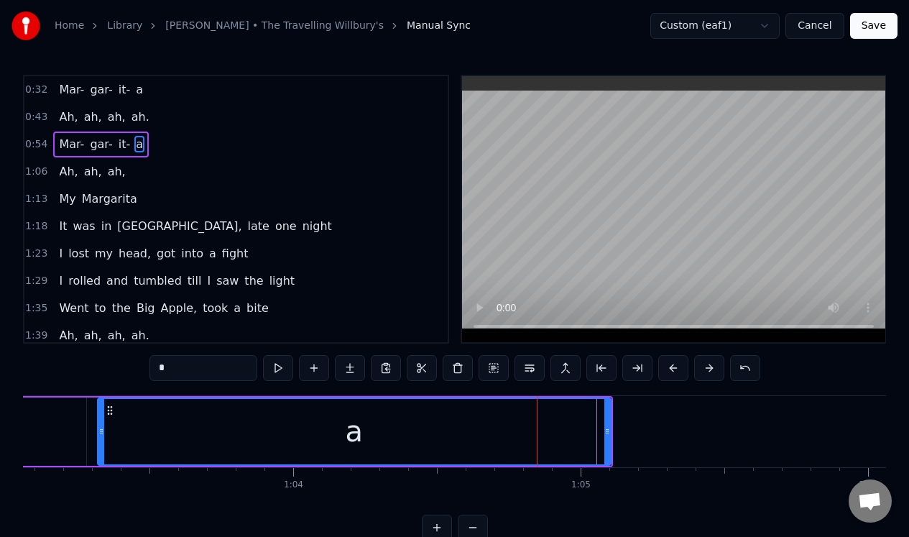
click at [277, 367] on button at bounding box center [278, 368] width 30 height 26
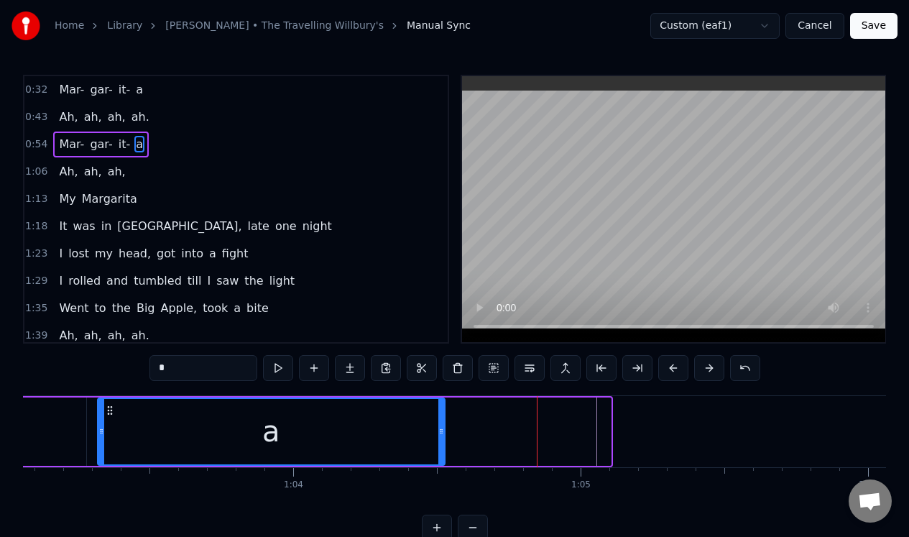
drag, startPoint x: 607, startPoint y: 425, endPoint x: 447, endPoint y: 430, distance: 160.4
click at [442, 428] on div at bounding box center [441, 431] width 6 height 65
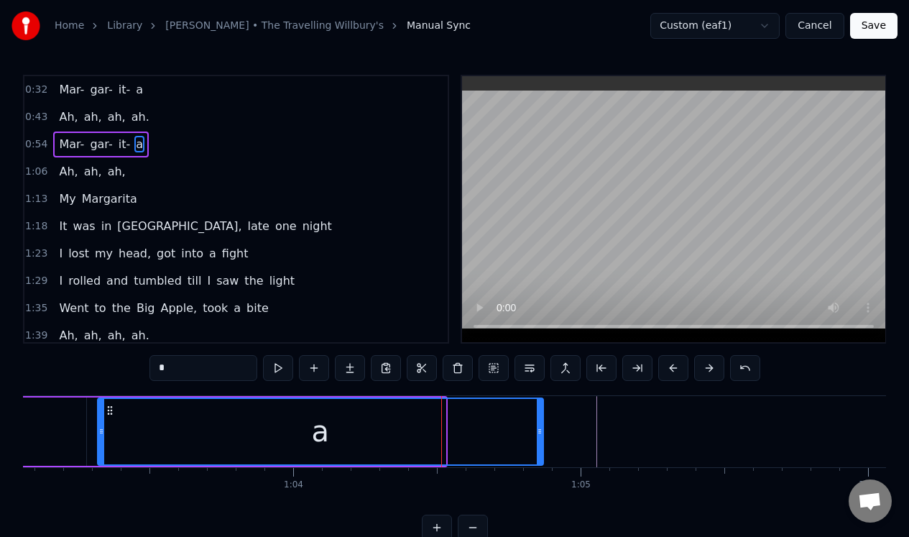
drag, startPoint x: 443, startPoint y: 433, endPoint x: 544, endPoint y: 451, distance: 102.8
click at [542, 456] on div at bounding box center [540, 431] width 6 height 65
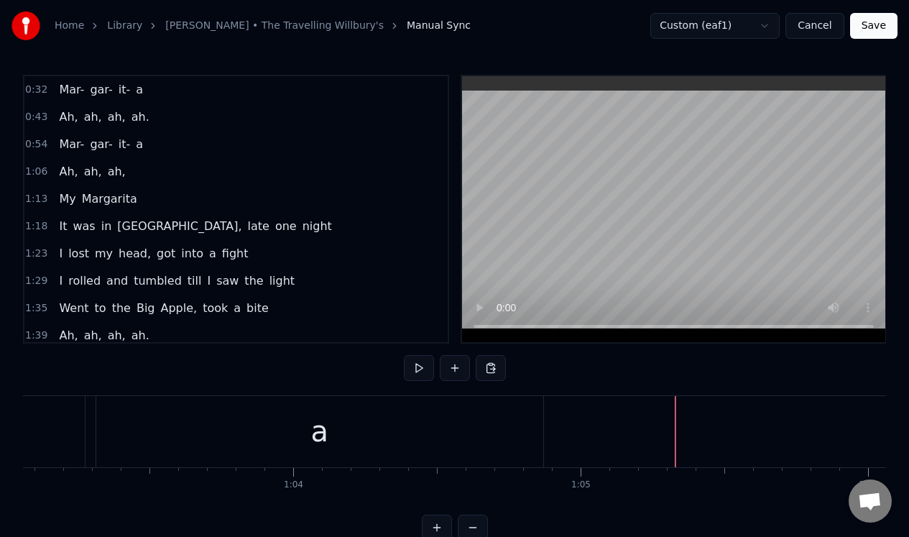
click at [525, 433] on div "a" at bounding box center [319, 431] width 447 height 71
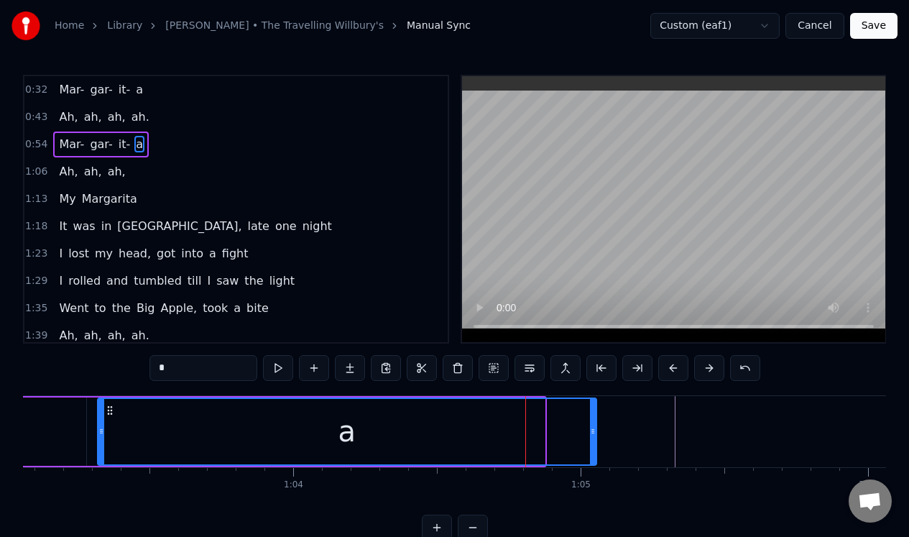
drag, startPoint x: 541, startPoint y: 431, endPoint x: 592, endPoint y: 430, distance: 51.0
click at [592, 431] on icon at bounding box center [593, 432] width 6 height 12
click at [119, 410] on div "a" at bounding box center [346, 431] width 497 height 65
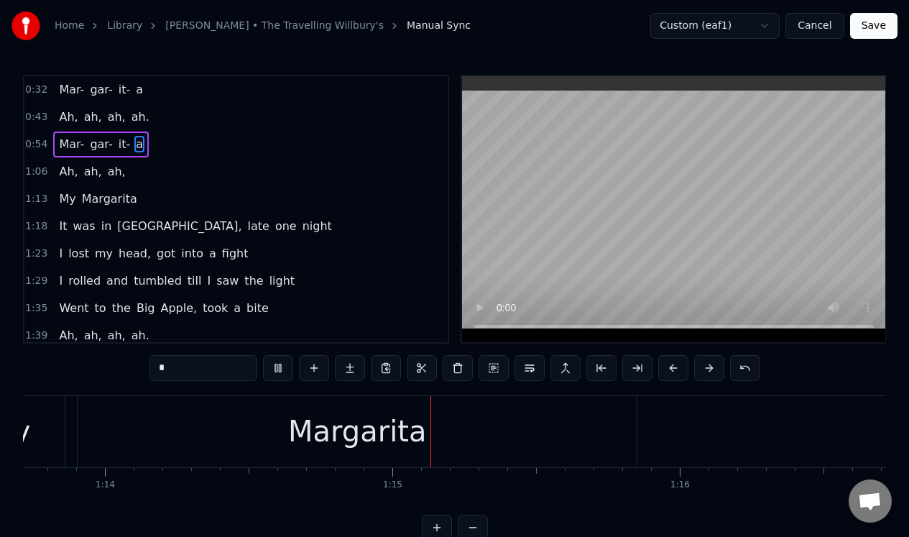
scroll to position [0, 21344]
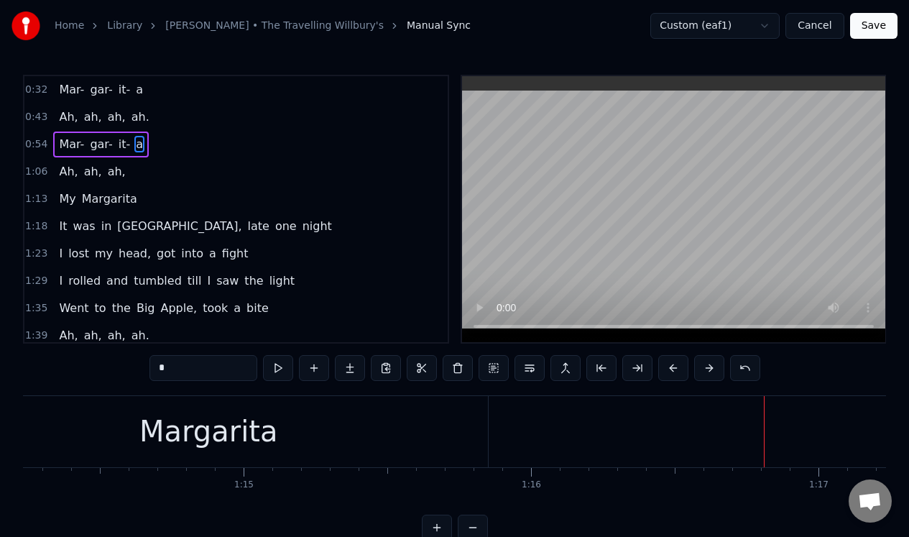
click at [305, 411] on div "Margarita" at bounding box center [208, 431] width 559 height 71
type input "*********"
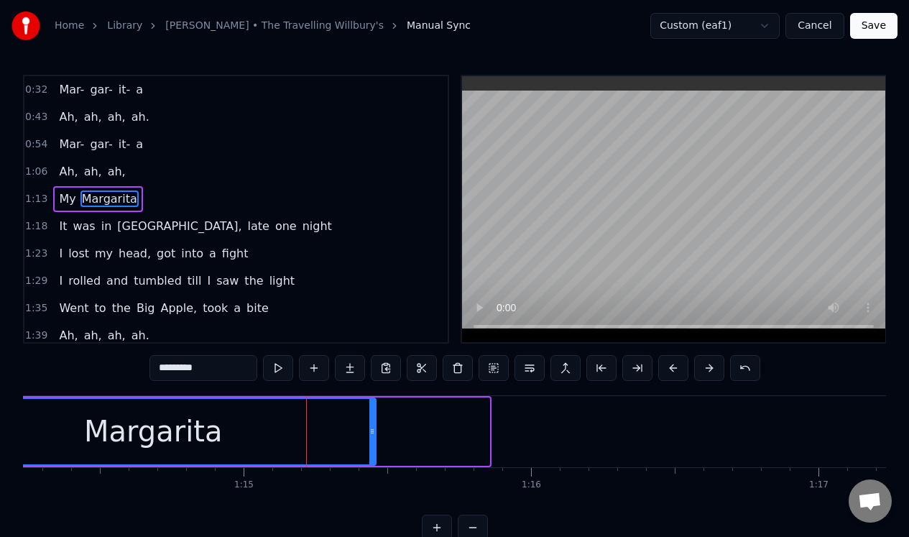
drag, startPoint x: 486, startPoint y: 430, endPoint x: 372, endPoint y: 431, distance: 113.6
click at [372, 431] on icon at bounding box center [372, 432] width 6 height 12
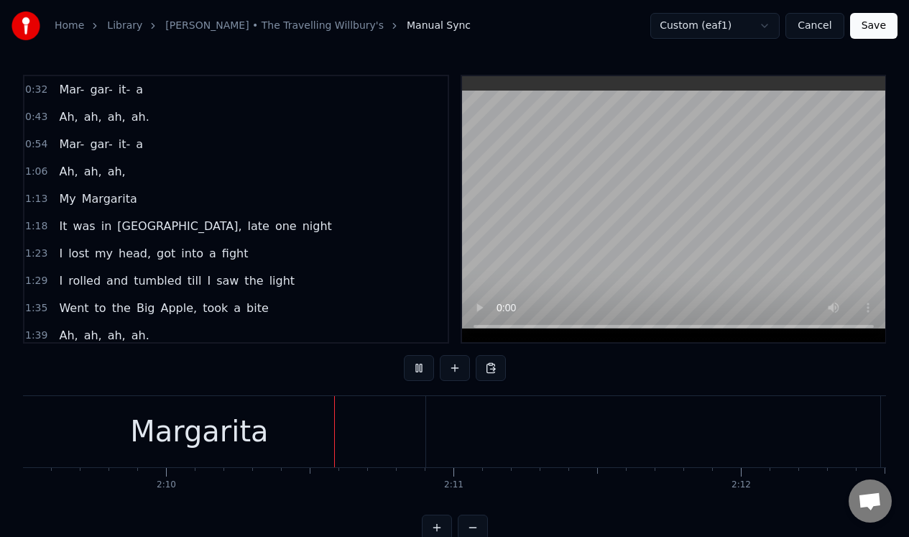
scroll to position [0, 37249]
click at [246, 427] on div "Margarita" at bounding box center [185, 431] width 453 height 71
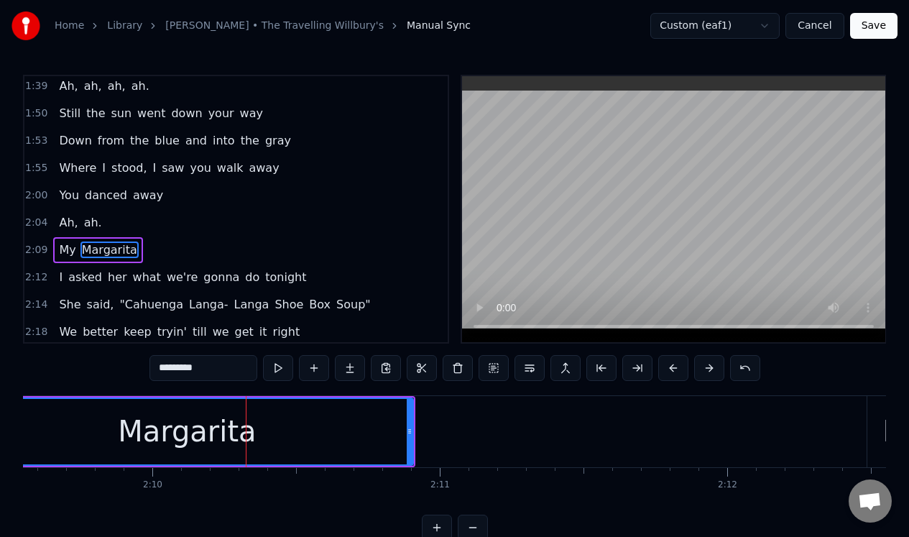
scroll to position [290, 0]
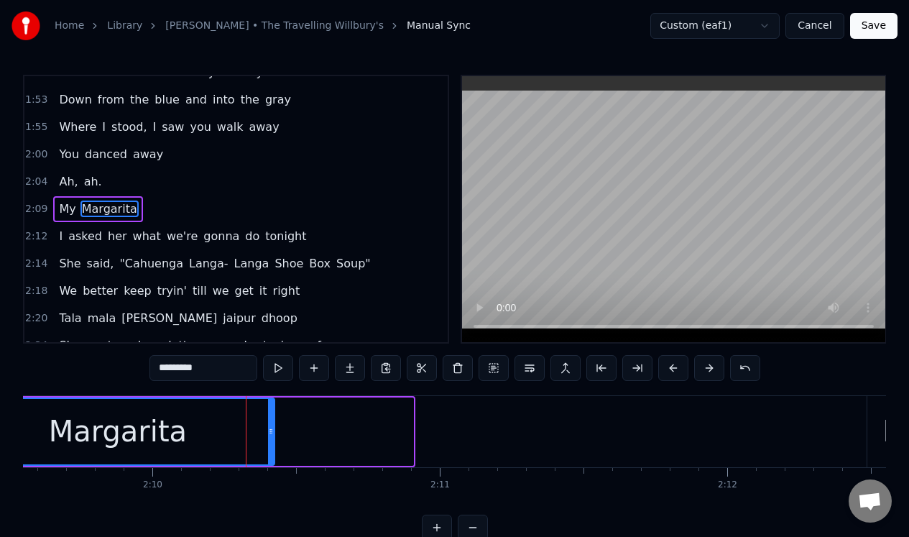
drag, startPoint x: 410, startPoint y: 418, endPoint x: 270, endPoint y: 429, distance: 139.9
click at [270, 422] on div at bounding box center [271, 431] width 6 height 65
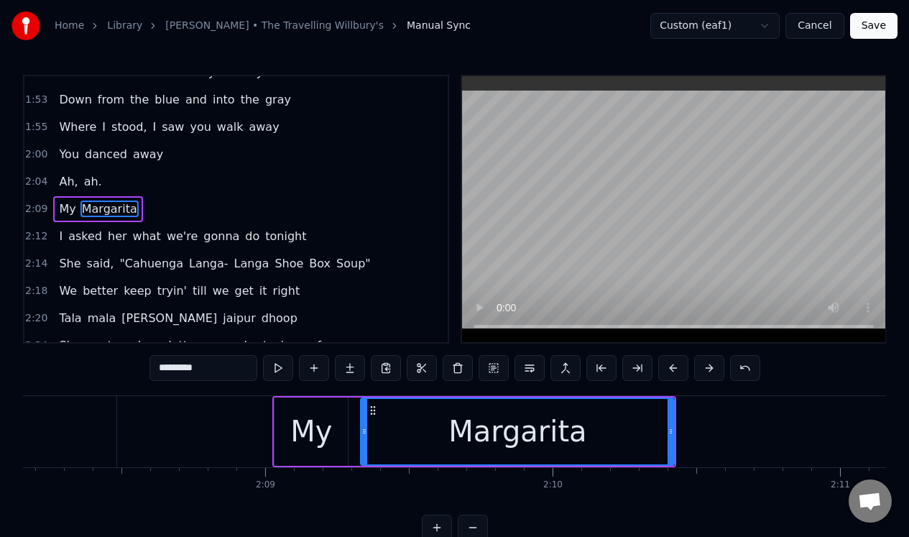
scroll to position [0, 36684]
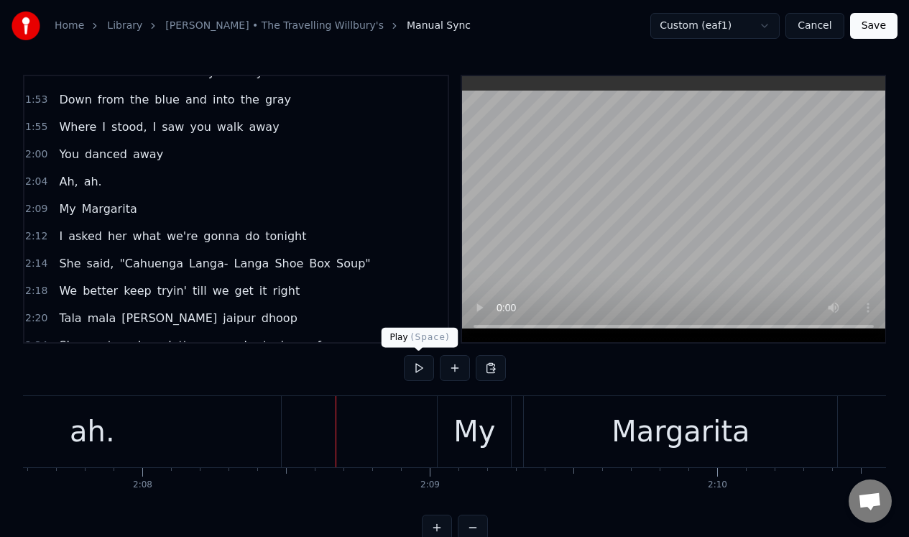
click at [419, 371] on button at bounding box center [419, 368] width 30 height 26
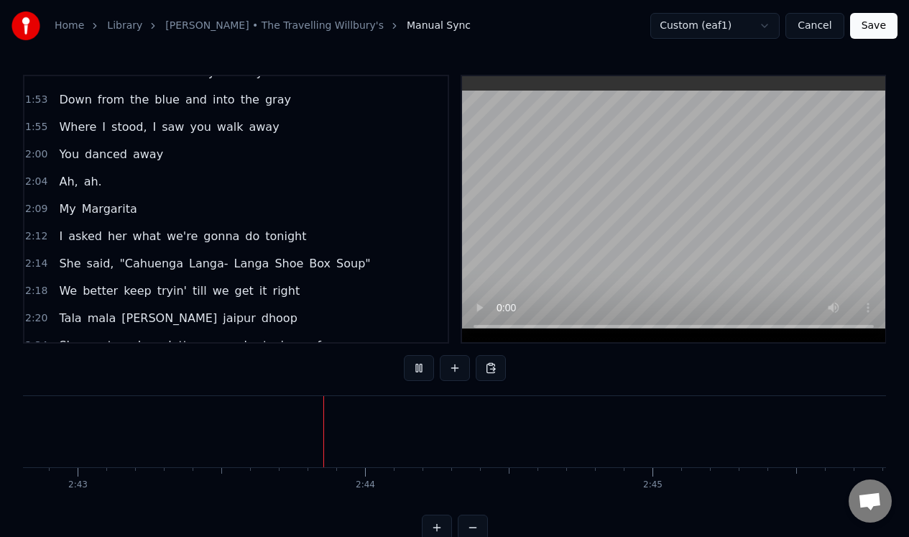
scroll to position [0, 46826]
click at [415, 366] on button at bounding box center [419, 368] width 30 height 26
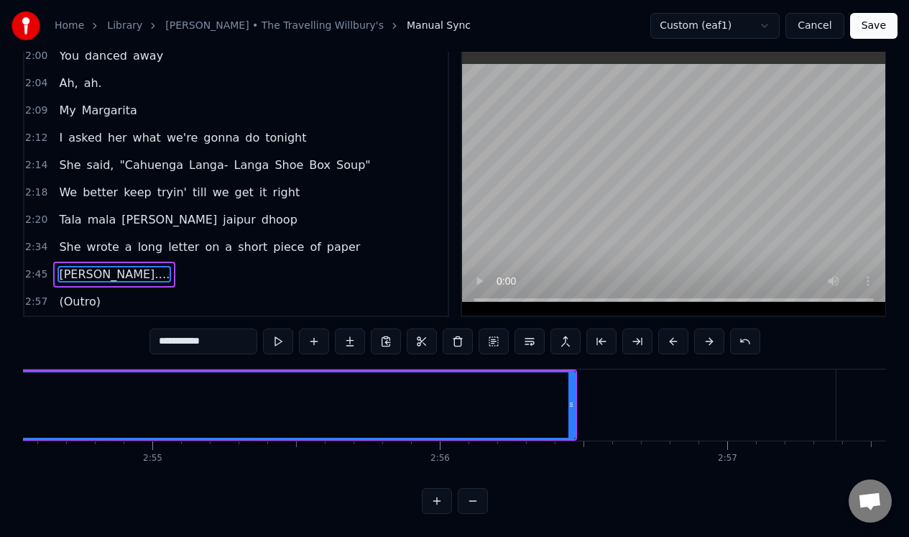
scroll to position [0, 50140]
drag, startPoint x: 617, startPoint y: 423, endPoint x: 81, endPoint y: 447, distance: 536.8
click at [94, 445] on div "Mar- gar- it- a Ah, ah, ah, ah. Mar- gar- it- a Ah, ah, ah, My [PERSON_NAME] It…" at bounding box center [454, 423] width 863 height 108
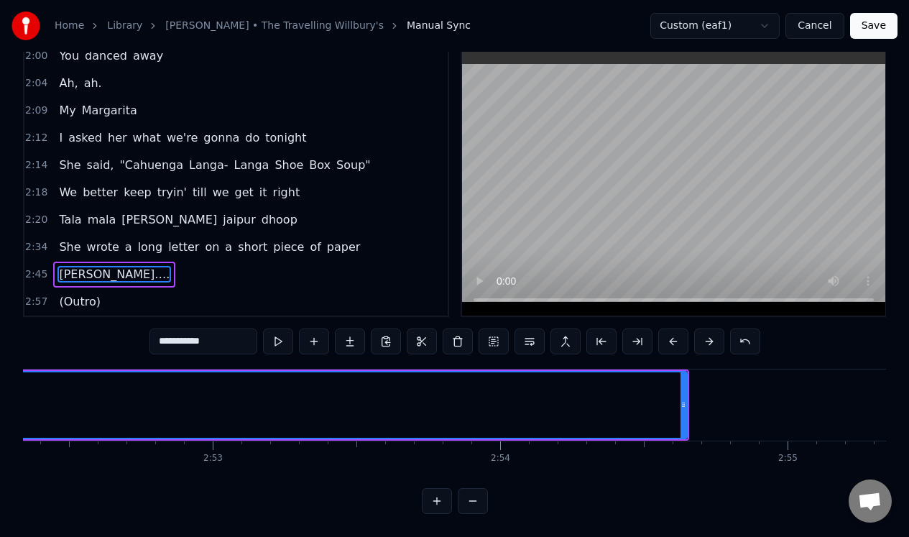
scroll to position [0, 49387]
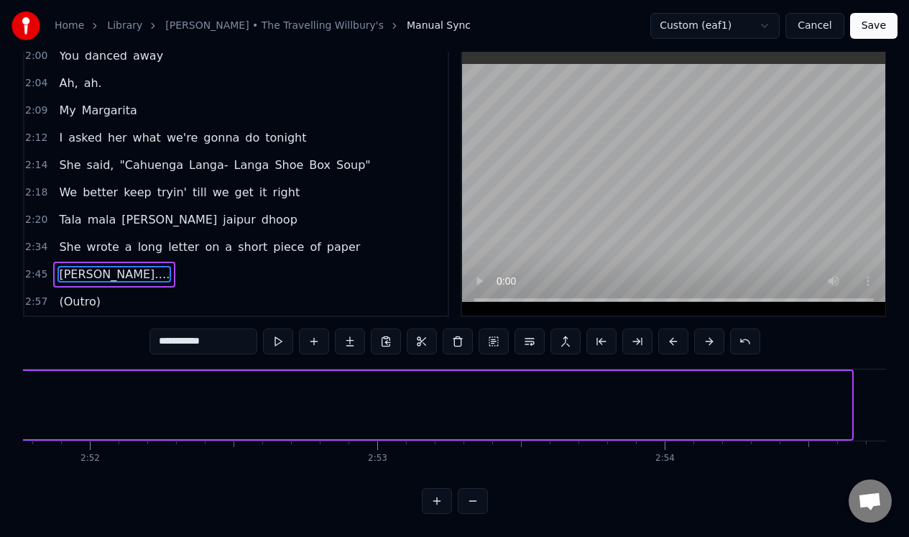
drag, startPoint x: 848, startPoint y: 419, endPoint x: 22, endPoint y: 451, distance: 827.2
click at [21, 451] on div "**********" at bounding box center [454, 243] width 909 height 541
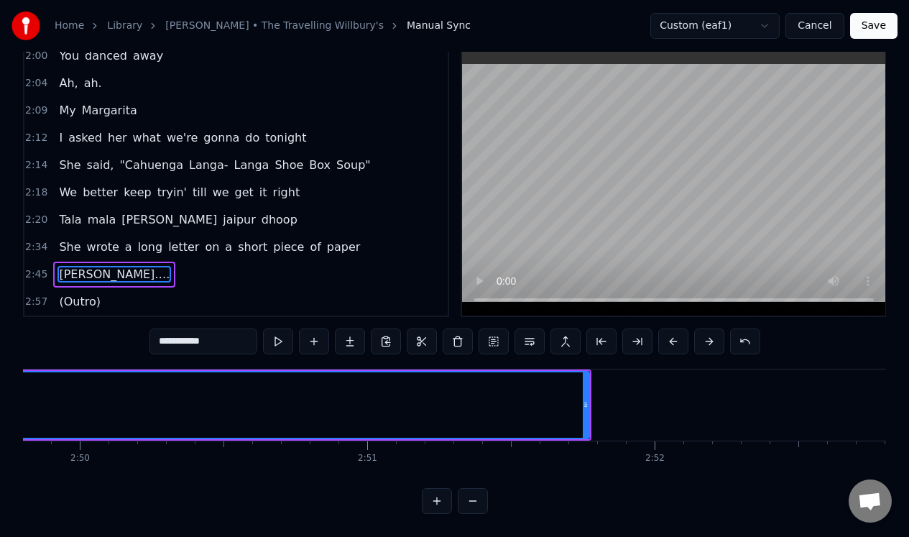
scroll to position [0, 48705]
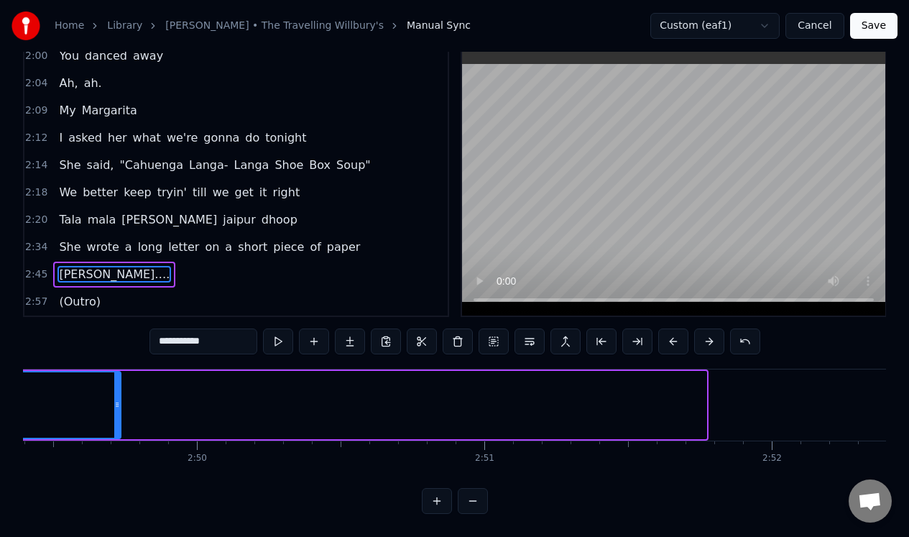
drag, startPoint x: 704, startPoint y: 415, endPoint x: 116, endPoint y: 424, distance: 588.0
click at [116, 423] on div at bounding box center [117, 404] width 6 height 65
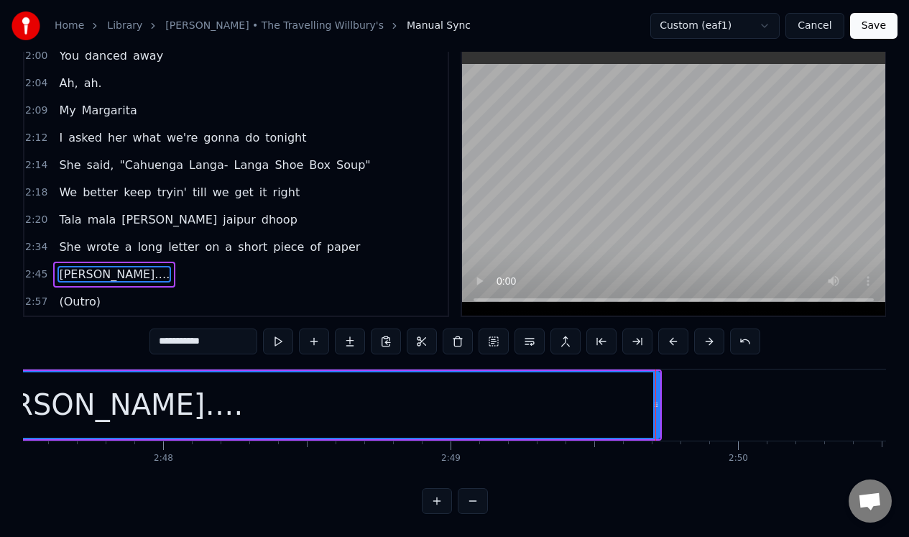
scroll to position [0, 48210]
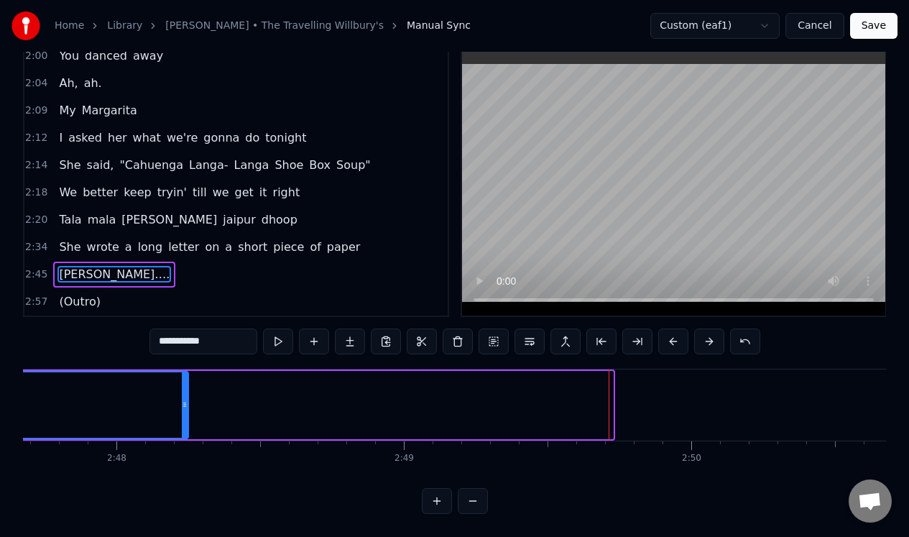
drag, startPoint x: 609, startPoint y: 417, endPoint x: 184, endPoint y: 418, distance: 424.8
click at [184, 418] on div at bounding box center [185, 404] width 6 height 65
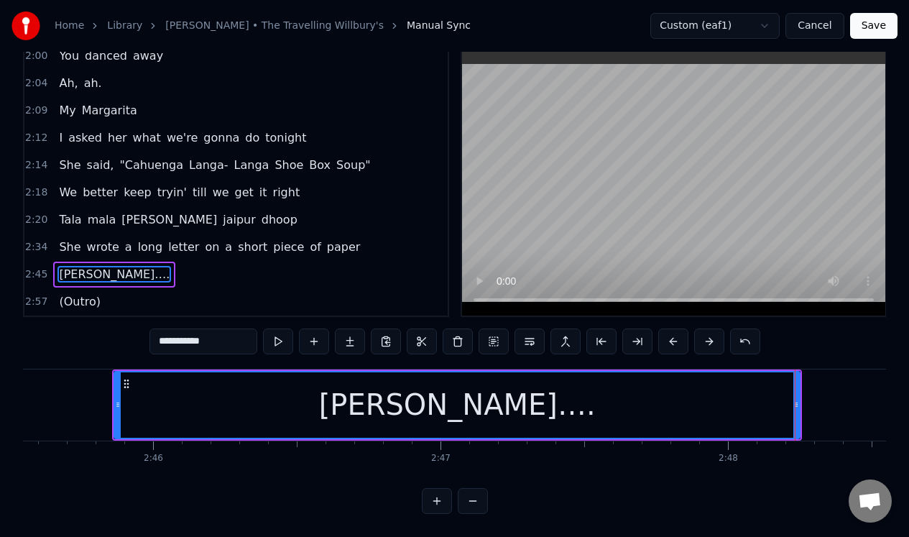
scroll to position [0, 47622]
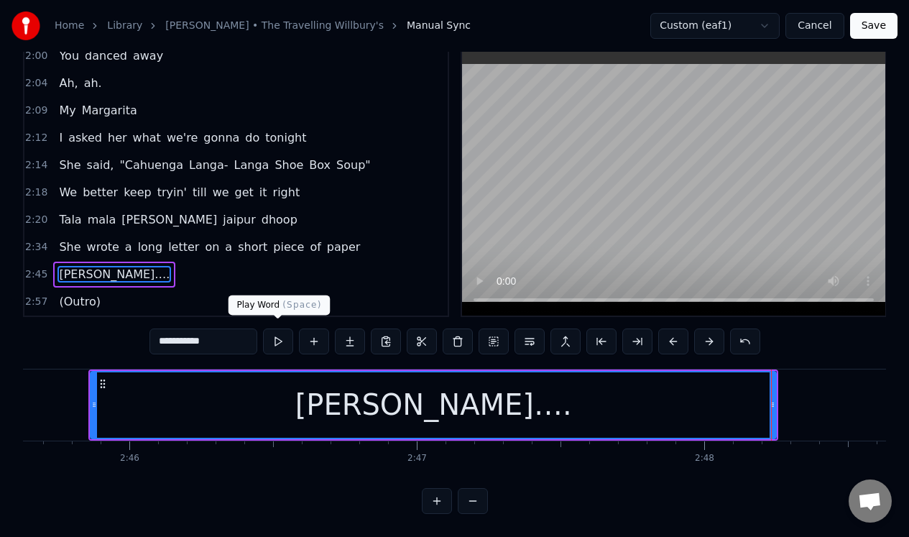
click at [274, 336] on button at bounding box center [278, 341] width 30 height 26
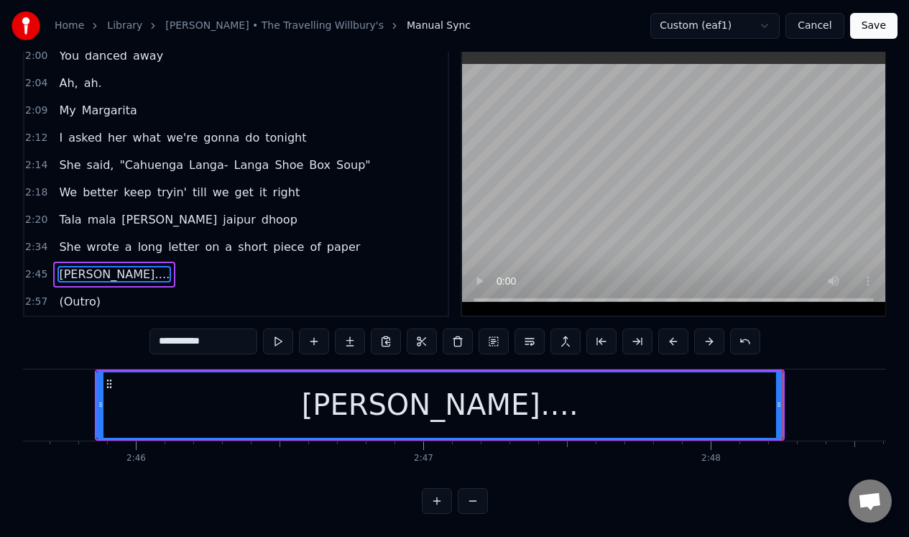
click at [223, 335] on input "**********" at bounding box center [204, 341] width 108 height 26
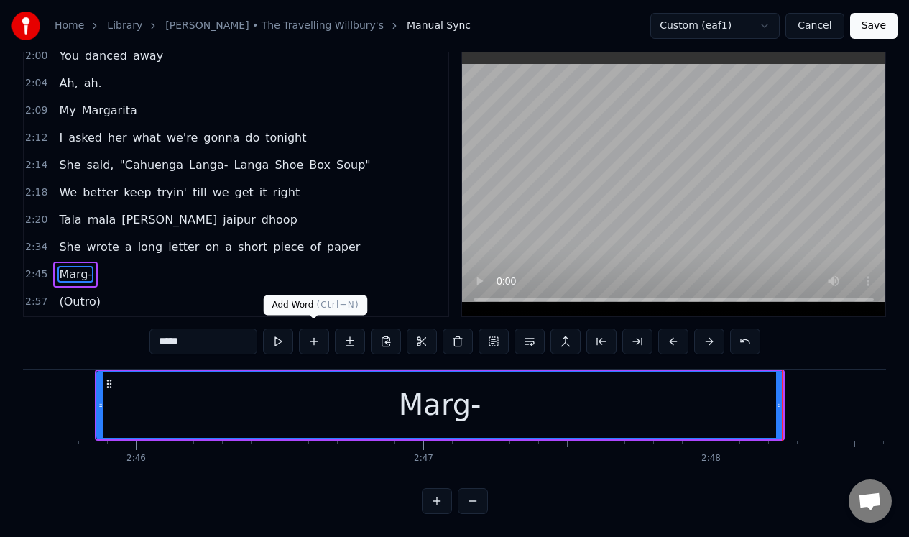
type input "*****"
click at [311, 336] on button at bounding box center [314, 341] width 30 height 26
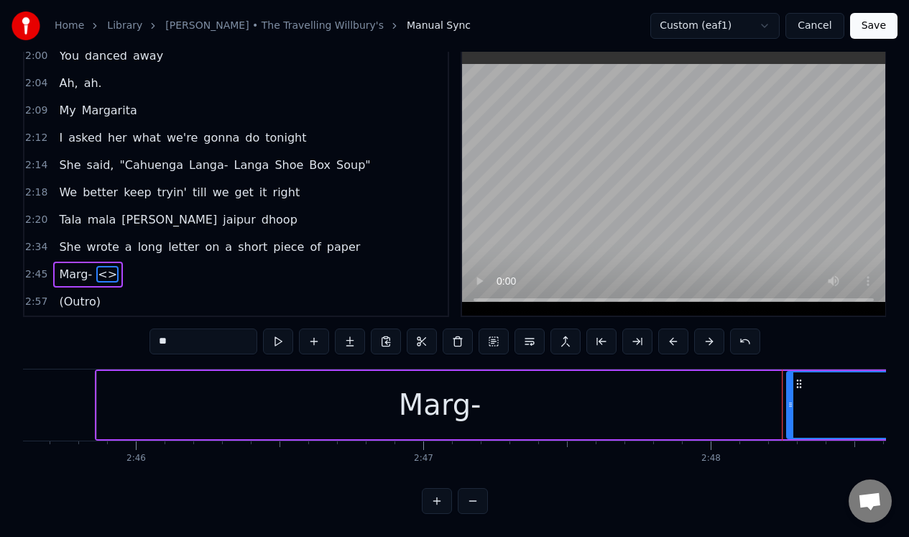
drag, startPoint x: 177, startPoint y: 336, endPoint x: 156, endPoint y: 335, distance: 20.9
click at [157, 336] on input "**" at bounding box center [204, 341] width 108 height 26
type input "***"
click at [318, 342] on button at bounding box center [314, 341] width 30 height 26
drag, startPoint x: 185, startPoint y: 339, endPoint x: 150, endPoint y: 337, distance: 35.3
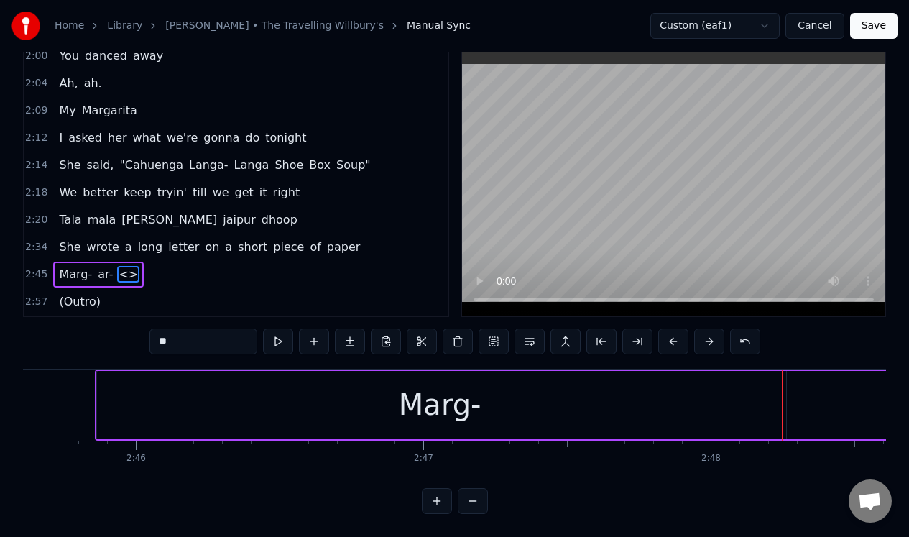
click at [150, 337] on input "**" at bounding box center [204, 341] width 108 height 26
type input "***"
click at [315, 334] on button at bounding box center [314, 341] width 30 height 26
drag, startPoint x: 181, startPoint y: 335, endPoint x: 155, endPoint y: 332, distance: 26.0
click at [155, 335] on input "**" at bounding box center [204, 341] width 108 height 26
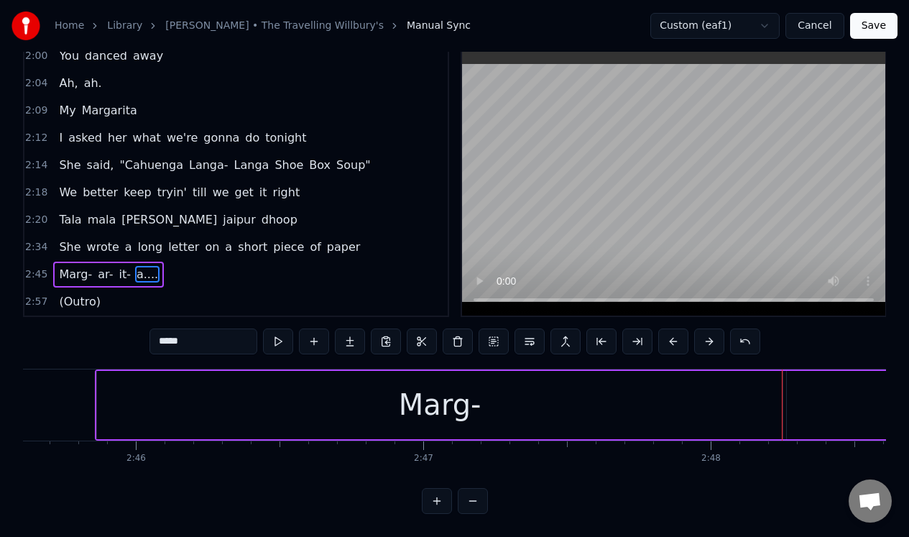
type input "*****"
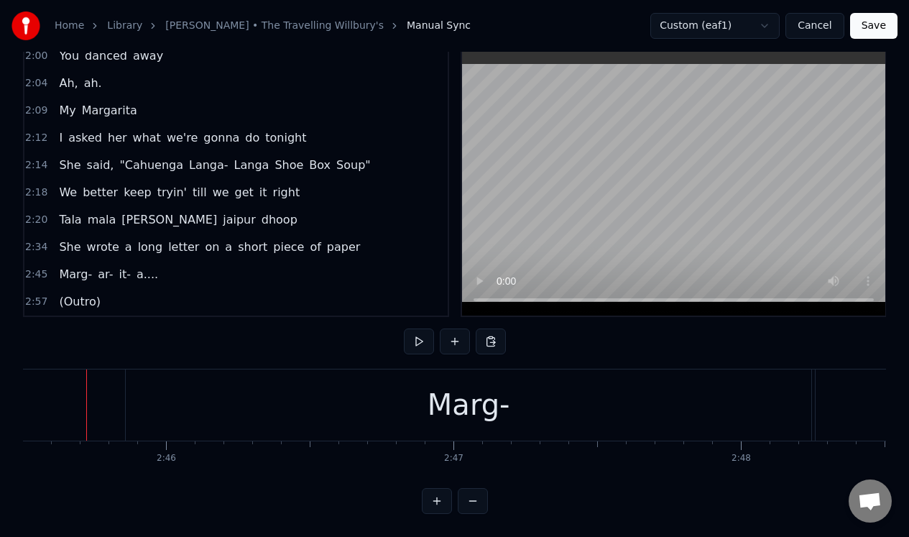
scroll to position [0, 47576]
click at [418, 337] on button at bounding box center [419, 341] width 30 height 26
click at [418, 335] on button at bounding box center [419, 341] width 30 height 26
click at [242, 379] on div "ar-" at bounding box center [381, 404] width 686 height 71
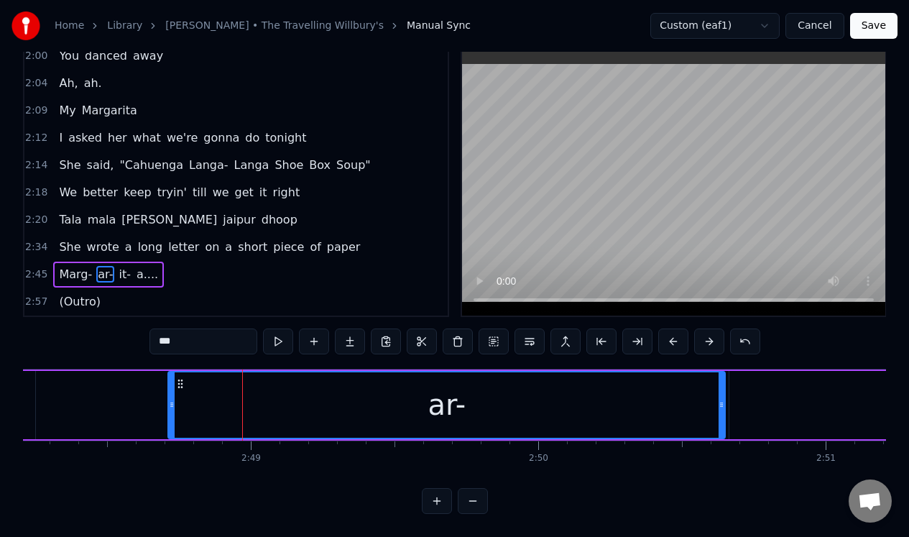
drag, startPoint x: 43, startPoint y: 417, endPoint x: 173, endPoint y: 414, distance: 129.4
click at [173, 414] on div at bounding box center [172, 404] width 6 height 65
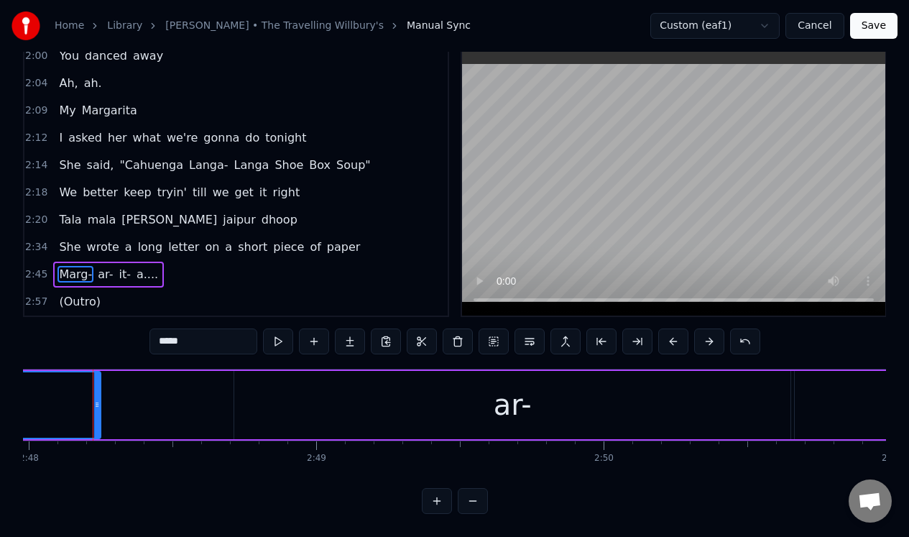
scroll to position [0, 48296]
drag, startPoint x: 98, startPoint y: 413, endPoint x: 223, endPoint y: 413, distance: 125.1
click at [223, 413] on div at bounding box center [224, 404] width 6 height 65
click at [247, 380] on div "ar-" at bounding box center [514, 405] width 556 height 68
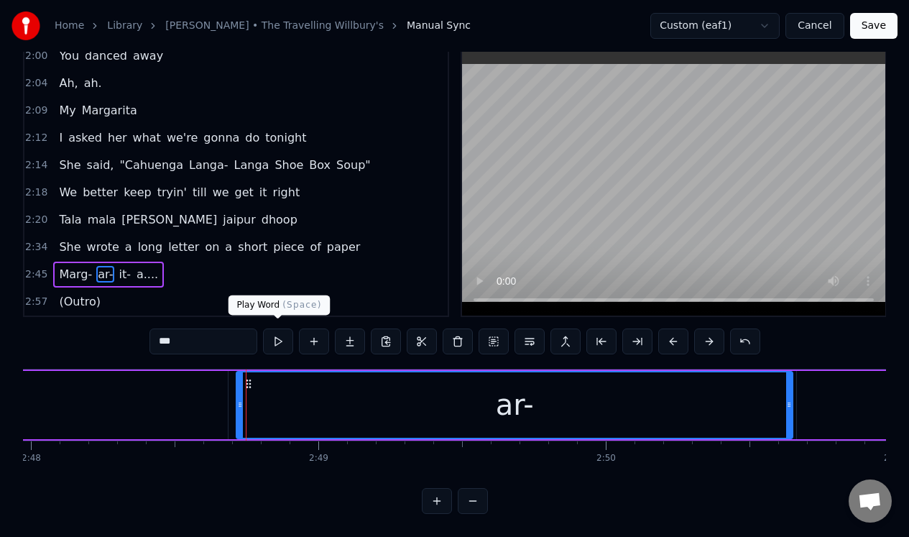
click at [279, 333] on button at bounding box center [278, 341] width 30 height 26
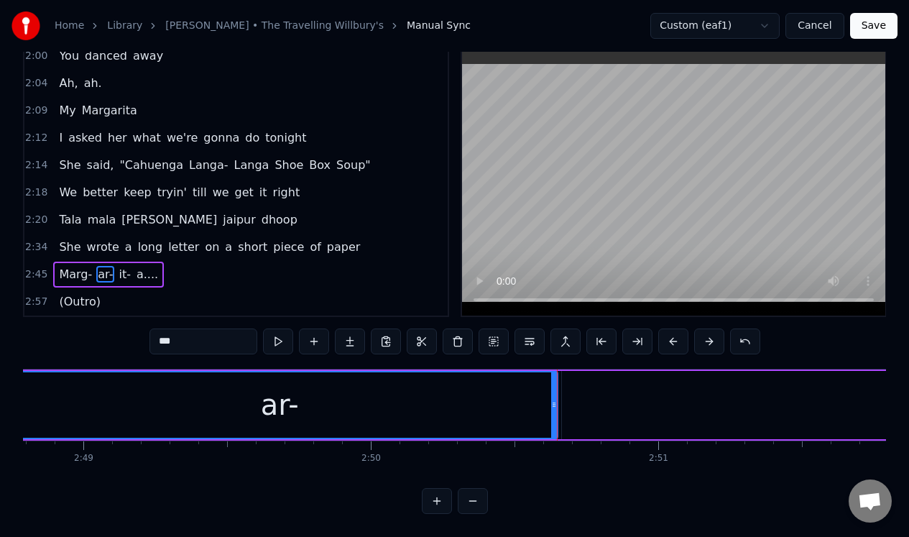
scroll to position [0, 48931]
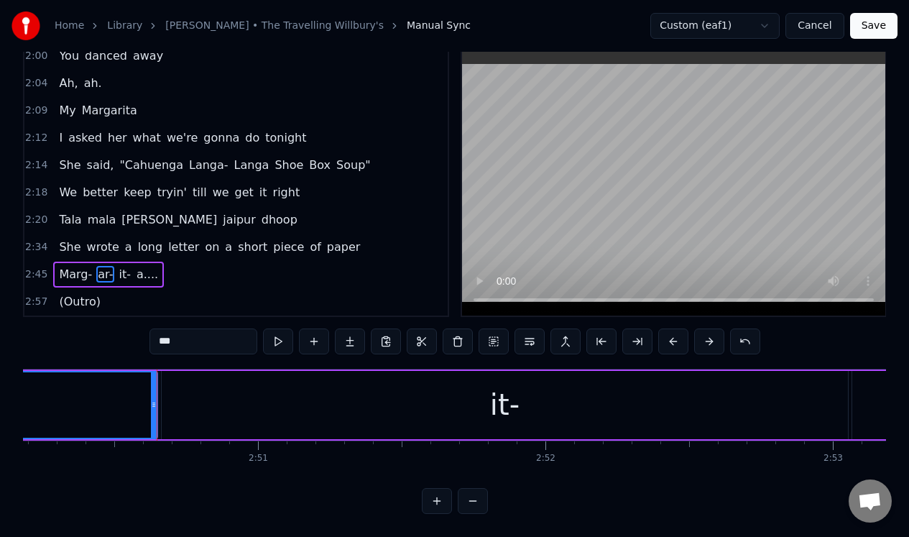
click at [207, 403] on div "it-" at bounding box center [505, 405] width 686 height 68
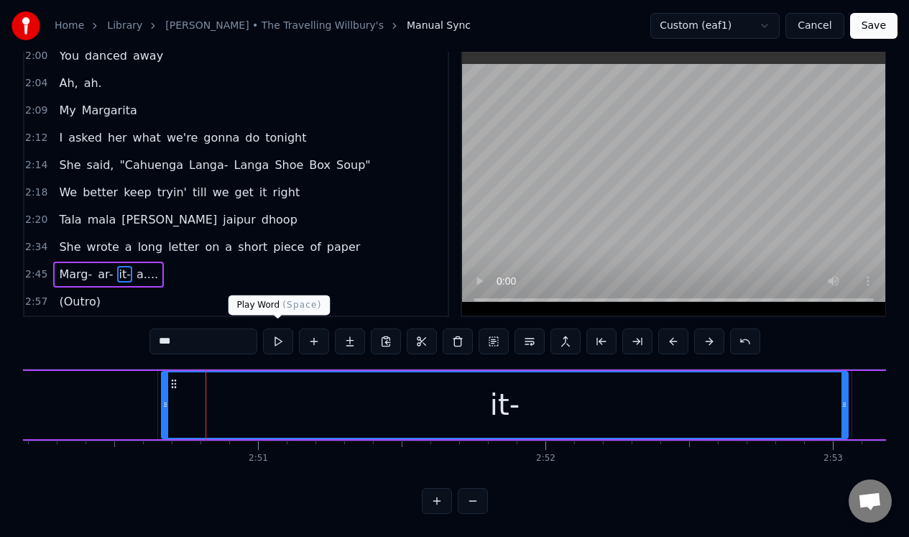
click at [280, 339] on button at bounding box center [278, 341] width 30 height 26
click at [279, 340] on button at bounding box center [278, 341] width 30 height 26
click at [216, 397] on div "it-" at bounding box center [504, 404] width 684 height 65
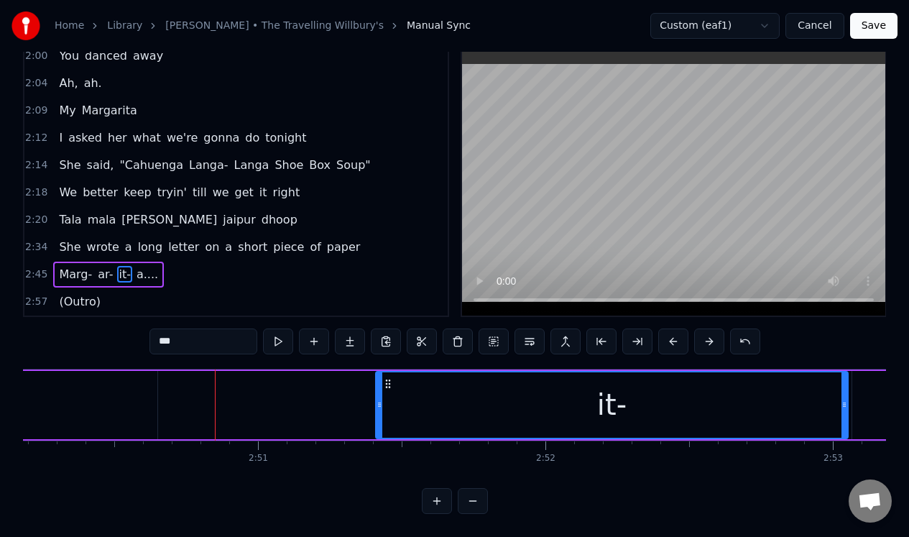
drag, startPoint x: 163, startPoint y: 417, endPoint x: 377, endPoint y: 410, distance: 214.3
click at [377, 410] on div at bounding box center [380, 404] width 6 height 65
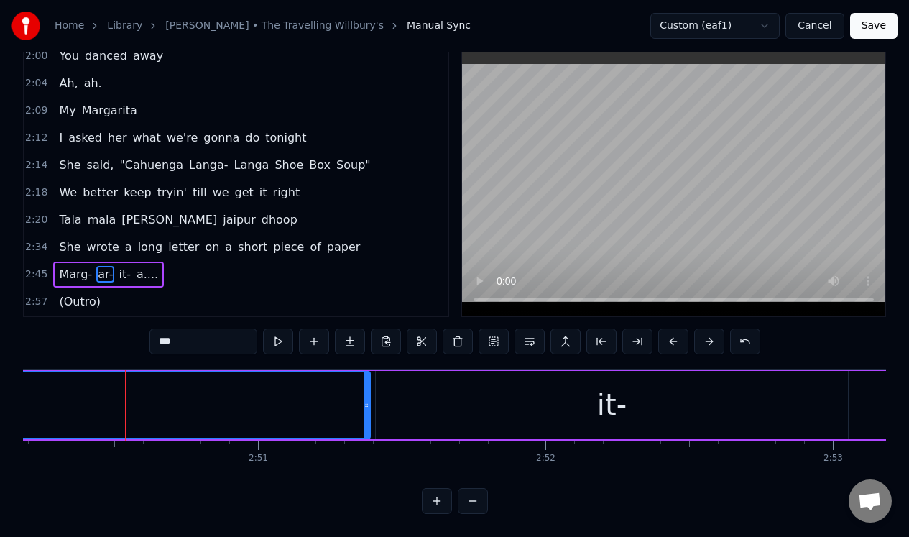
drag, startPoint x: 154, startPoint y: 414, endPoint x: 367, endPoint y: 407, distance: 212.9
click at [367, 407] on div at bounding box center [367, 404] width 6 height 65
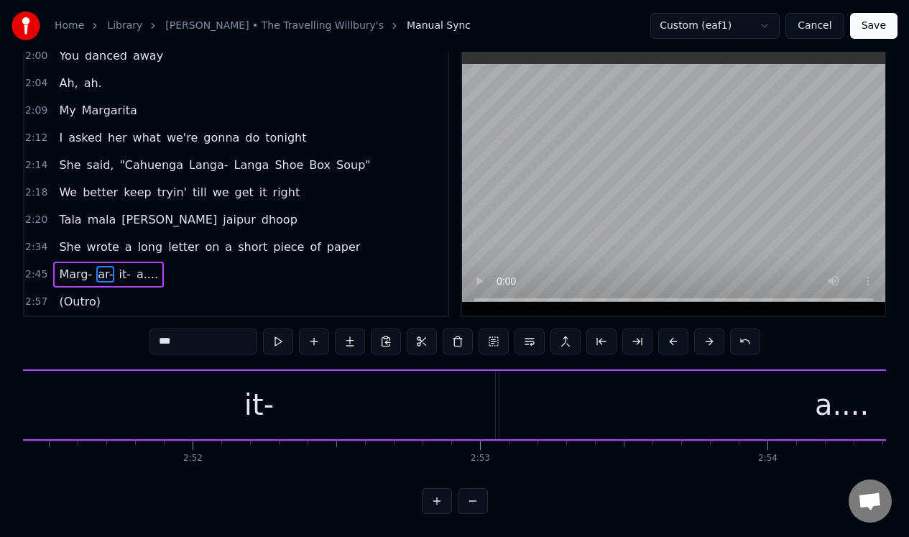
scroll to position [0, 49307]
click at [83, 397] on div "it-" at bounding box center [236, 405] width 472 height 68
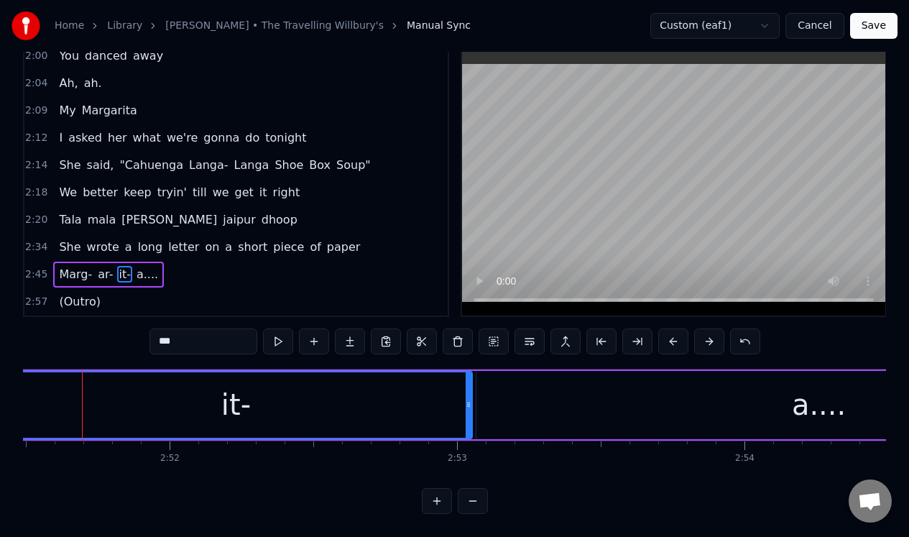
scroll to position [0, 49294]
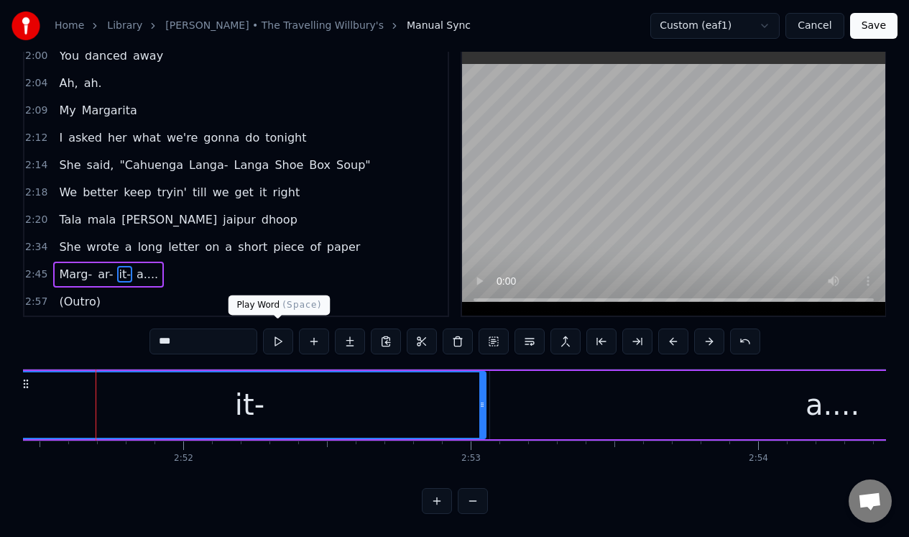
click at [275, 338] on button at bounding box center [278, 341] width 30 height 26
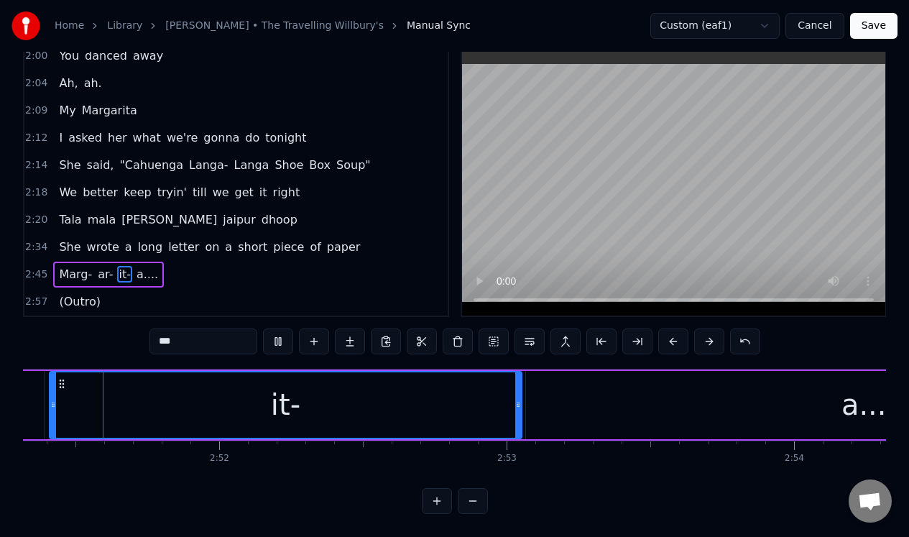
scroll to position [0, 49211]
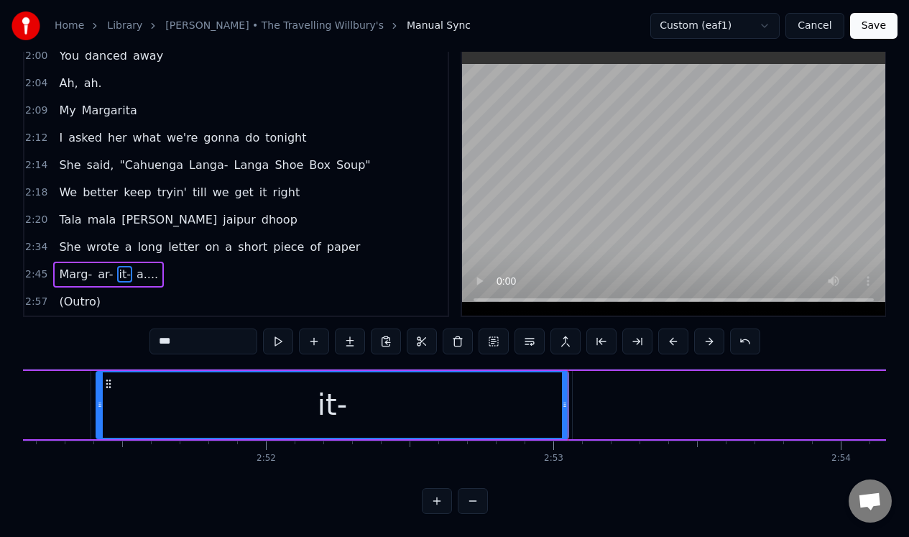
click at [576, 377] on div "a...." at bounding box center [916, 405] width 686 height 68
type input "*****"
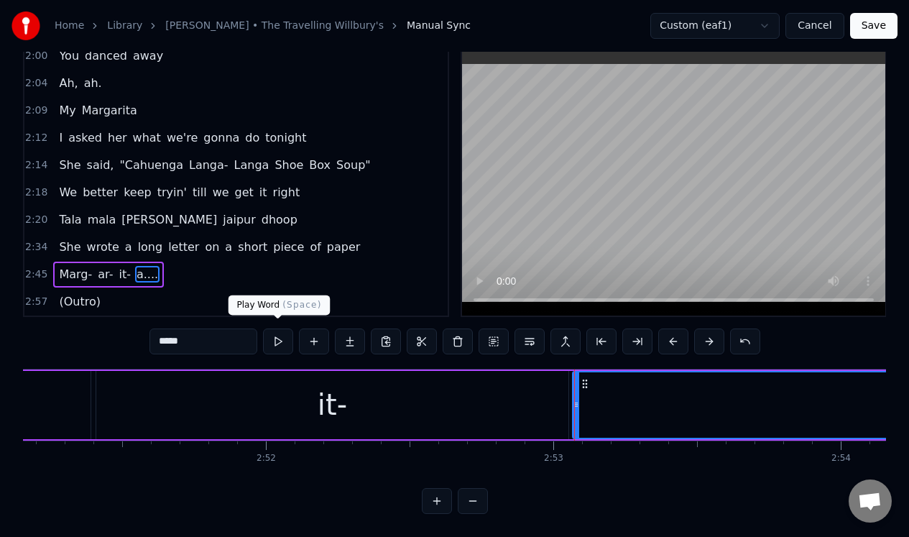
click at [277, 331] on button at bounding box center [278, 341] width 30 height 26
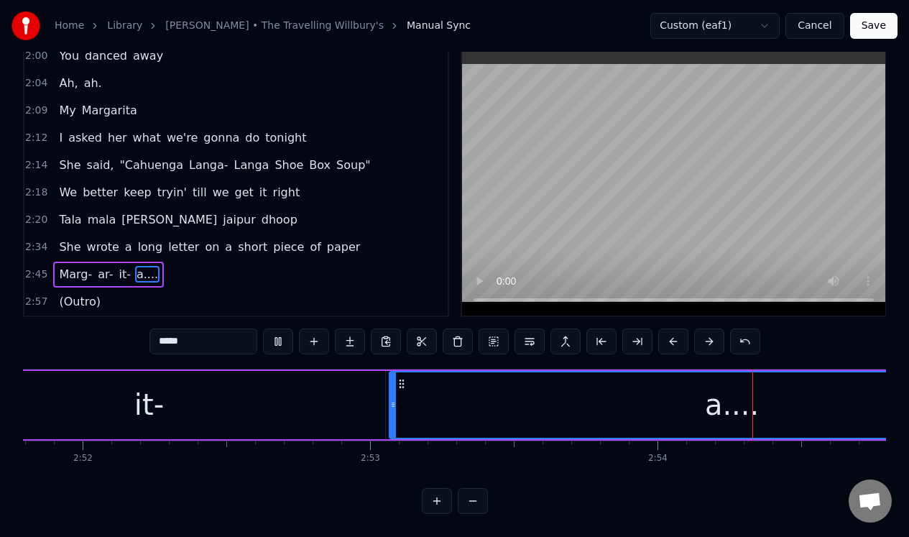
click at [277, 331] on button at bounding box center [278, 341] width 30 height 26
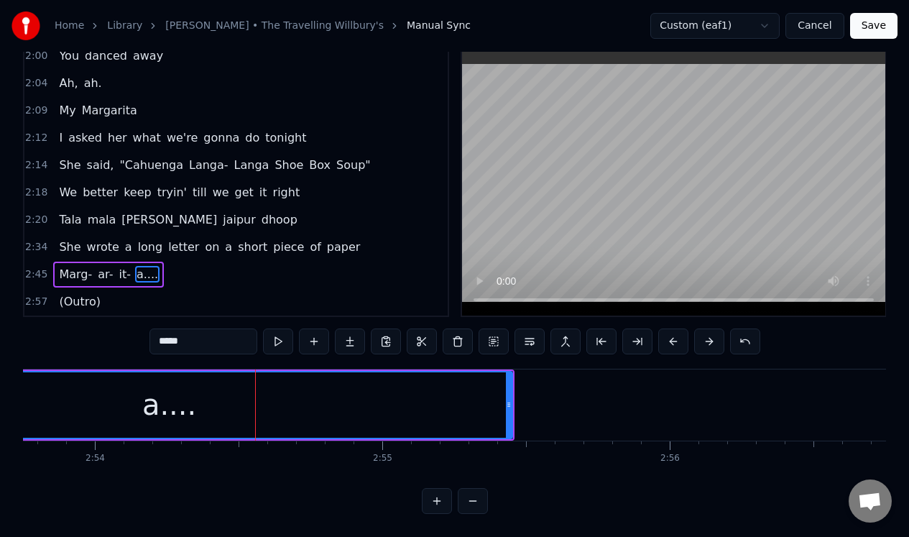
scroll to position [0, 50002]
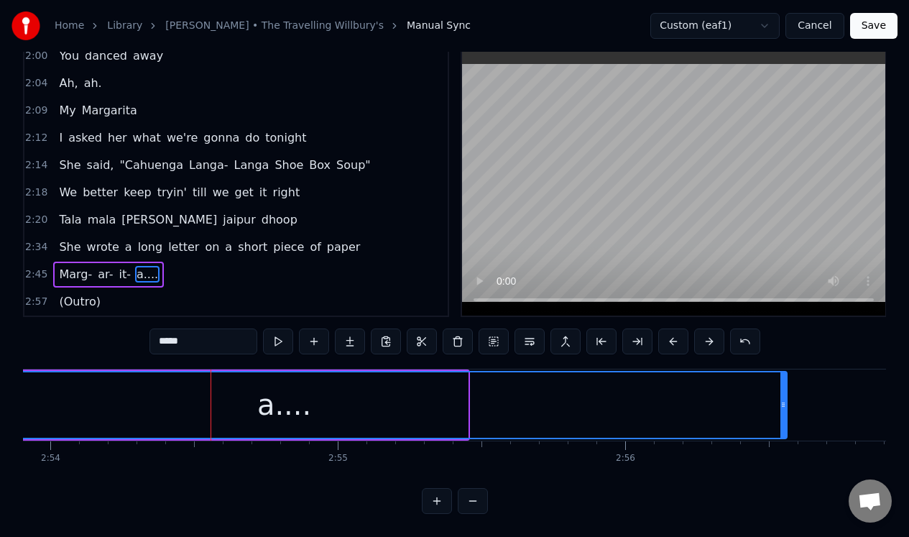
drag, startPoint x: 466, startPoint y: 415, endPoint x: 785, endPoint y: 403, distance: 319.4
click at [785, 403] on div at bounding box center [784, 404] width 6 height 65
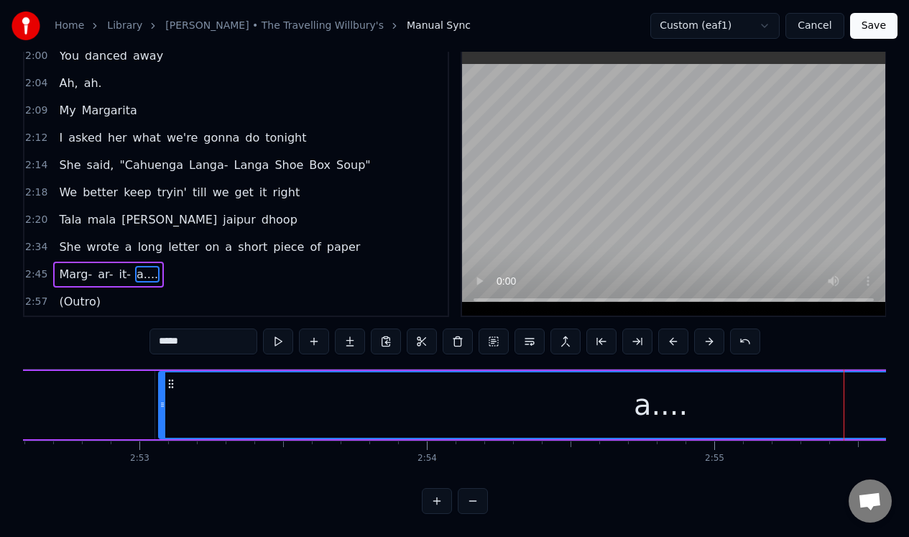
scroll to position [0, 49649]
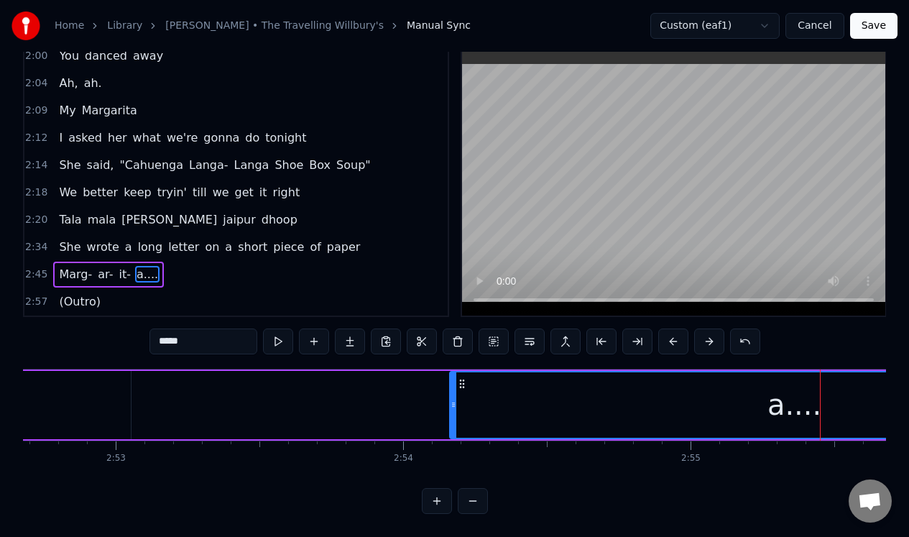
drag, startPoint x: 139, startPoint y: 417, endPoint x: 454, endPoint y: 408, distance: 315.0
click at [454, 408] on div at bounding box center [454, 404] width 6 height 65
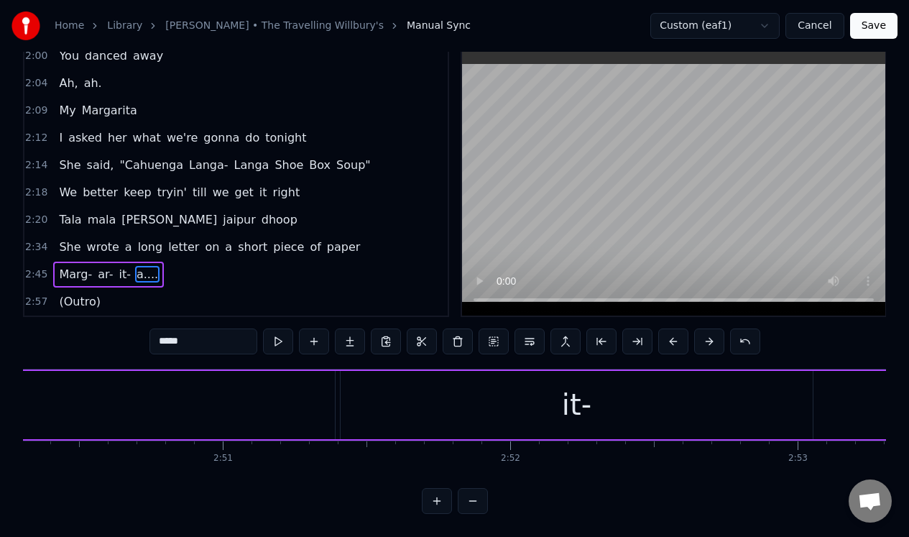
scroll to position [0, 49225]
click at [668, 405] on div "Marg- ar- it- a...." at bounding box center [25, 404] width 3080 height 71
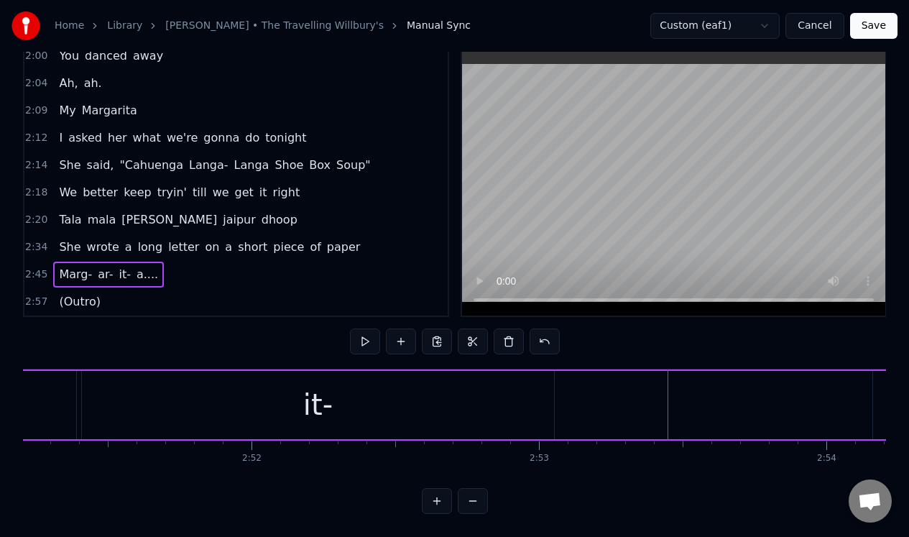
click at [356, 413] on div "it-" at bounding box center [318, 405] width 472 height 68
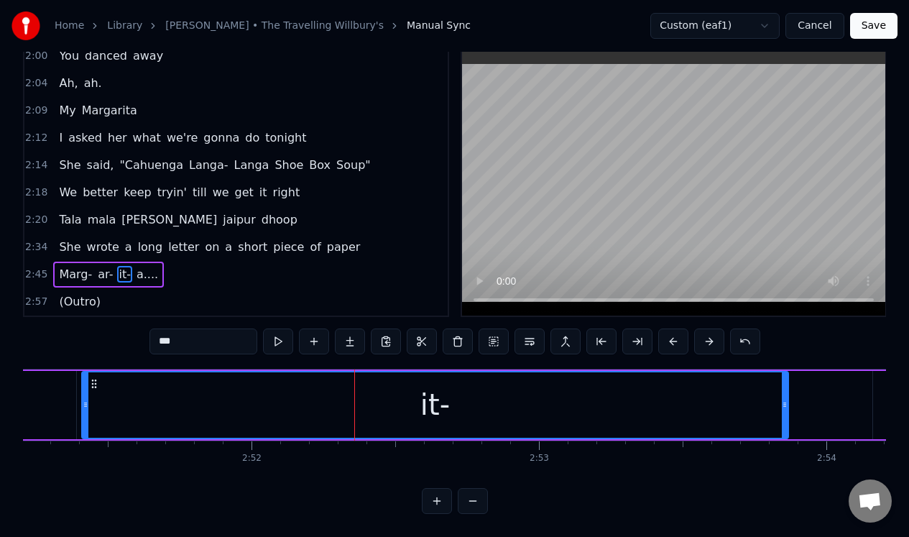
drag, startPoint x: 551, startPoint y: 409, endPoint x: 786, endPoint y: 401, distance: 234.5
click at [786, 401] on div at bounding box center [785, 404] width 6 height 65
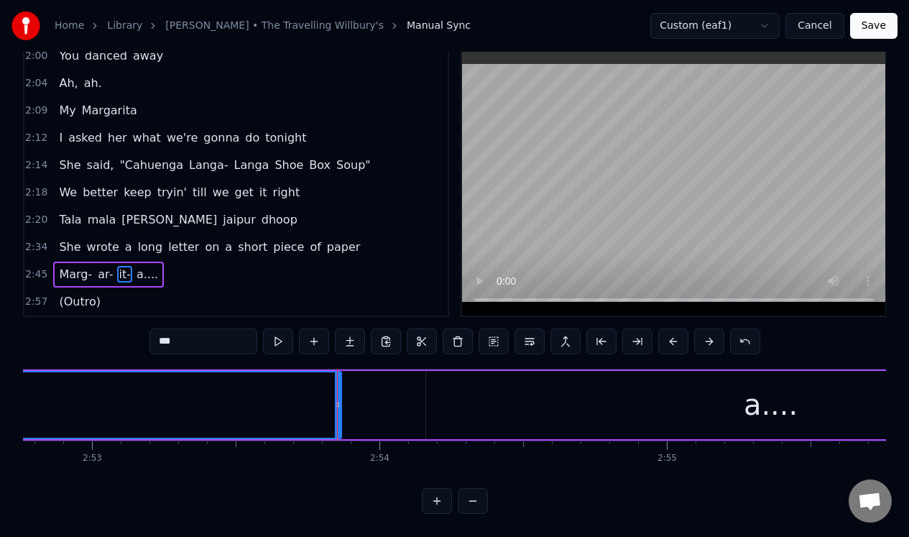
scroll to position [0, 49695]
drag, startPoint x: 315, startPoint y: 410, endPoint x: 380, endPoint y: 411, distance: 65.4
click at [380, 411] on div at bounding box center [380, 404] width 6 height 65
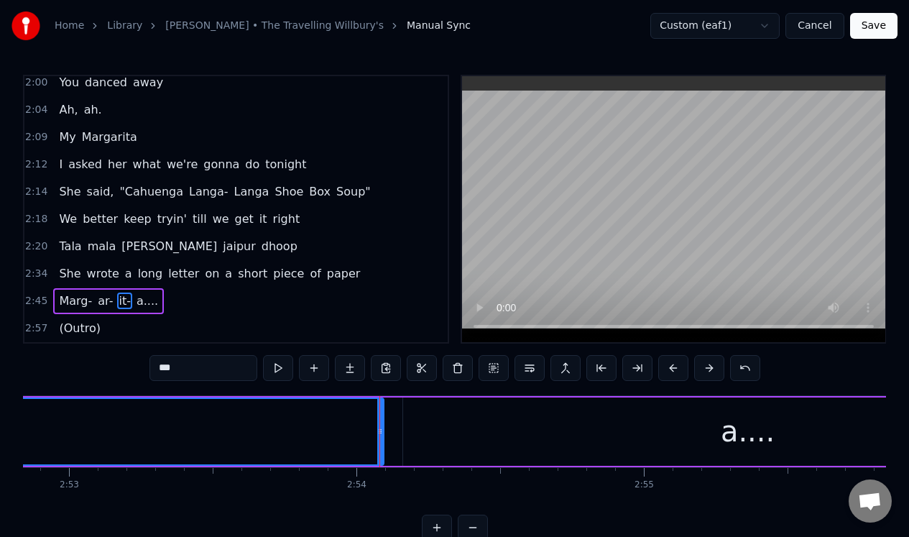
scroll to position [37, 0]
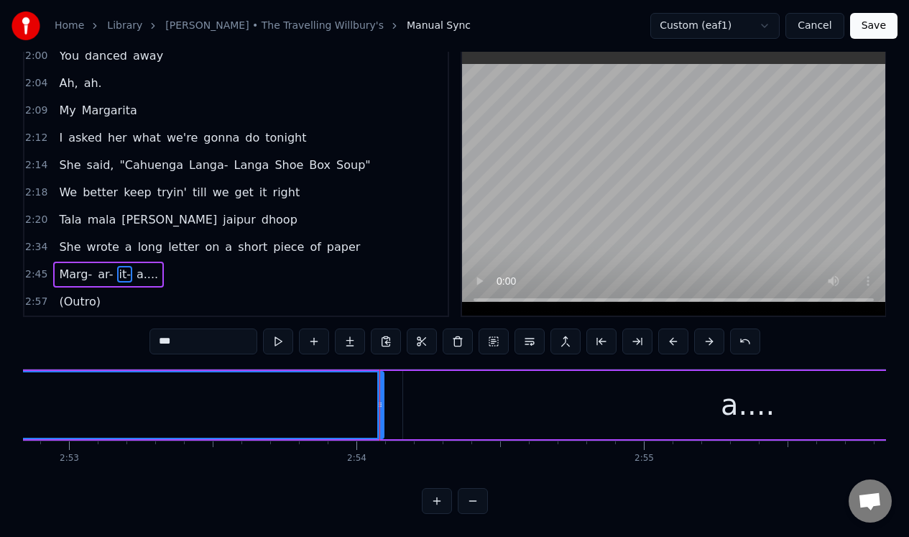
click at [200, 263] on div "2:45 Marg- ar- it- a...." at bounding box center [235, 274] width 423 height 27
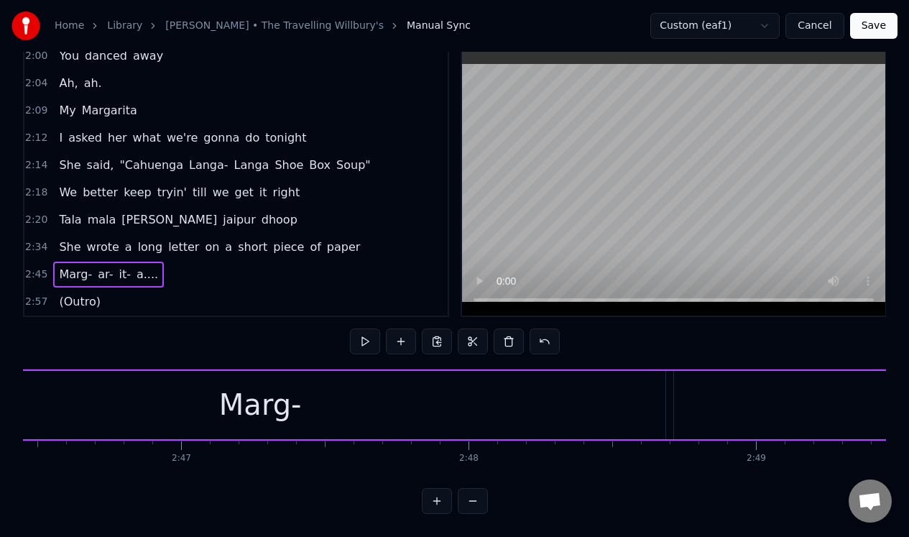
scroll to position [0, 47616]
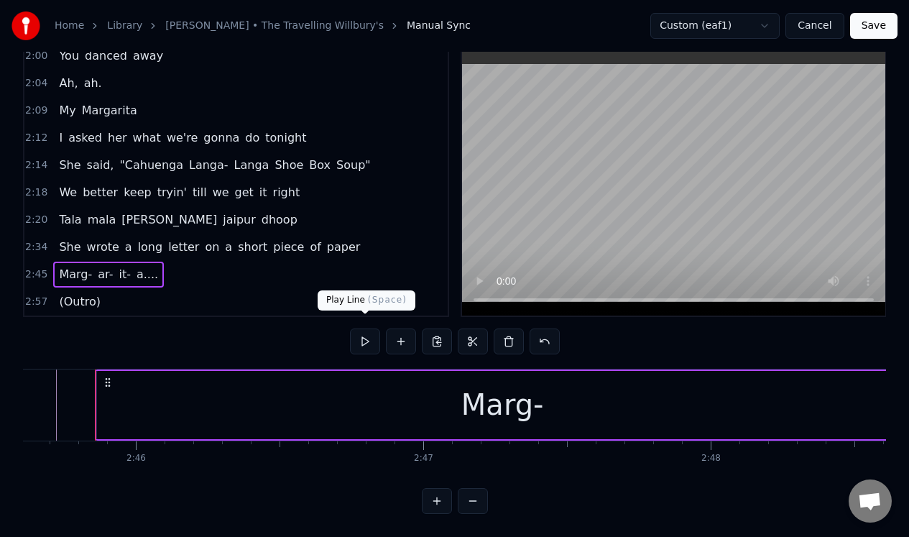
click at [366, 333] on button at bounding box center [365, 341] width 30 height 26
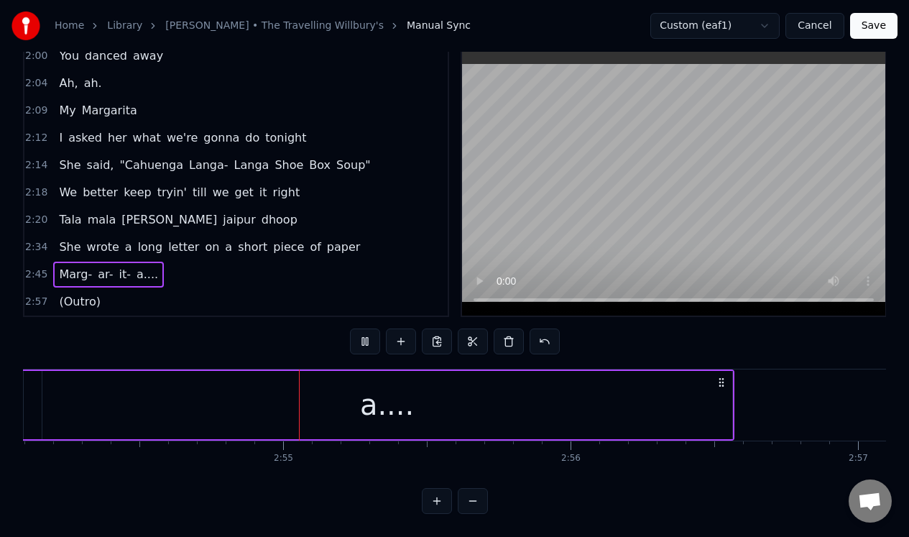
scroll to position [0, 50057]
click at [699, 396] on div "a...." at bounding box center [387, 405] width 690 height 68
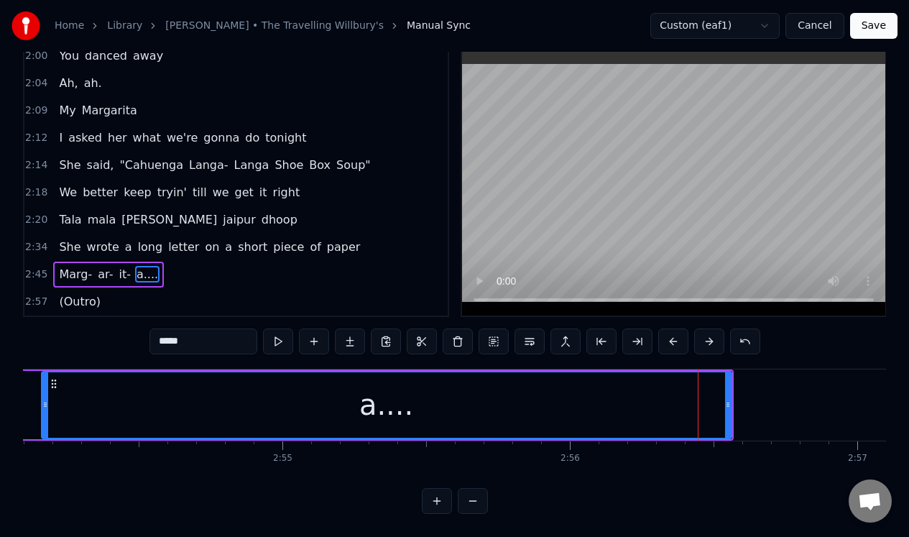
scroll to position [32, 0]
drag, startPoint x: 727, startPoint y: 412, endPoint x: 831, endPoint y: 408, distance: 103.6
click at [832, 409] on div at bounding box center [832, 404] width 6 height 65
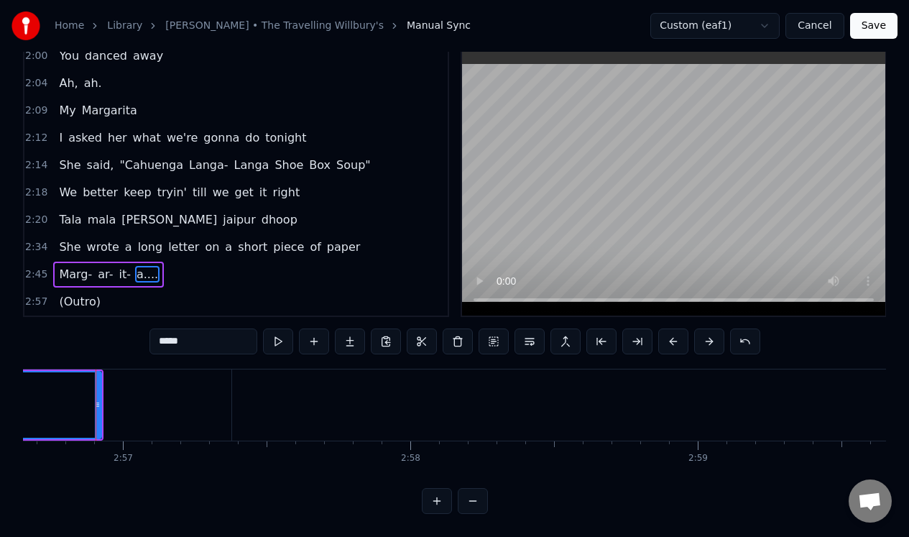
scroll to position [0, 50792]
click at [274, 334] on button at bounding box center [278, 341] width 30 height 26
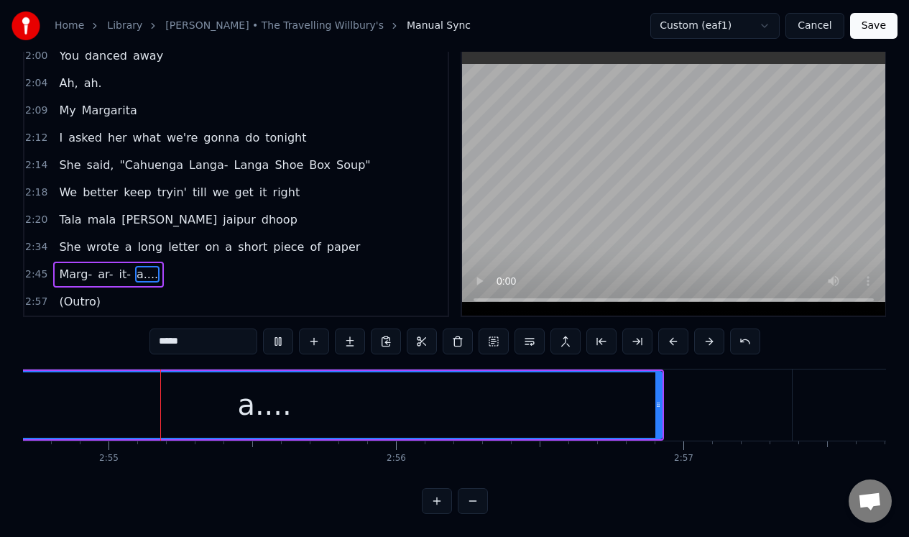
scroll to position [0, 50236]
click at [875, 24] on button "Save" at bounding box center [873, 26] width 47 height 26
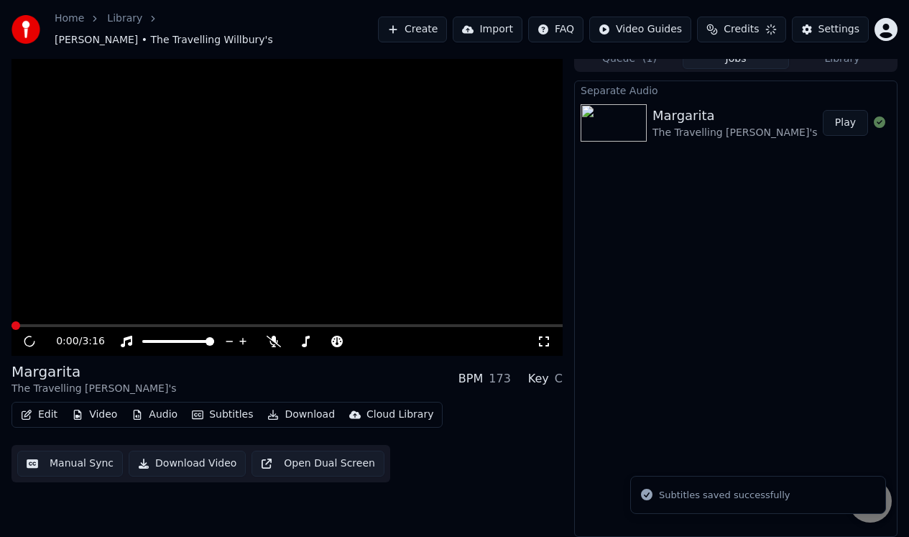
scroll to position [6, 0]
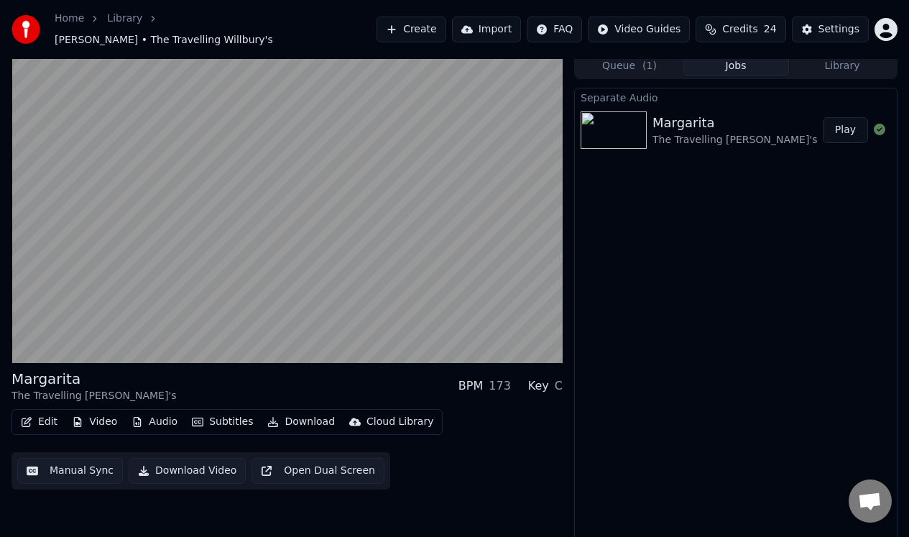
click at [76, 462] on button "Manual Sync" at bounding box center [70, 471] width 106 height 26
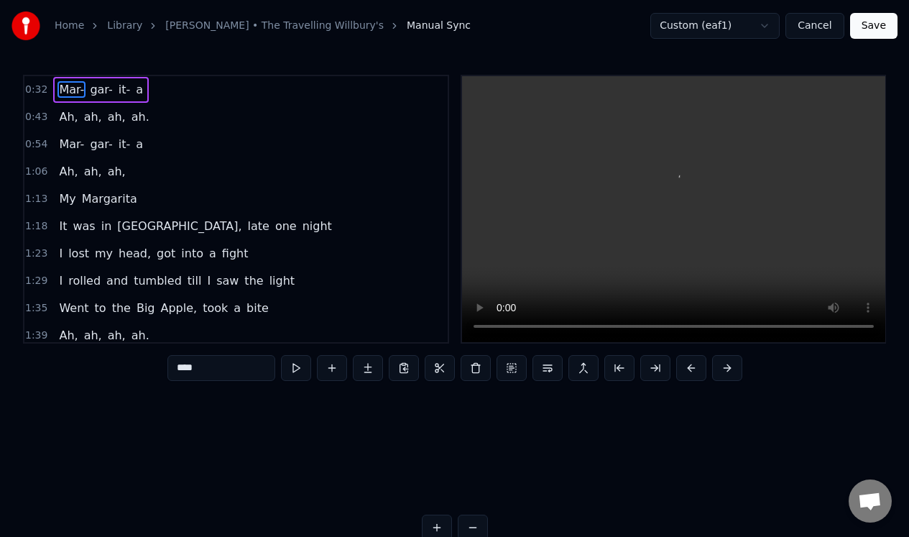
scroll to position [0, 9356]
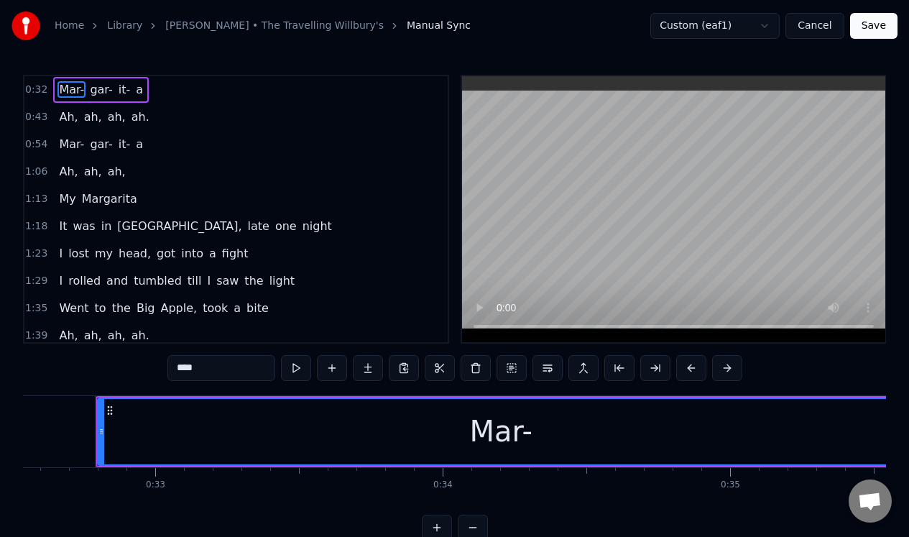
click at [162, 144] on div "0:54 Mar- gar- it- a" at bounding box center [235, 144] width 423 height 27
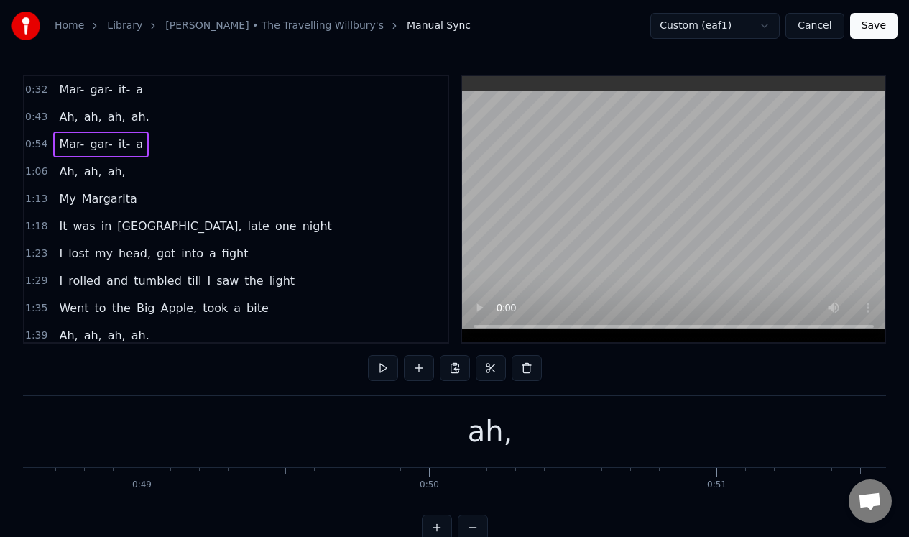
scroll to position [0, 15729]
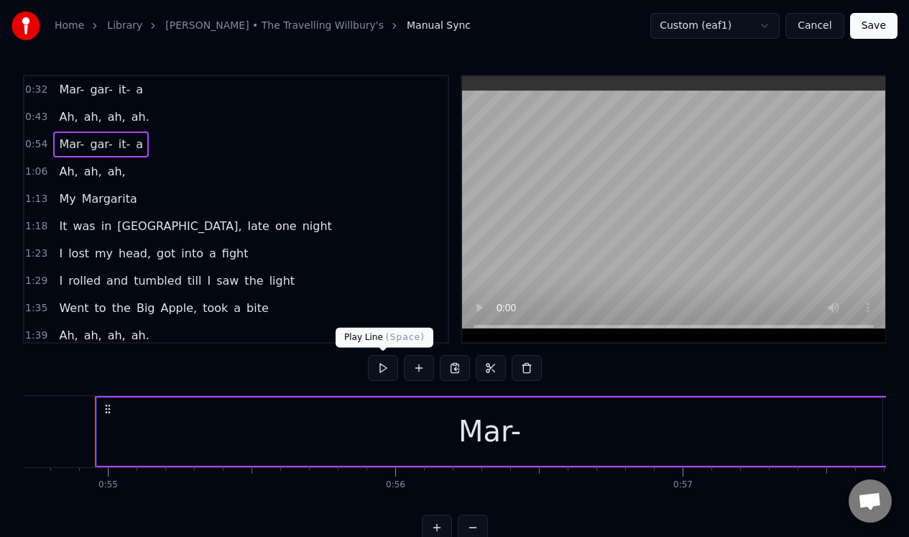
click at [380, 366] on button at bounding box center [383, 368] width 30 height 26
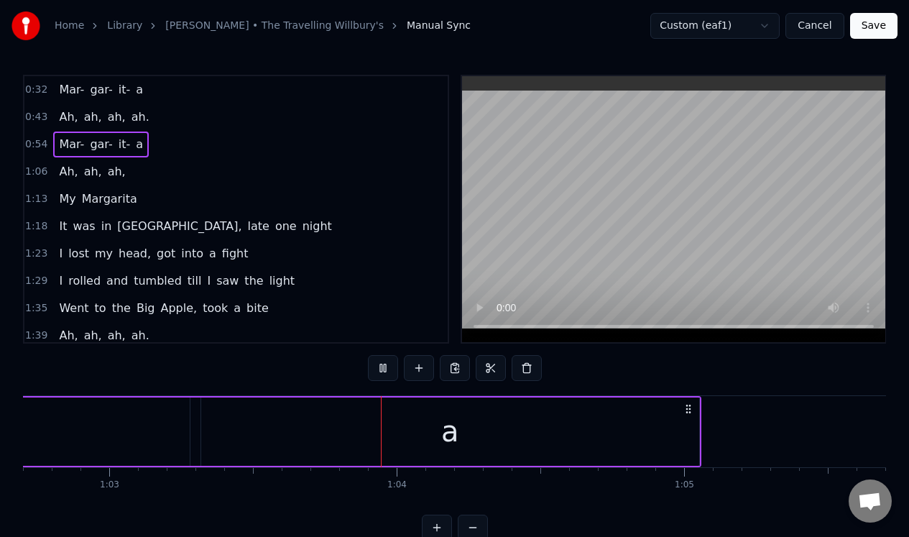
scroll to position [0, 18119]
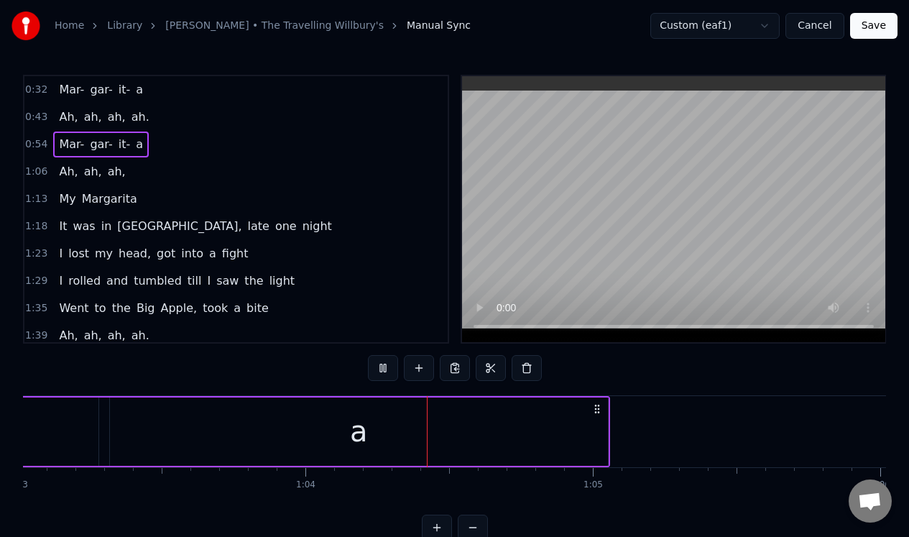
click at [380, 366] on button at bounding box center [383, 368] width 30 height 26
click at [261, 426] on div "a" at bounding box center [359, 431] width 498 height 68
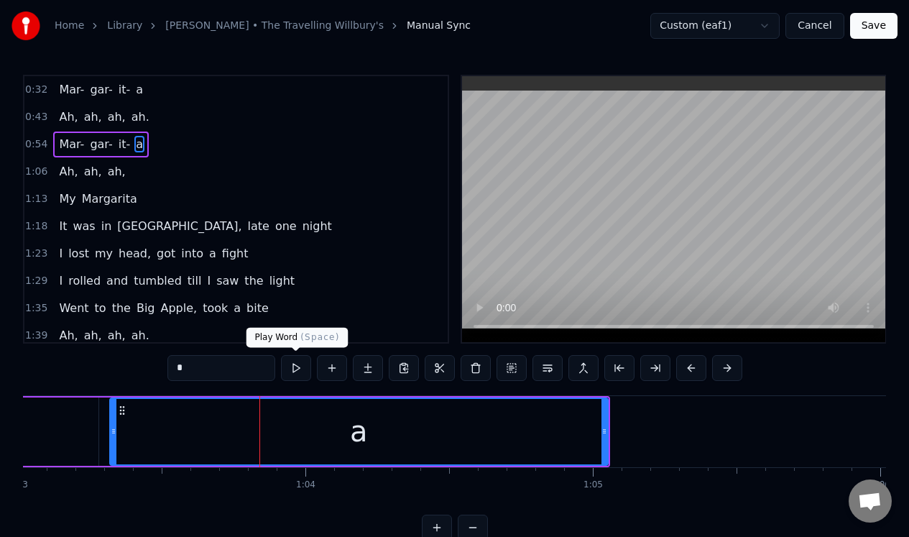
click at [295, 372] on button at bounding box center [296, 368] width 30 height 26
type input "***"
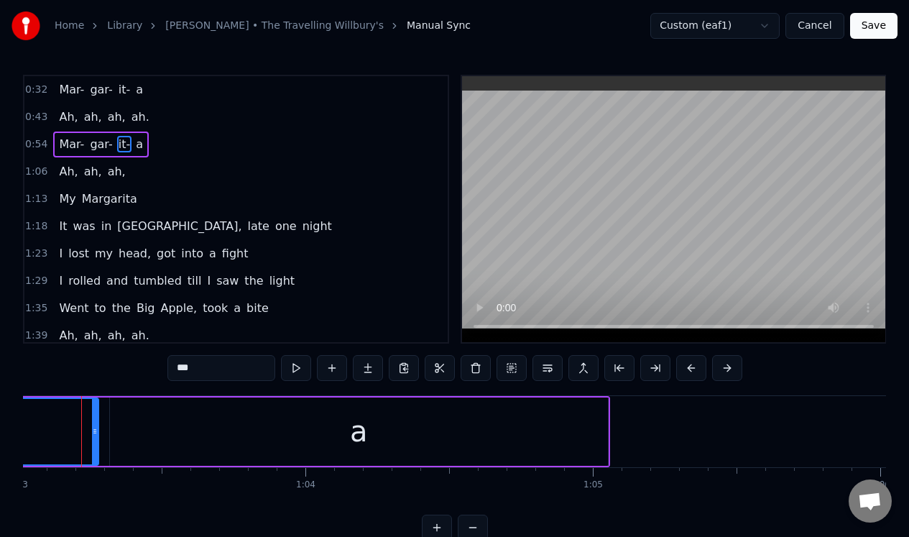
scroll to position [0, 18105]
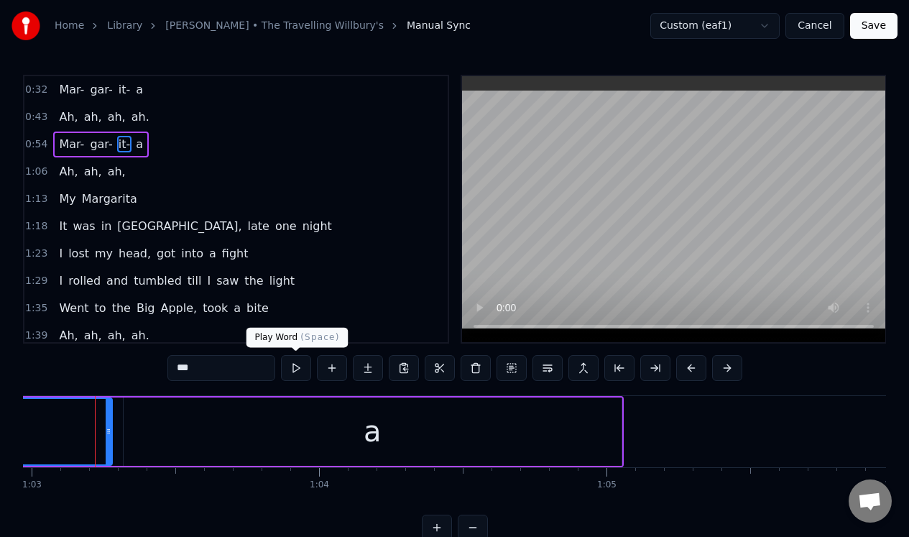
click at [296, 369] on button at bounding box center [296, 368] width 30 height 26
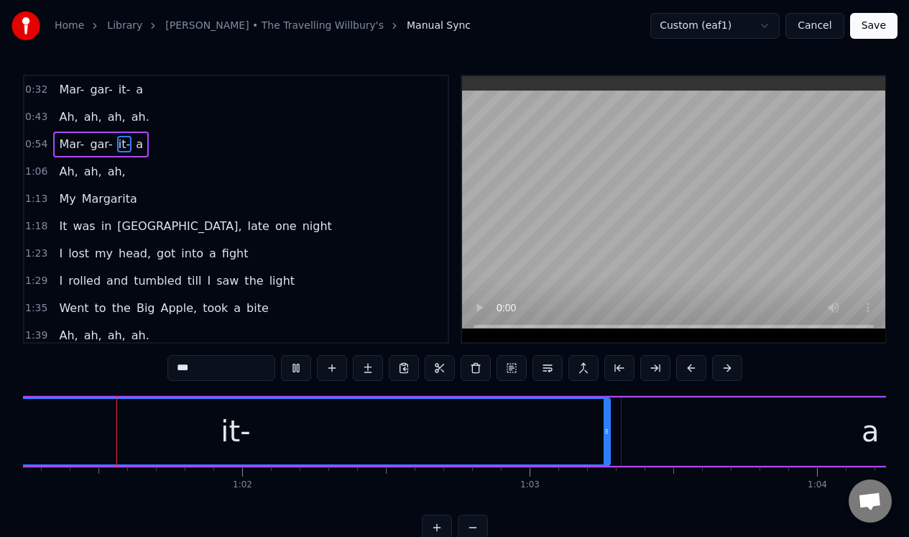
scroll to position [0, 17601]
click at [317, 200] on div "1:13 My [PERSON_NAME]" at bounding box center [235, 198] width 423 height 27
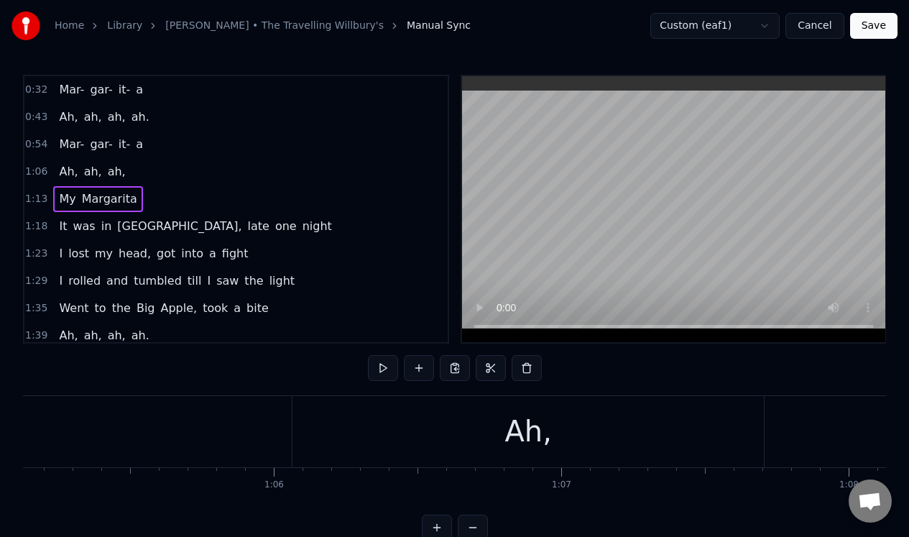
scroll to position [0, 18631]
click at [868, 24] on button "Save" at bounding box center [873, 26] width 47 height 26
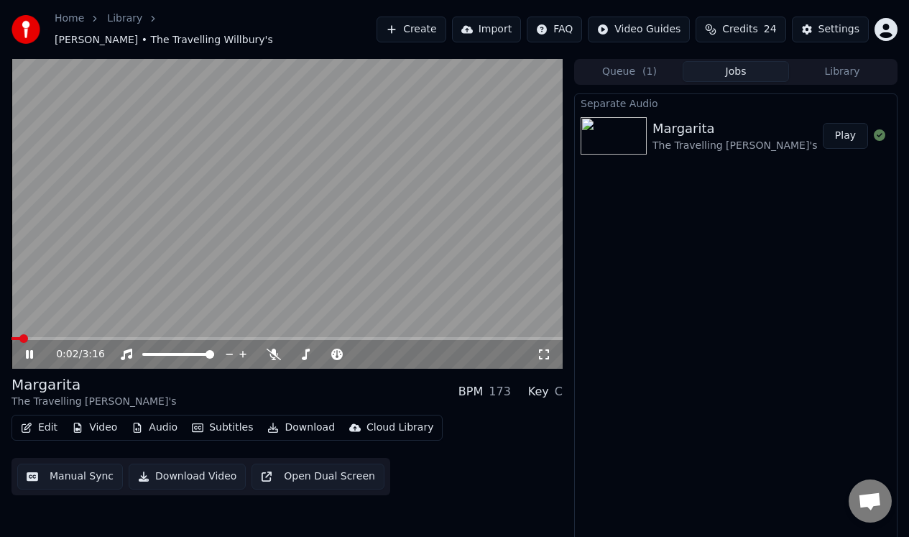
click at [28, 350] on icon at bounding box center [29, 354] width 7 height 9
click at [191, 470] on button "Download Video" at bounding box center [187, 477] width 117 height 26
